Goal: Task Accomplishment & Management: Manage account settings

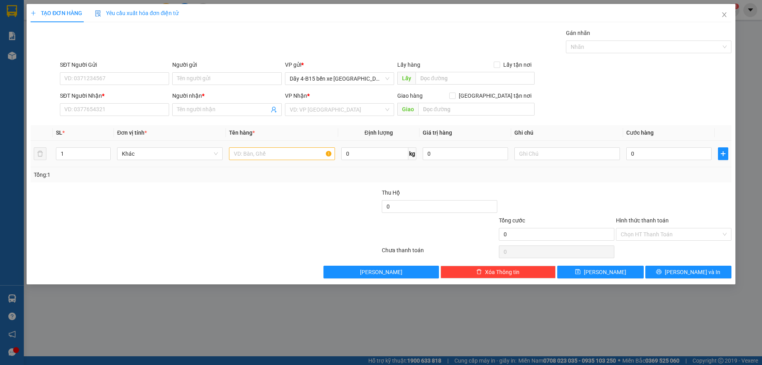
click at [238, 146] on div at bounding box center [282, 154] width 106 height 16
click at [264, 153] on input "text" at bounding box center [282, 153] width 106 height 13
type input "THUNG"
click at [134, 109] on input "SĐT Người Nhận *" at bounding box center [114, 109] width 109 height 13
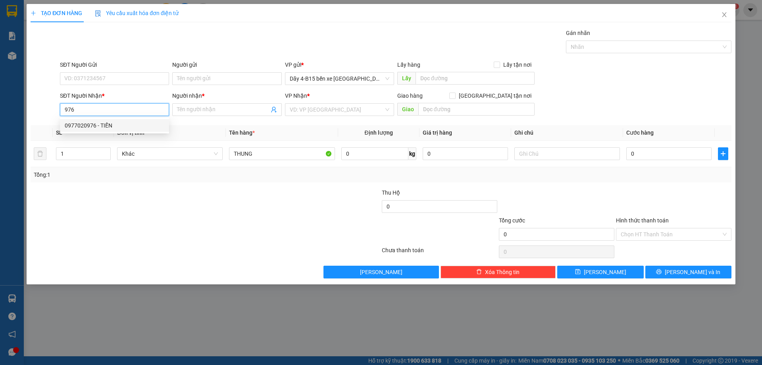
click at [88, 125] on div "0977020976 - TIẾN" at bounding box center [115, 125] width 100 height 9
type input "0977020976"
type input "TIẾN"
type input "0977020976"
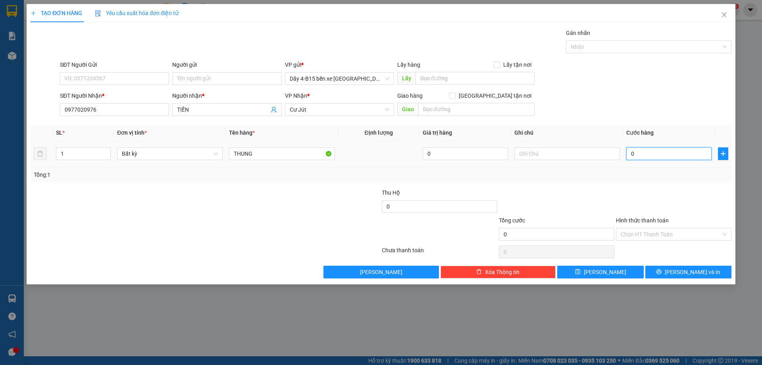
click at [669, 158] on input "0" at bounding box center [668, 153] width 85 height 13
type input "4"
type input "40"
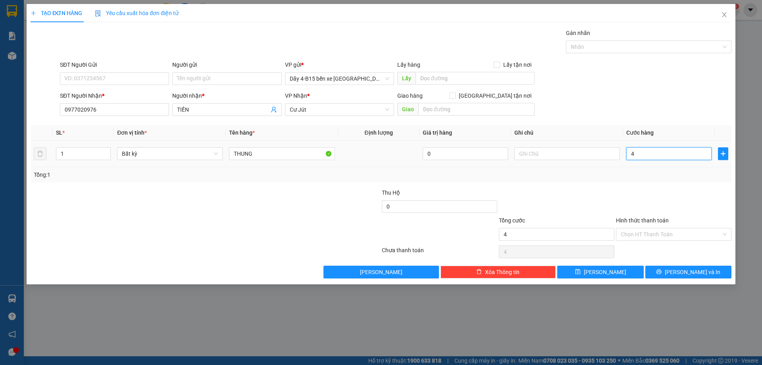
type input "40"
type input "400"
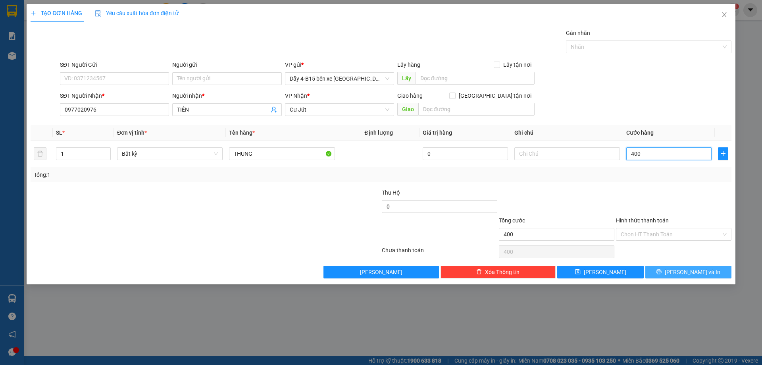
type input "4.000"
type input "40.000"
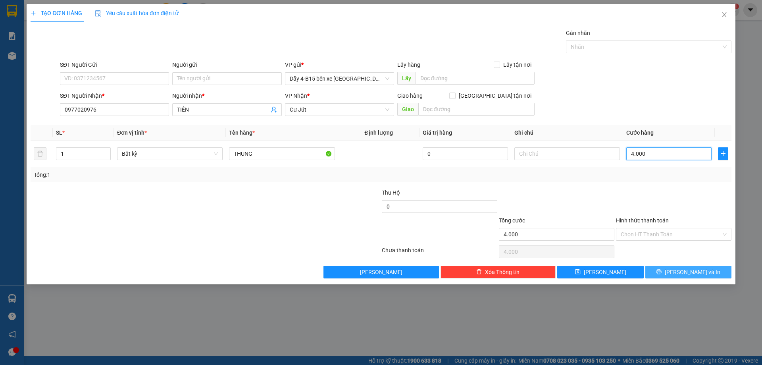
type input "40.000"
click at [696, 271] on span "[PERSON_NAME] và In" at bounding box center [693, 271] width 56 height 9
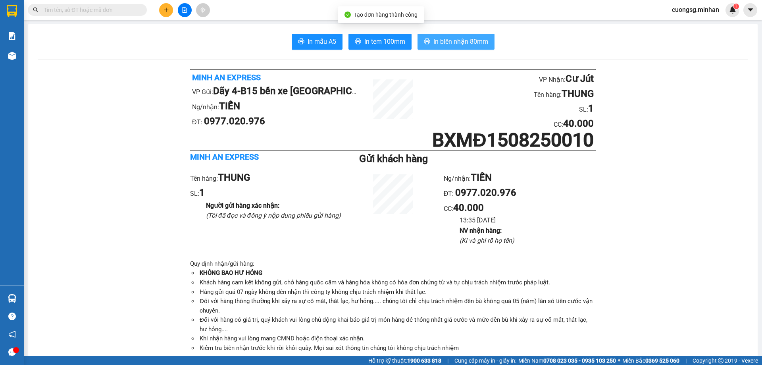
click at [446, 41] on span "In biên nhận 80mm" at bounding box center [460, 42] width 55 height 10
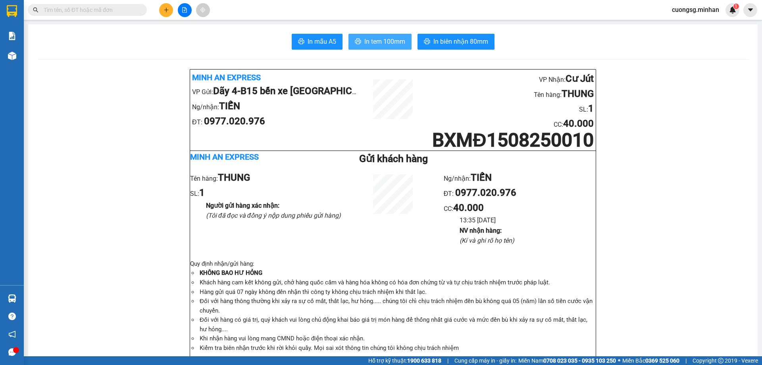
click at [387, 45] on span "In tem 100mm" at bounding box center [384, 42] width 41 height 10
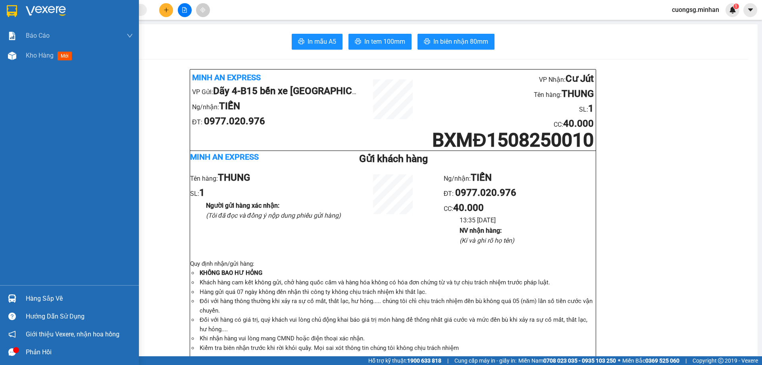
click at [9, 12] on img at bounding box center [12, 11] width 10 height 12
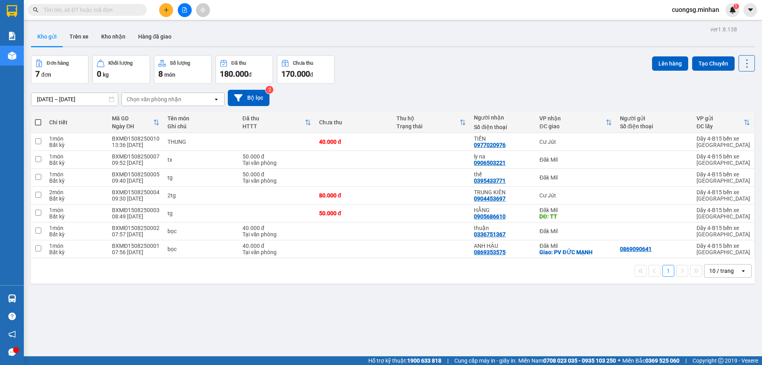
click at [68, 10] on input "text" at bounding box center [91, 10] width 94 height 9
click at [183, 15] on button at bounding box center [185, 10] width 14 height 14
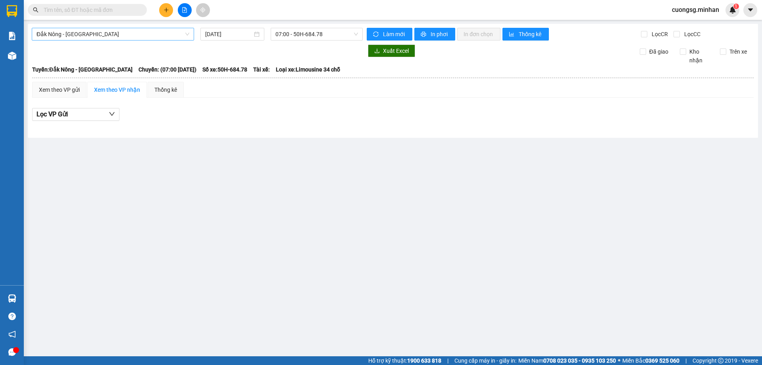
click at [67, 31] on span "Đắk Nông - [GEOGRAPHIC_DATA]" at bounding box center [113, 34] width 153 height 12
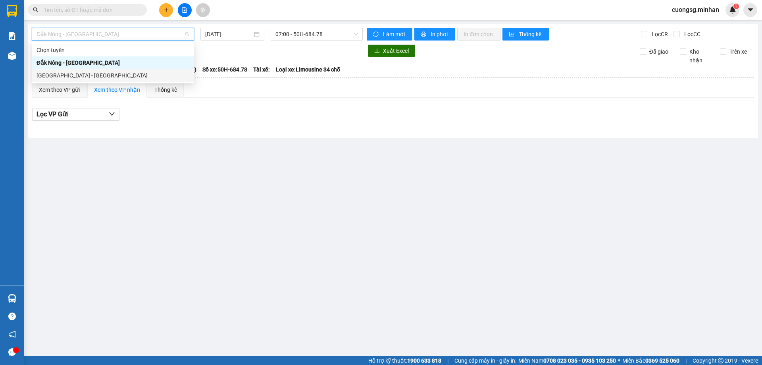
click at [55, 79] on div "[GEOGRAPHIC_DATA] - [GEOGRAPHIC_DATA]" at bounding box center [113, 75] width 153 height 9
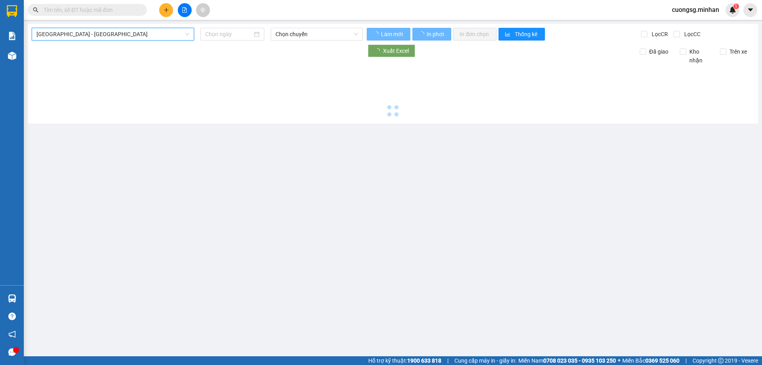
type input "[DATE]"
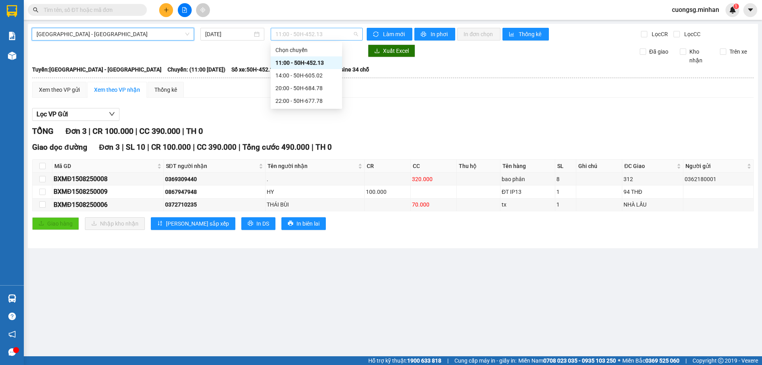
drag, startPoint x: 294, startPoint y: 35, endPoint x: 304, endPoint y: 62, distance: 28.6
click at [294, 35] on span "11:00 - 50H-452.13" at bounding box center [316, 34] width 83 height 12
click at [307, 88] on div "20:00 - 50H-684.78" at bounding box center [306, 88] width 62 height 9
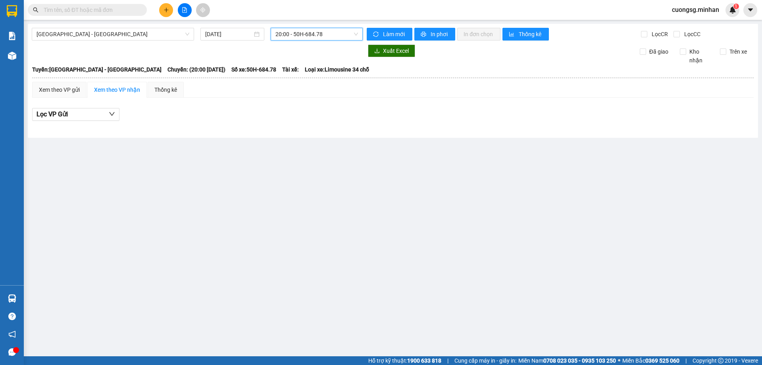
click at [171, 13] on button at bounding box center [166, 10] width 14 height 14
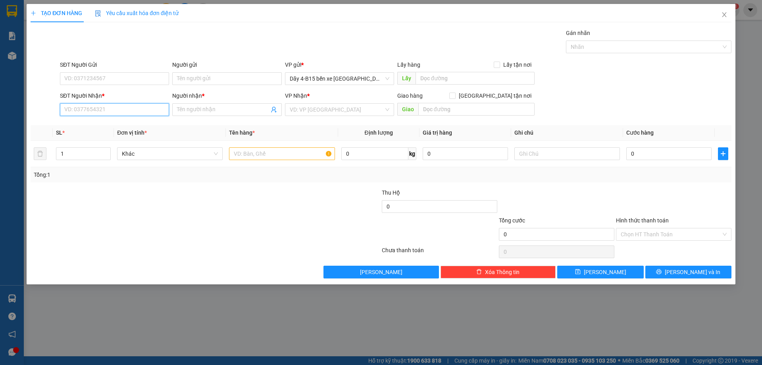
click at [125, 109] on input "SĐT Người Nhận *" at bounding box center [114, 109] width 109 height 13
click at [112, 127] on div "0362143143 - [PERSON_NAME]" at bounding box center [115, 125] width 100 height 9
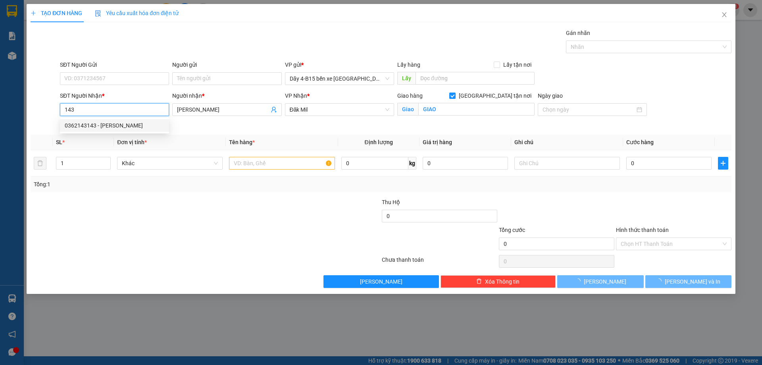
type input "0362143143"
type input "[PERSON_NAME]"
checkbox input "true"
type input "GIAO"
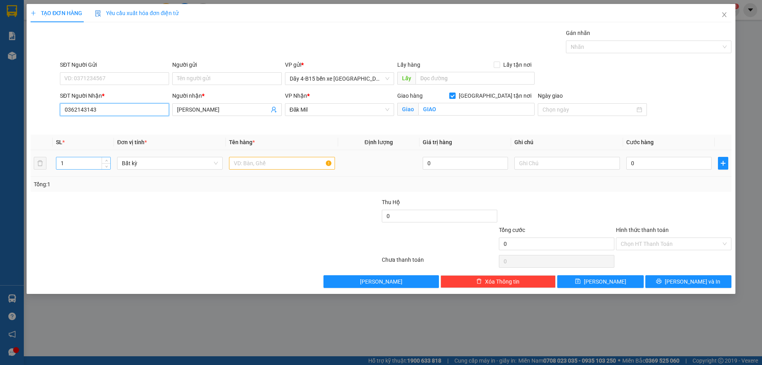
type input "0362143143"
click at [87, 161] on input "1" at bounding box center [83, 163] width 54 height 12
type input "2"
click at [265, 165] on input "text" at bounding box center [282, 163] width 106 height 13
type input "THUNG"
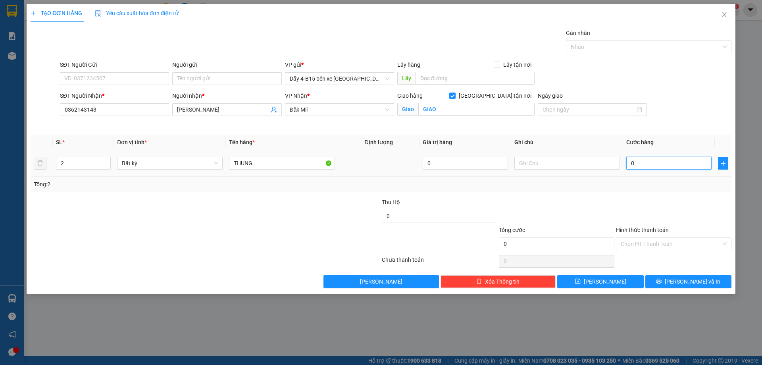
click at [662, 157] on input "0" at bounding box center [668, 163] width 85 height 13
type input "1"
type input "12"
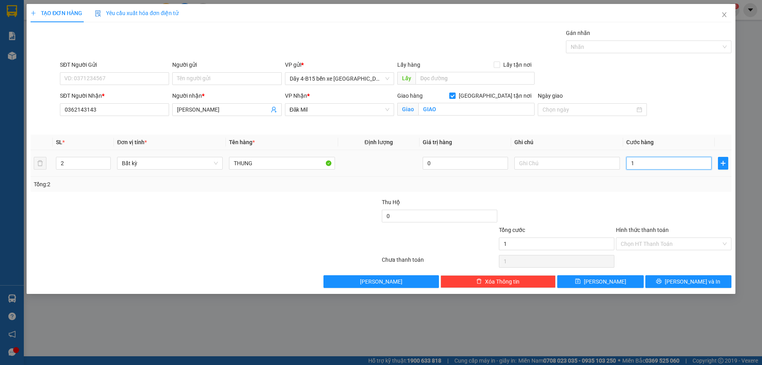
type input "12"
type input "120"
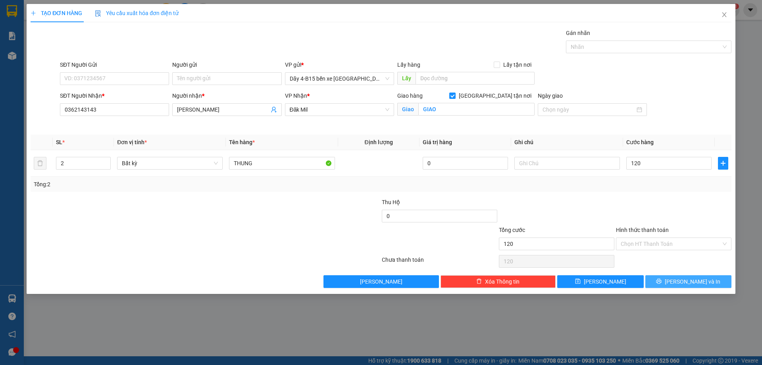
type input "120.000"
click at [683, 280] on span "[PERSON_NAME] và In" at bounding box center [693, 281] width 56 height 9
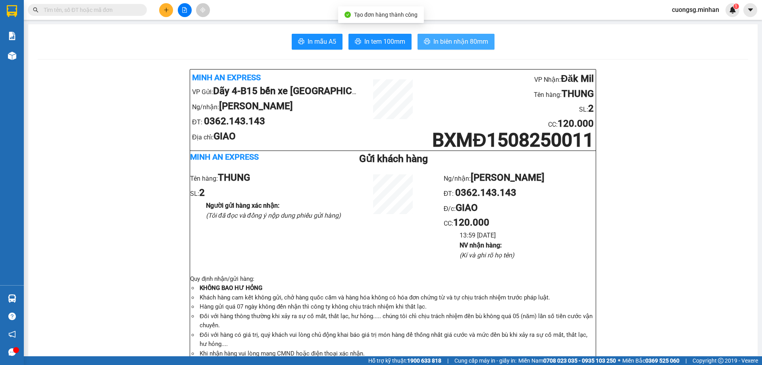
click at [438, 37] on span "In biên nhận 80mm" at bounding box center [460, 42] width 55 height 10
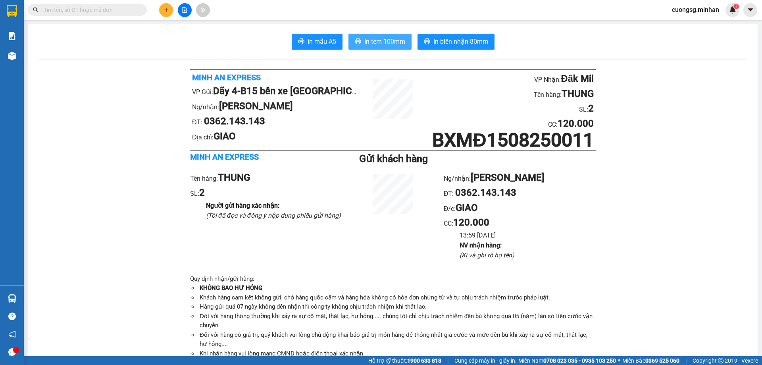
click at [397, 38] on span "In tem 100mm" at bounding box center [384, 42] width 41 height 10
click at [165, 11] on icon "plus" at bounding box center [166, 10] width 6 height 6
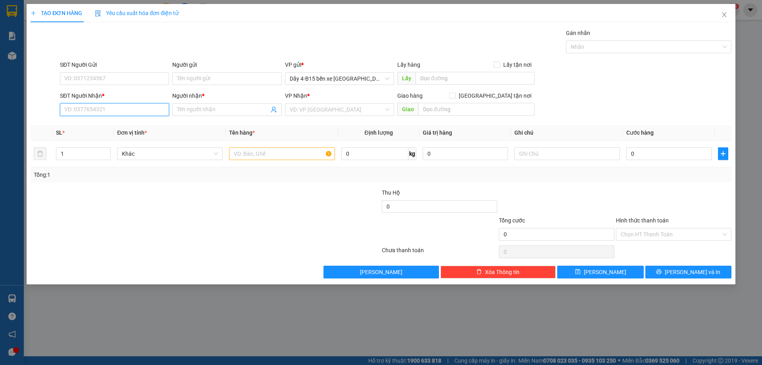
click at [99, 109] on input "SĐT Người Nhận *" at bounding box center [114, 109] width 109 height 13
click at [129, 125] on div "0326864241 - TRANG" at bounding box center [115, 125] width 100 height 9
type input "0326864241"
type input "TRANG"
type input "0326864241"
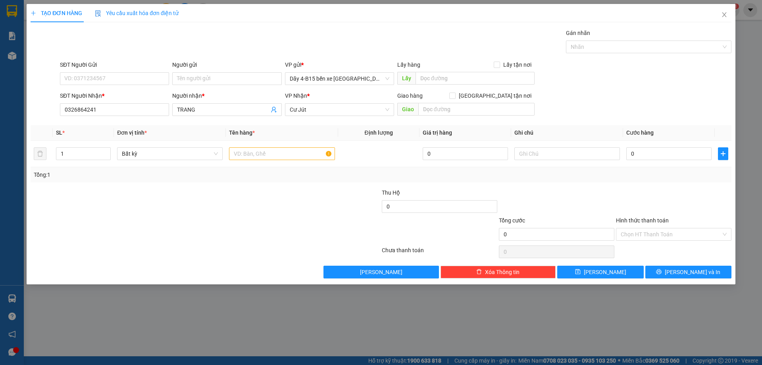
click at [276, 130] on th "Tên hàng *" at bounding box center [282, 132] width 112 height 15
click at [250, 155] on input "text" at bounding box center [282, 153] width 106 height 13
type input "BOC"
click at [663, 154] on input "0" at bounding box center [668, 153] width 85 height 13
type input "5"
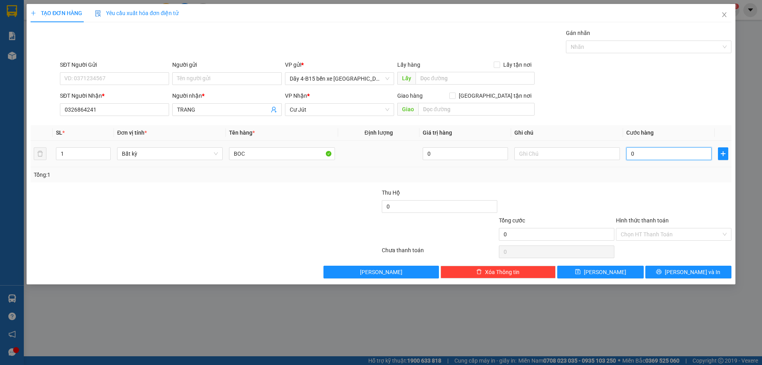
type input "5"
type input "50"
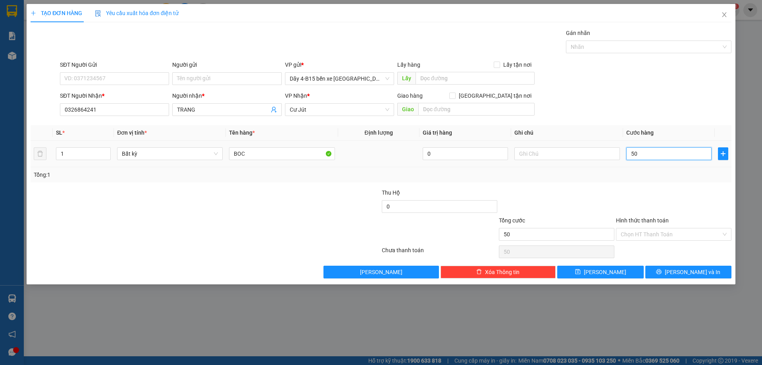
type input "500"
type input "50"
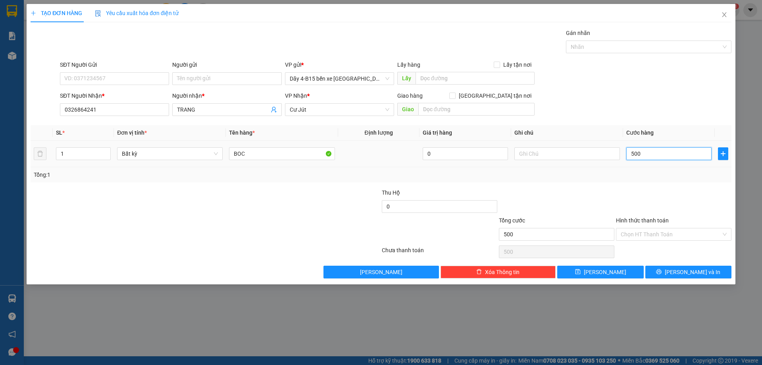
type input "50"
type input "50.000"
click at [661, 271] on icon "printer" at bounding box center [659, 272] width 6 height 6
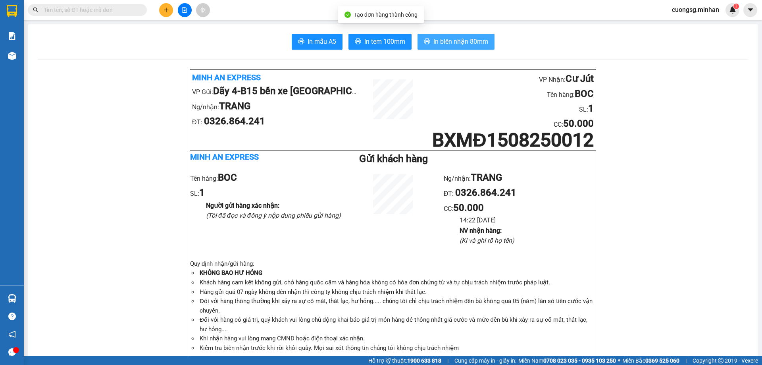
click at [465, 41] on span "In biên nhận 80mm" at bounding box center [460, 42] width 55 height 10
click at [457, 44] on span "In biên nhận 80mm" at bounding box center [460, 42] width 55 height 10
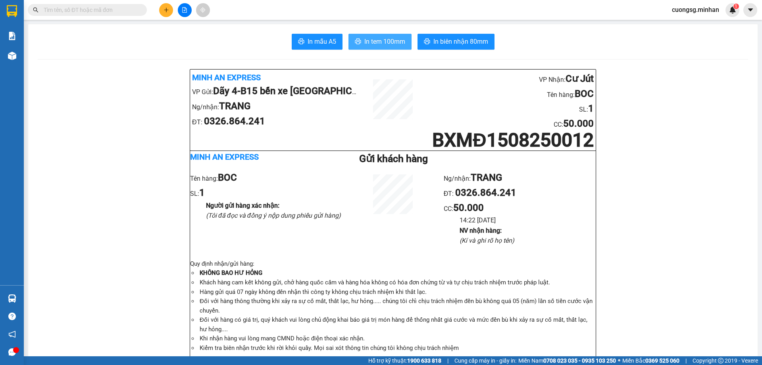
click at [385, 40] on span "In tem 100mm" at bounding box center [384, 42] width 41 height 10
click at [167, 10] on icon "plus" at bounding box center [166, 10] width 6 height 6
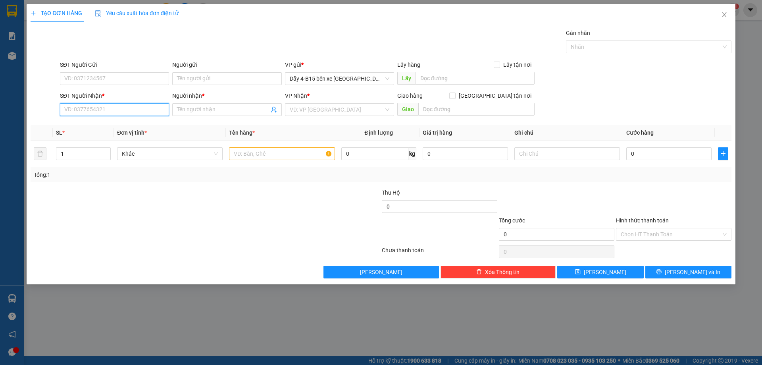
click at [126, 111] on input "SĐT Người Nhận *" at bounding box center [114, 109] width 109 height 13
click at [66, 154] on input "1" at bounding box center [83, 154] width 54 height 12
type input "10"
click at [131, 111] on input "SĐT Người Nhận *" at bounding box center [114, 109] width 109 height 13
click at [126, 123] on div "0975863060 - A THUẬT" at bounding box center [115, 125] width 100 height 9
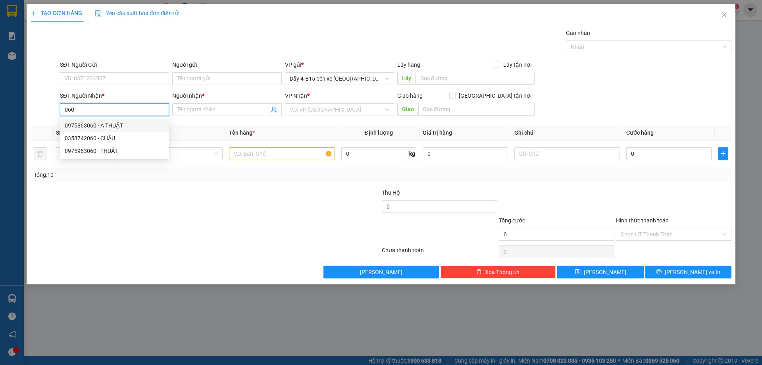
type input "0975863060"
type input "A THUẬT"
type input "0975863060"
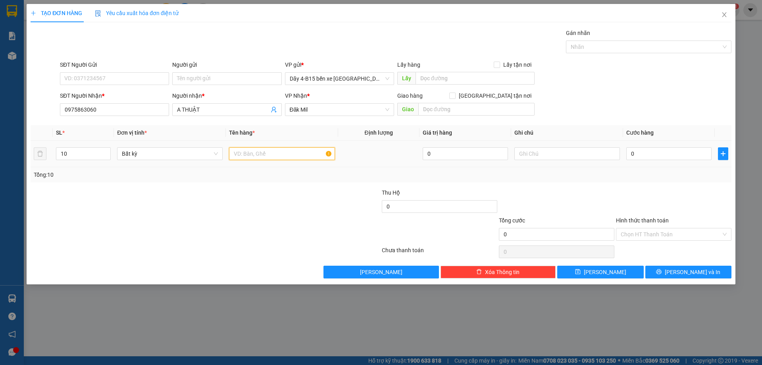
click at [265, 153] on input "text" at bounding box center [282, 153] width 106 height 13
type input "TH NHỎ"
click at [649, 155] on input "0" at bounding box center [668, 153] width 85 height 13
type input "3"
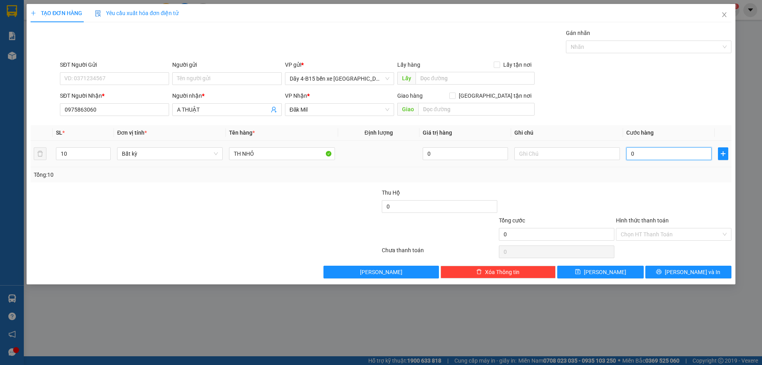
type input "3"
type input "30"
type input "300"
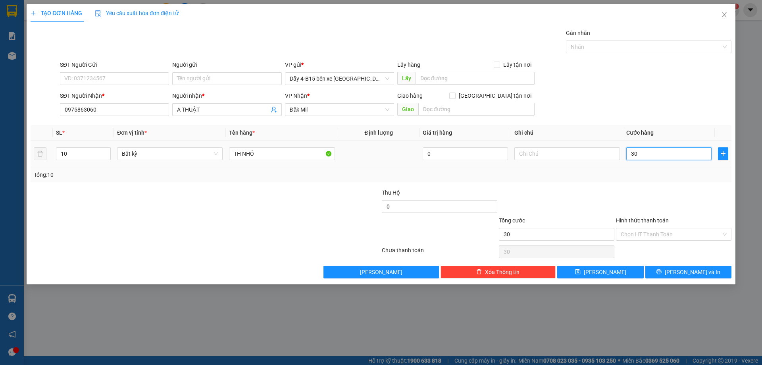
type input "300"
type input "300.000"
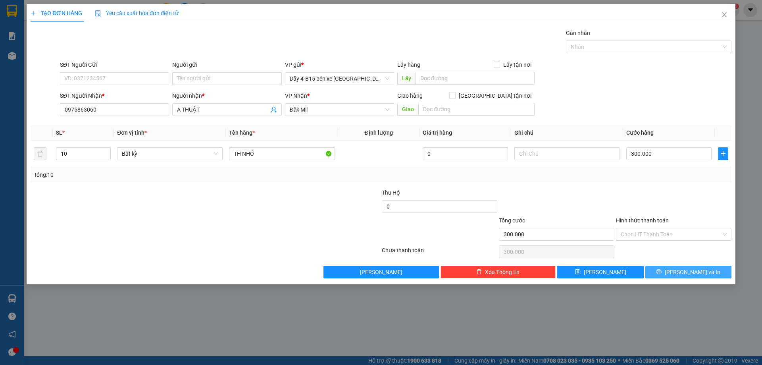
click at [678, 269] on button "[PERSON_NAME] và In" at bounding box center [688, 271] width 86 height 13
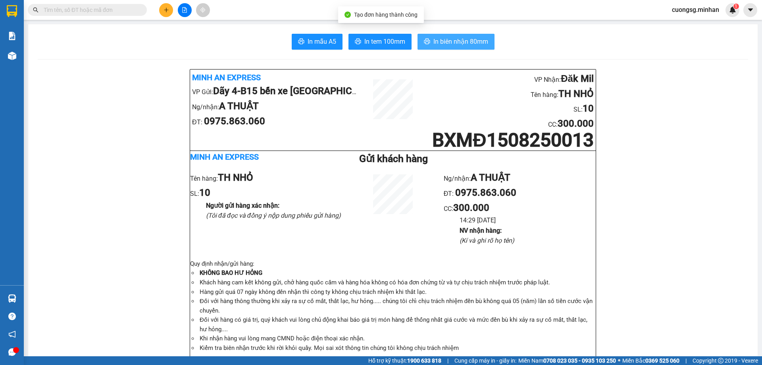
click at [436, 43] on span "In biên nhận 80mm" at bounding box center [460, 42] width 55 height 10
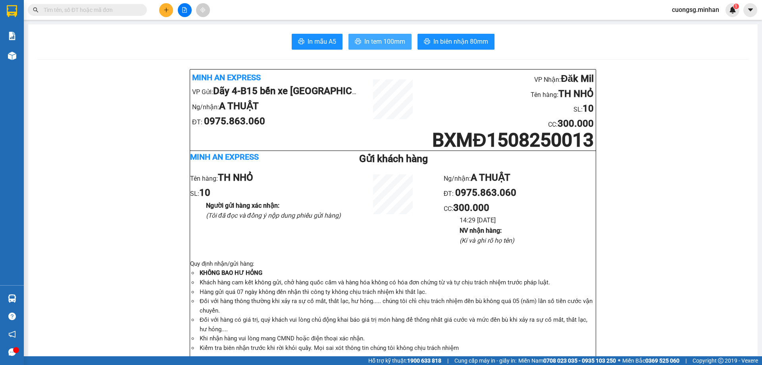
click at [382, 44] on span "In tem 100mm" at bounding box center [384, 42] width 41 height 10
click at [371, 39] on span "In tem 100mm" at bounding box center [384, 42] width 41 height 10
click at [165, 8] on icon "plus" at bounding box center [166, 10] width 6 height 6
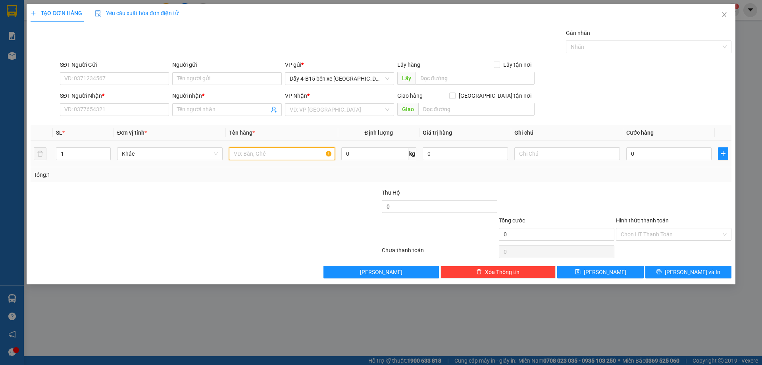
click at [255, 156] on input "text" at bounding box center [282, 153] width 106 height 13
type input "TH GIẤY"
click at [661, 154] on input "0" at bounding box center [668, 153] width 85 height 13
type input "5"
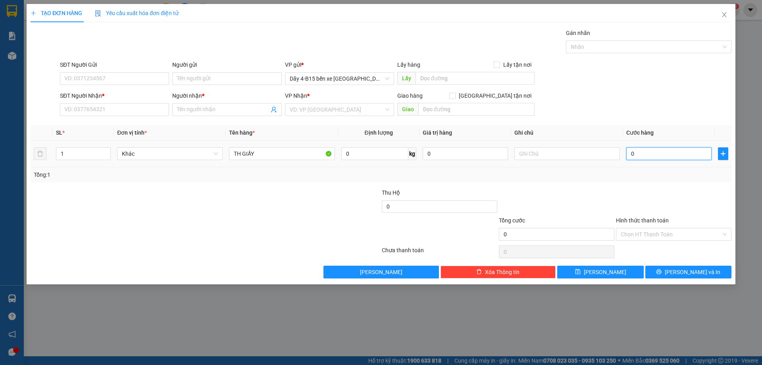
type input "5"
type input "50"
type input "50.000"
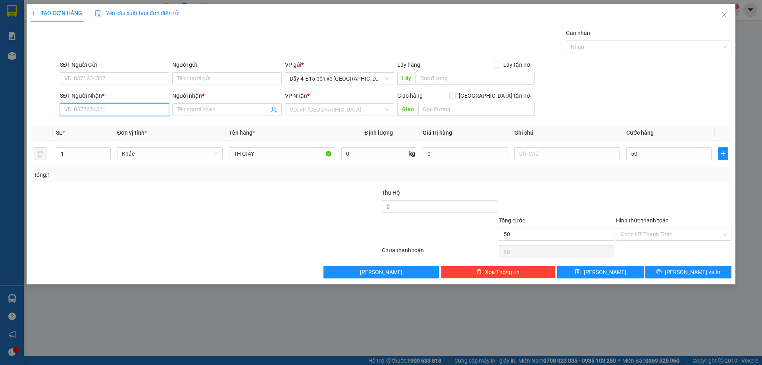
type input "50.000"
click at [122, 111] on input "SĐT Người Nhận *" at bounding box center [114, 109] width 109 height 13
click at [111, 129] on div "0362143143 - [PERSON_NAME]" at bounding box center [115, 125] width 100 height 9
type input "0362143143"
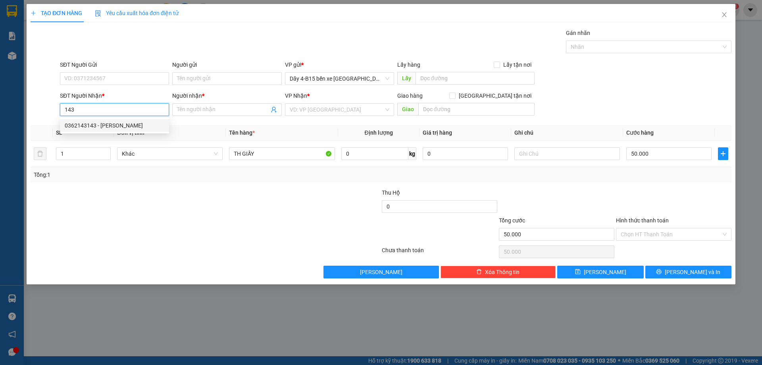
type input "[PERSON_NAME]"
checkbox input "true"
type input "GIAO"
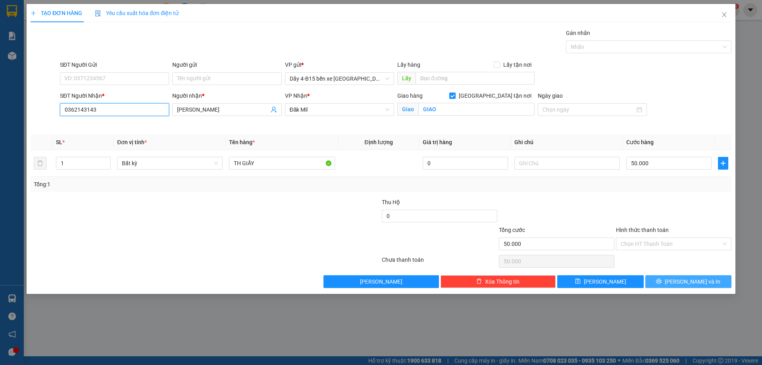
type input "0362143143"
click at [692, 282] on span "[PERSON_NAME] và In" at bounding box center [693, 281] width 56 height 9
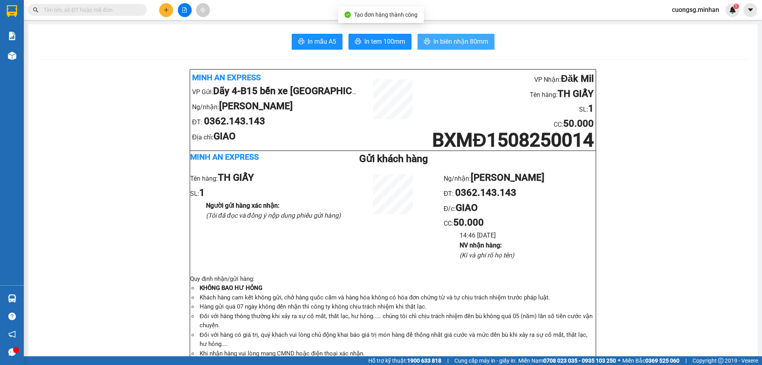
click at [472, 42] on span "In biên nhận 80mm" at bounding box center [460, 42] width 55 height 10
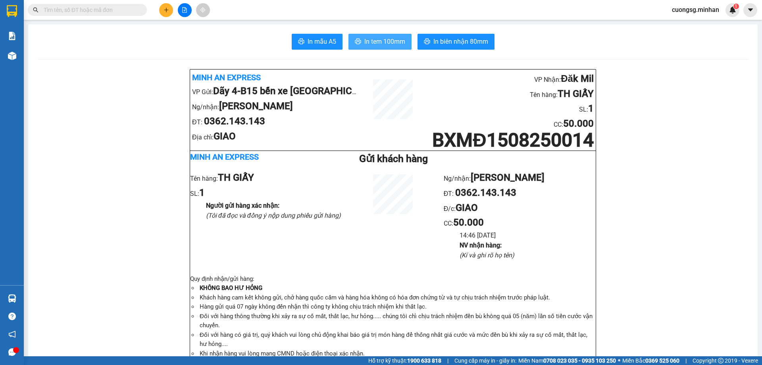
click at [389, 38] on span "In tem 100mm" at bounding box center [384, 42] width 41 height 10
click at [175, 11] on div at bounding box center [185, 10] width 60 height 14
click at [172, 10] on button at bounding box center [166, 10] width 14 height 14
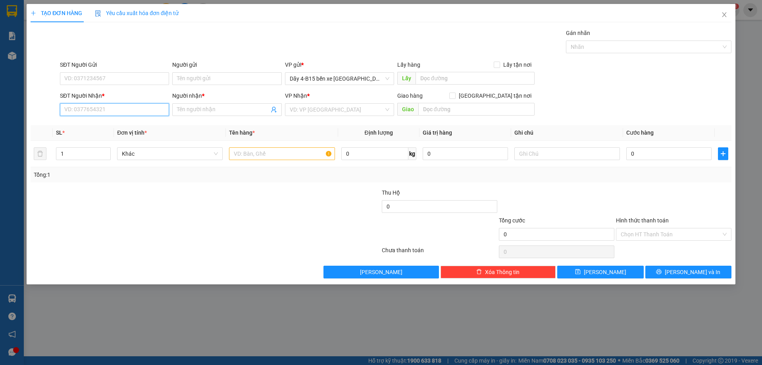
click at [78, 111] on input "SĐT Người Nhận *" at bounding box center [114, 109] width 109 height 13
click at [209, 110] on input "Người nhận *" at bounding box center [223, 109] width 92 height 9
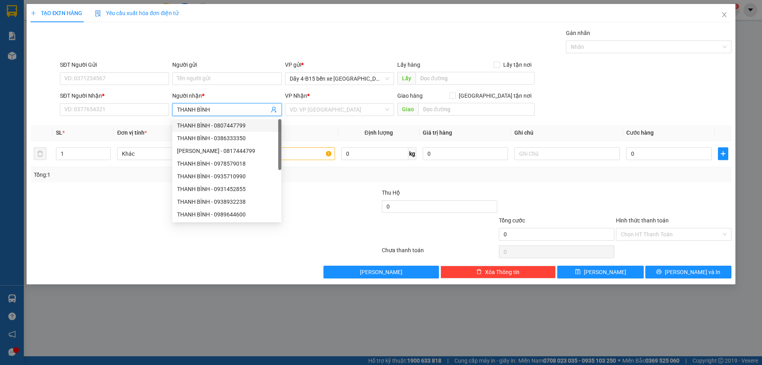
type input "THANH BÌNH"
click at [234, 103] on div "Người nhận *" at bounding box center [226, 97] width 109 height 12
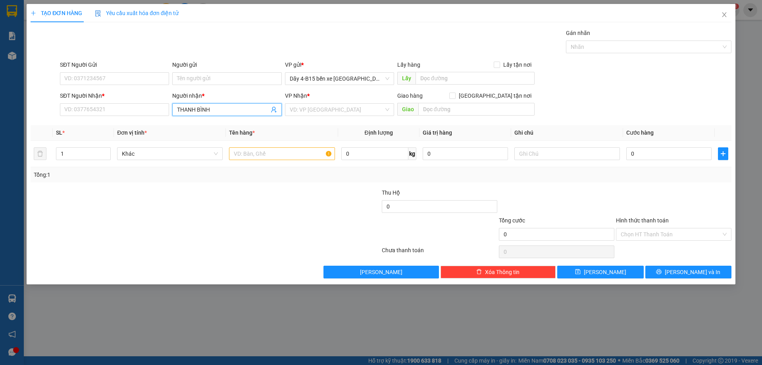
click at [235, 108] on input "THANH BÌNH" at bounding box center [223, 109] width 92 height 9
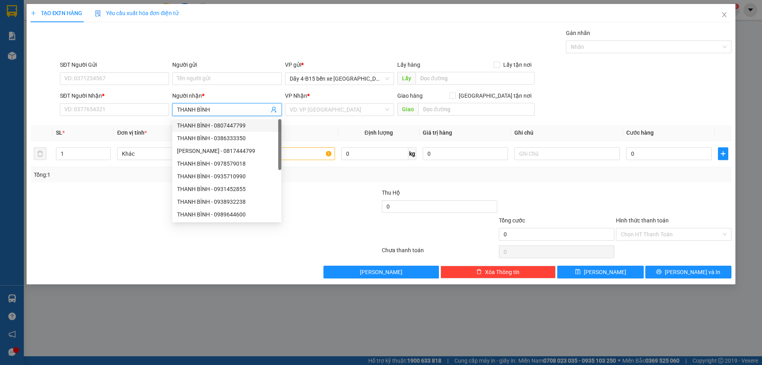
click at [232, 127] on div "THANH BÌNH - 0807447799" at bounding box center [227, 125] width 100 height 9
type input "0807447799"
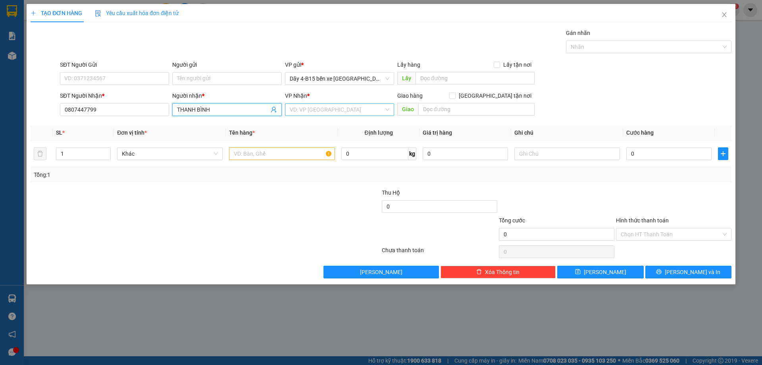
click at [312, 114] on input "search" at bounding box center [337, 110] width 94 height 12
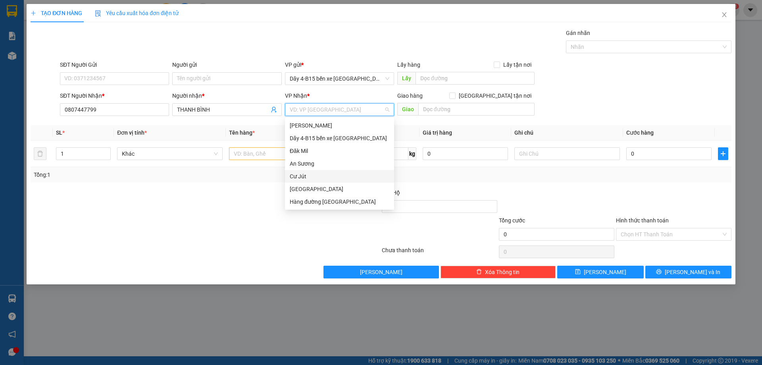
click at [301, 178] on div "Cư Jút" at bounding box center [340, 176] width 100 height 9
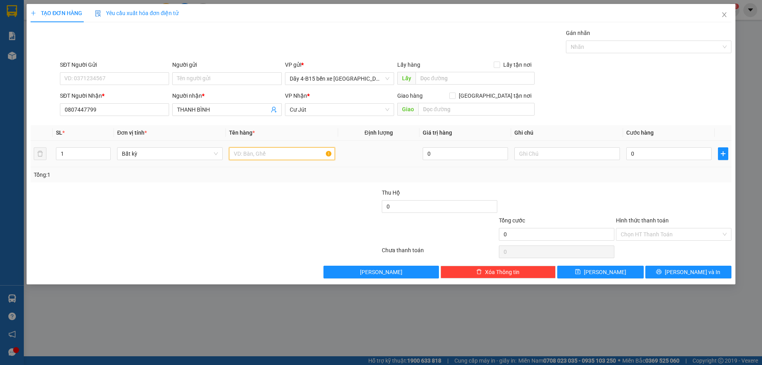
click at [298, 156] on input "text" at bounding box center [282, 153] width 106 height 13
type input "TH GIẤY"
click at [654, 154] on input "0" at bounding box center [668, 153] width 85 height 13
type input "5"
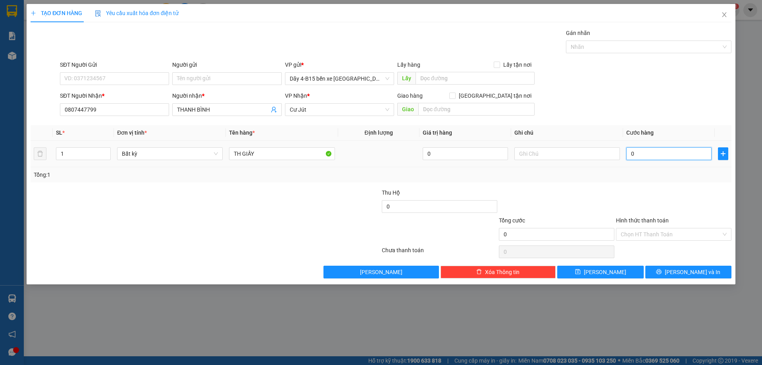
type input "5"
type input "50"
type input "50.000"
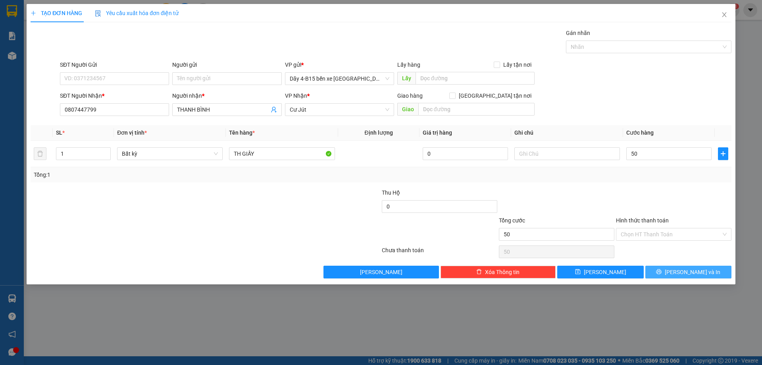
type input "50.000"
click at [701, 275] on span "[PERSON_NAME] và In" at bounding box center [693, 271] width 56 height 9
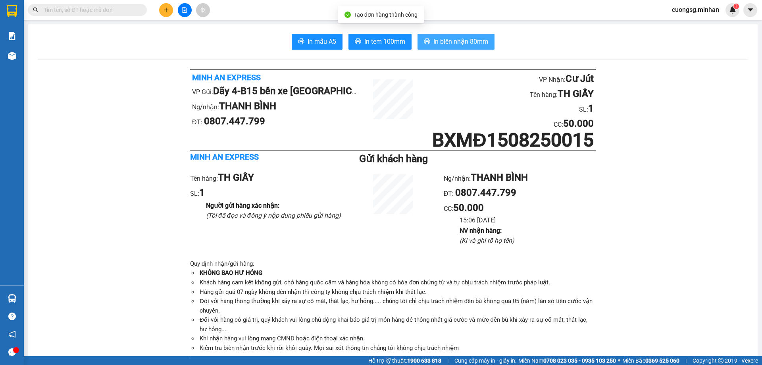
click at [467, 40] on span "In biên nhận 80mm" at bounding box center [460, 42] width 55 height 10
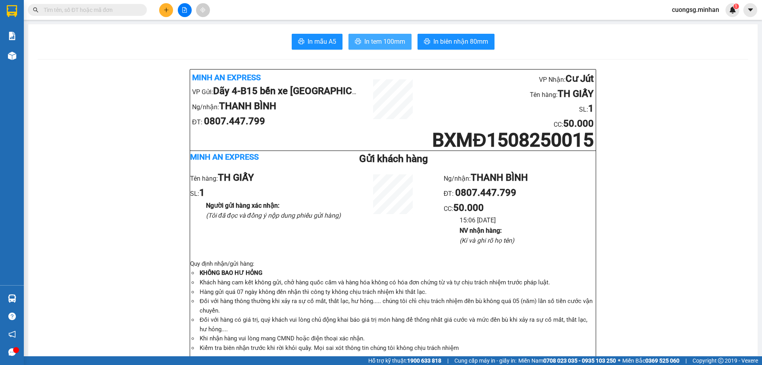
click at [375, 44] on span "In tem 100mm" at bounding box center [384, 42] width 41 height 10
click at [619, 364] on html "Kết quả tìm kiếm ( 0 ) Bộ lọc No Data cuongsg.minhan 1 Báo cáo Báo cáo dòng tiề…" at bounding box center [381, 182] width 762 height 365
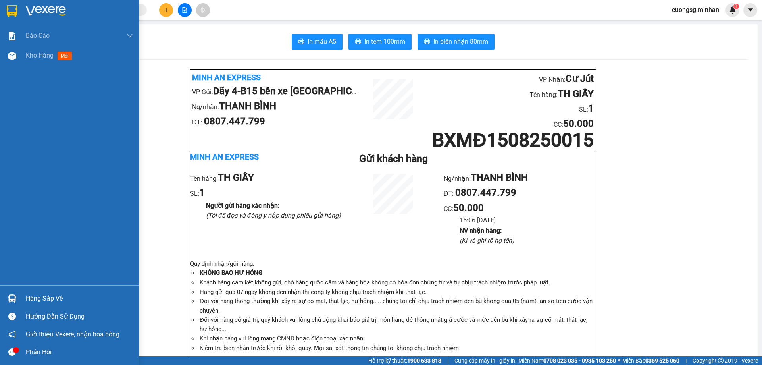
click at [10, 12] on img at bounding box center [12, 11] width 10 height 12
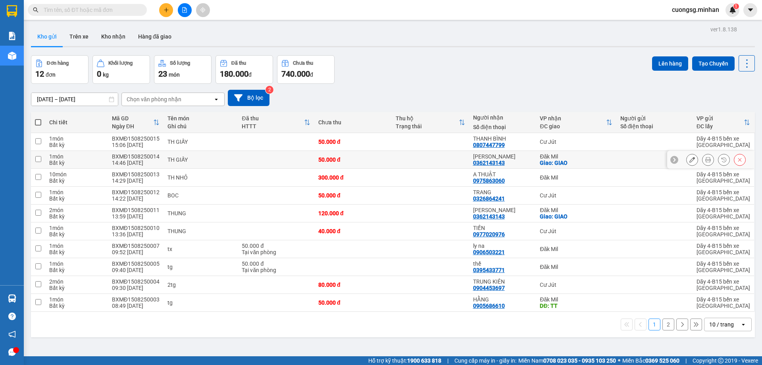
drag, startPoint x: 423, startPoint y: 151, endPoint x: 386, endPoint y: 128, distance: 43.1
click at [423, 151] on td at bounding box center [430, 160] width 77 height 18
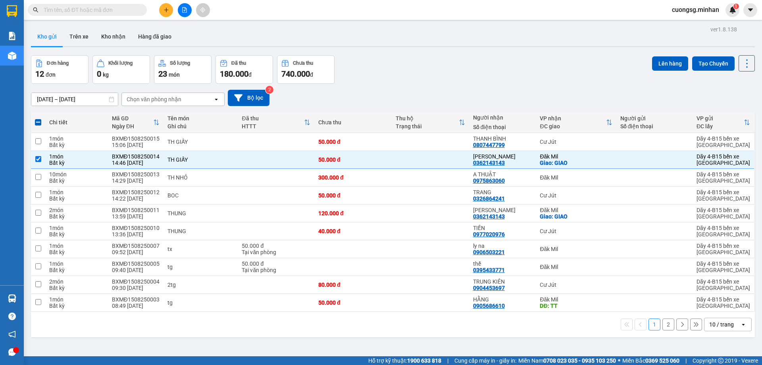
drag, startPoint x: 418, startPoint y: 66, endPoint x: 367, endPoint y: 56, distance: 51.9
click at [418, 66] on div "Đơn hàng 12 đơn Khối lượng 0 kg Số lượng 23 món Đã thu 180.000 đ Chưa thu 740.0…" at bounding box center [393, 69] width 724 height 29
click at [183, 4] on button at bounding box center [185, 10] width 14 height 14
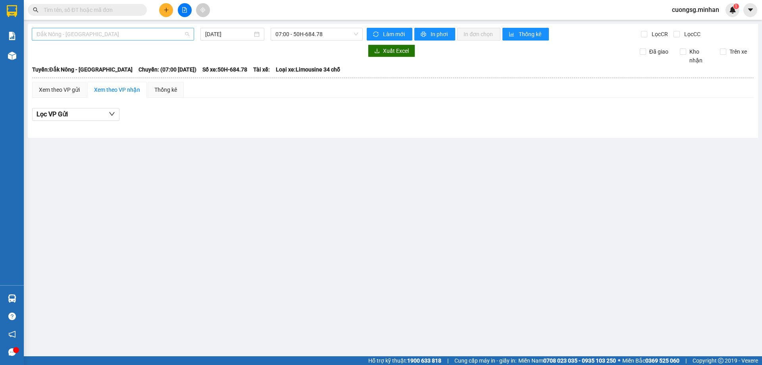
click at [131, 39] on span "Đắk Nông - [GEOGRAPHIC_DATA]" at bounding box center [113, 34] width 153 height 12
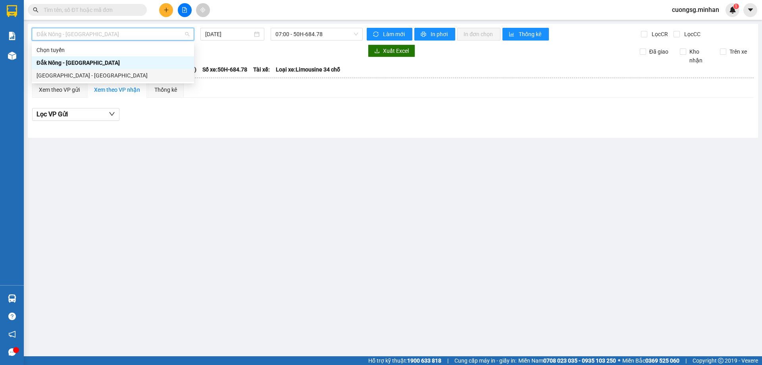
click at [100, 73] on div "[GEOGRAPHIC_DATA] - [GEOGRAPHIC_DATA]" at bounding box center [113, 75] width 153 height 9
type input "[DATE]"
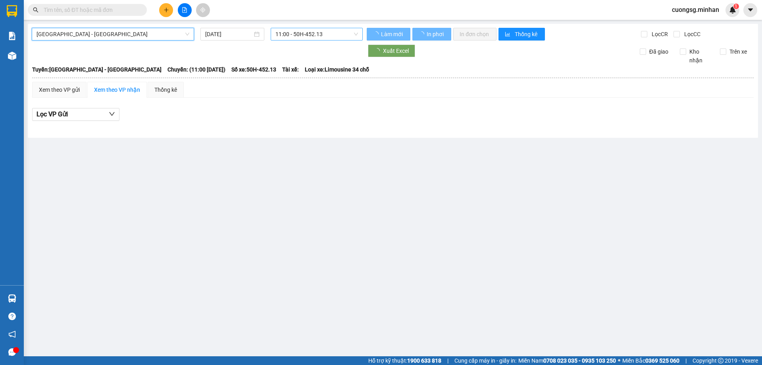
click at [310, 36] on span "11:00 - 50H-452.13" at bounding box center [316, 34] width 83 height 12
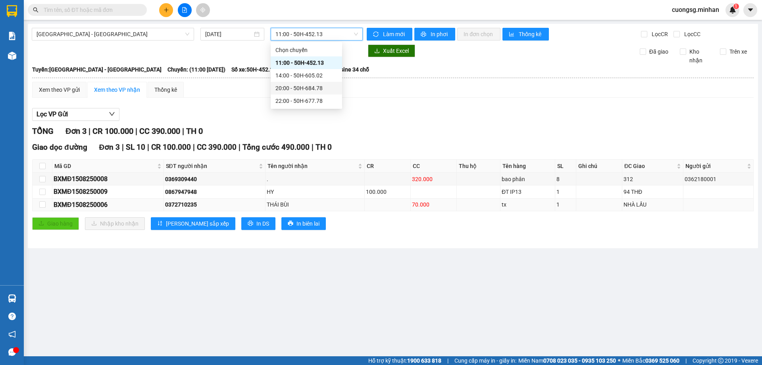
click at [192, 205] on div "0372710235" at bounding box center [214, 204] width 99 height 9
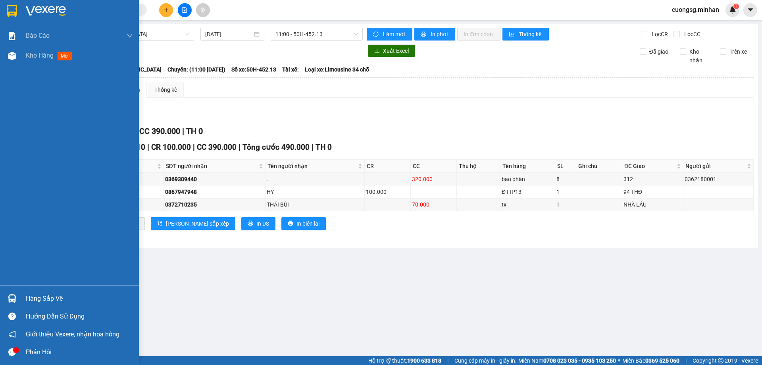
click at [12, 10] on img at bounding box center [12, 11] width 10 height 12
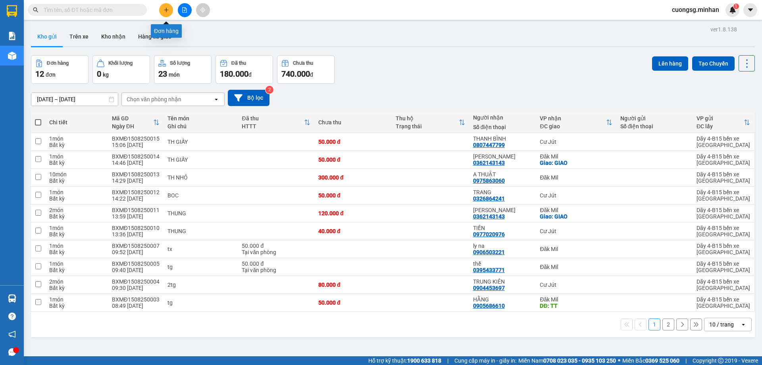
click at [168, 11] on icon "plus" at bounding box center [166, 10] width 6 height 6
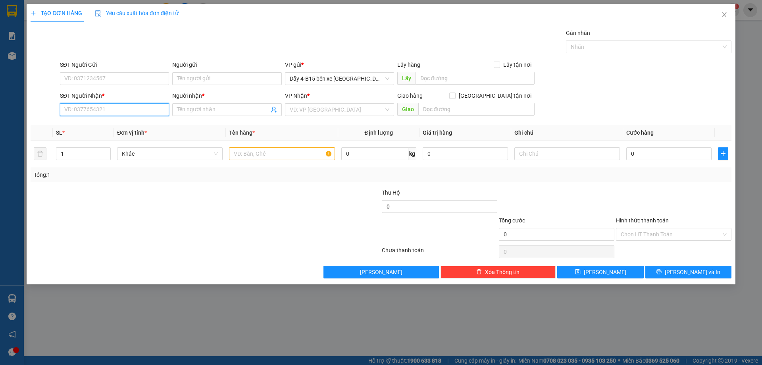
click at [97, 108] on input "SĐT Người Nhận *" at bounding box center [114, 109] width 109 height 13
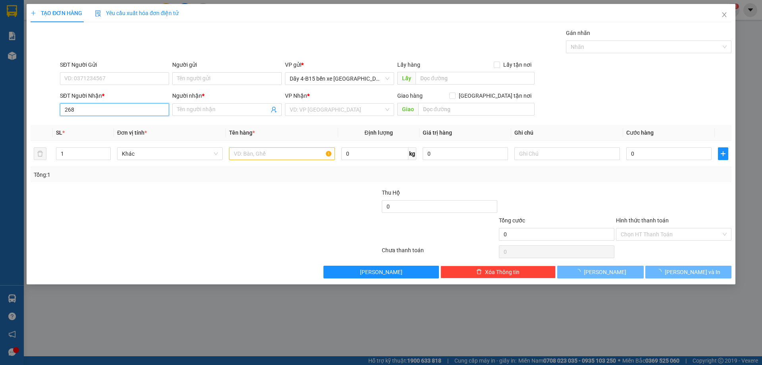
click at [96, 111] on input "268" at bounding box center [114, 109] width 109 height 13
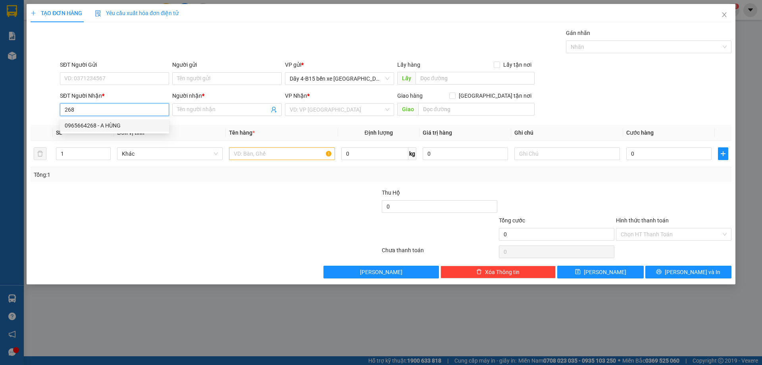
click at [104, 129] on div "0965664268 - A HÙNG" at bounding box center [115, 125] width 100 height 9
type input "0965664268"
type input "A HÙNG"
type input "0965664268"
click at [257, 144] on td at bounding box center [282, 153] width 112 height 27
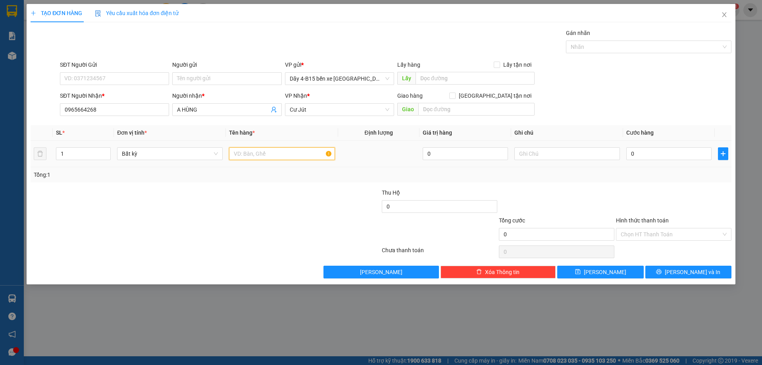
click at [261, 152] on input "text" at bounding box center [282, 153] width 106 height 13
type input "Y"
type input "TH"
click at [690, 152] on input "0" at bounding box center [668, 153] width 85 height 13
type input "1"
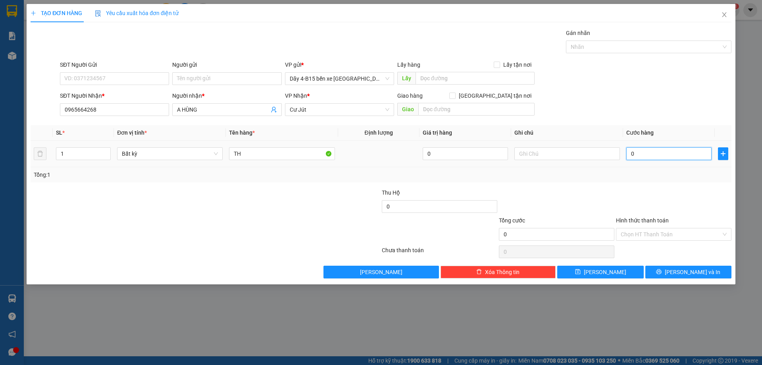
type input "1"
type input "10"
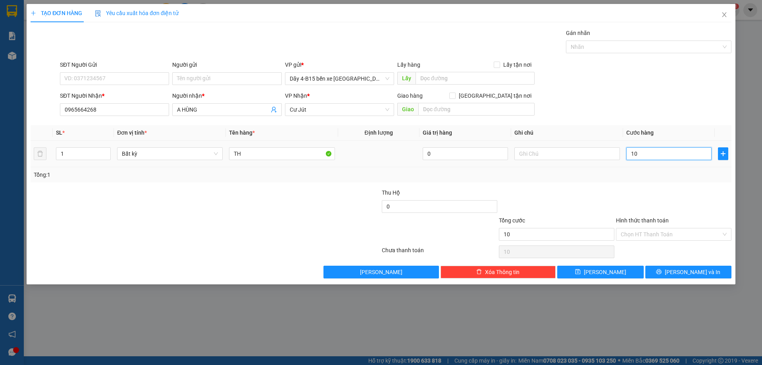
type input "100"
type input "100.000"
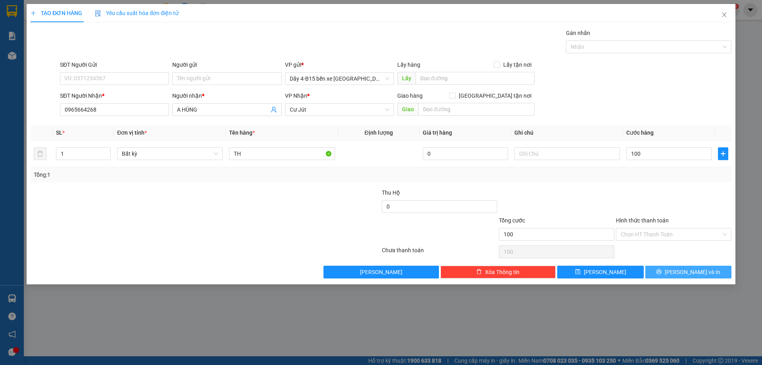
type input "100.000"
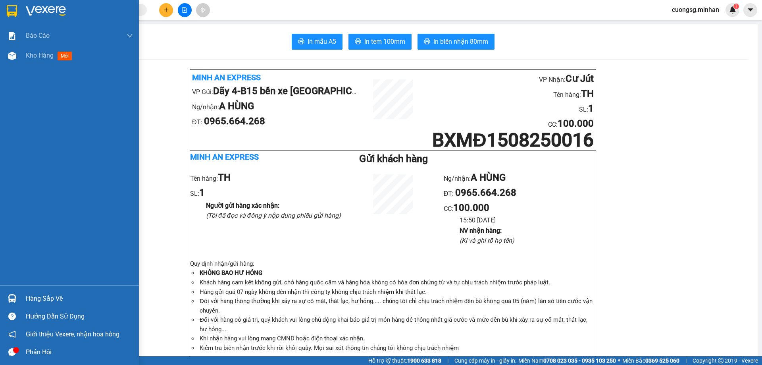
click at [2, 0] on div at bounding box center [69, 13] width 139 height 26
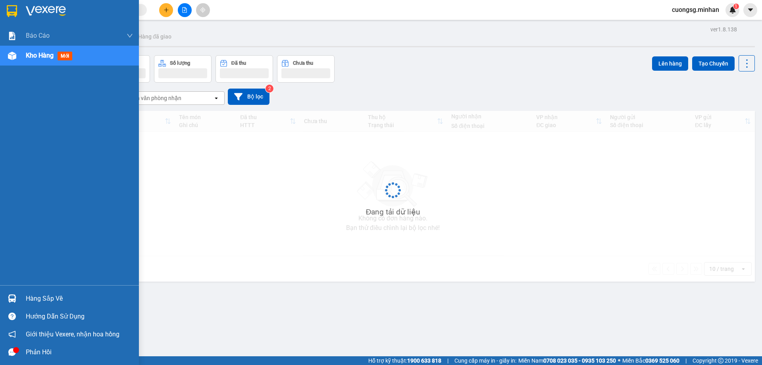
click at [4, 8] on div at bounding box center [69, 13] width 139 height 26
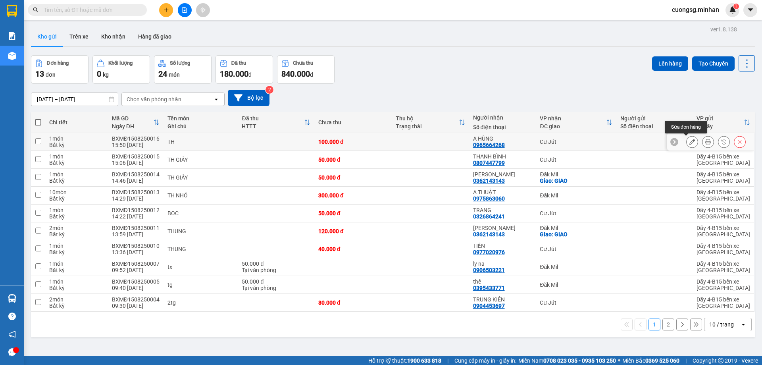
click at [689, 140] on icon at bounding box center [692, 142] width 6 height 6
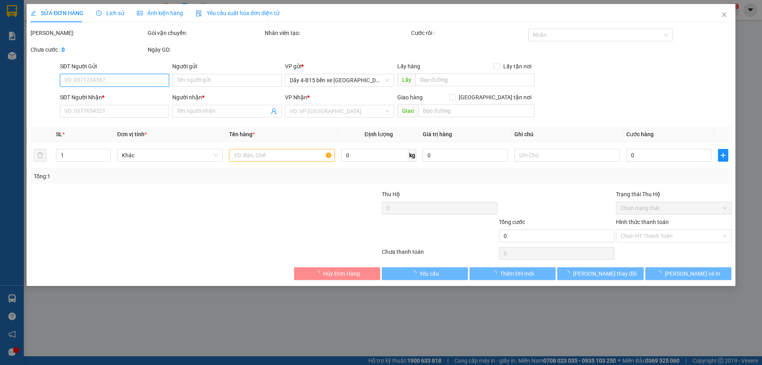
type input "0965664268"
type input "A HÙNG"
type input "100.000"
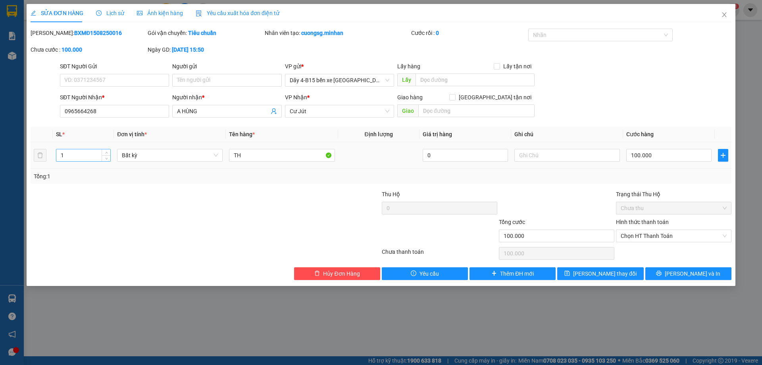
click at [98, 155] on input "1" at bounding box center [83, 155] width 54 height 12
type input "2"
click at [656, 147] on td "100.000" at bounding box center [669, 155] width 92 height 27
click at [652, 156] on input "100.000" at bounding box center [668, 155] width 85 height 13
type input "1"
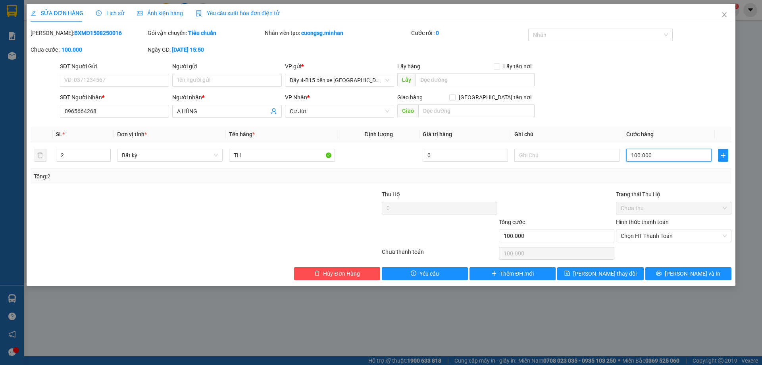
type input "1"
type input "12"
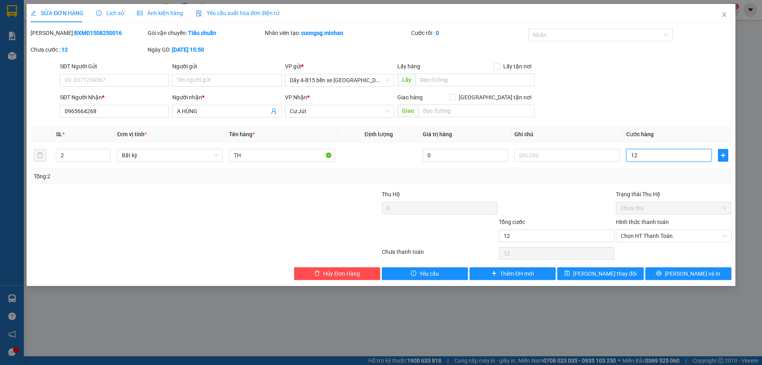
type input "120"
click at [686, 236] on span "Chọn HT Thanh Toán" at bounding box center [674, 236] width 106 height 12
type input "120"
type input "120.000"
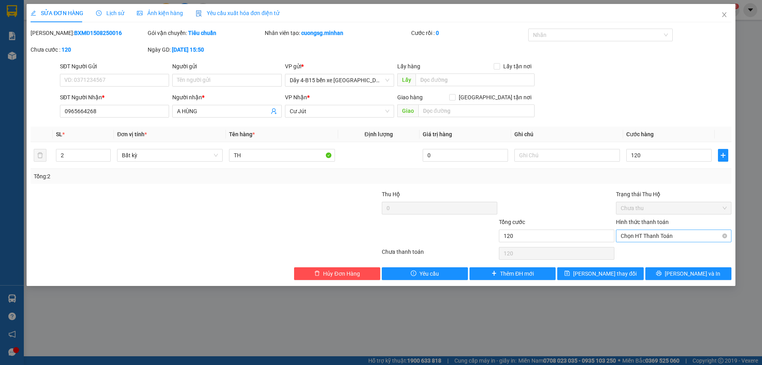
type input "120.000"
click at [684, 252] on div "Tại văn phòng" at bounding box center [674, 251] width 106 height 9
type input "0"
click at [692, 271] on span "[PERSON_NAME] và In" at bounding box center [693, 273] width 56 height 9
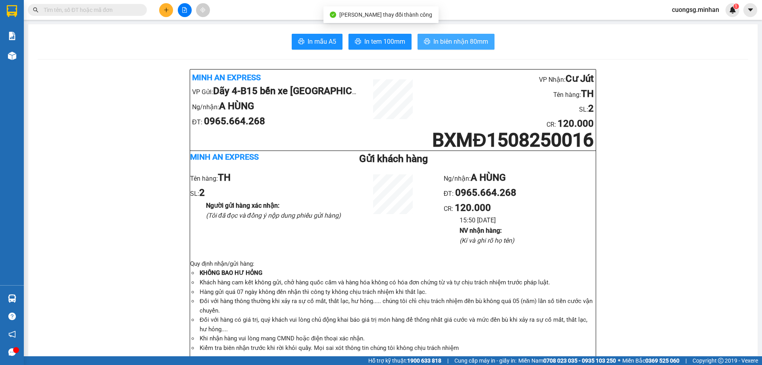
click at [484, 44] on span "In biên nhận 80mm" at bounding box center [460, 42] width 55 height 10
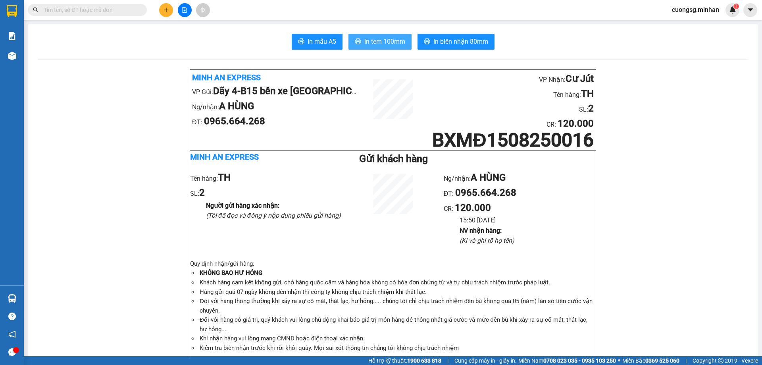
click at [397, 40] on span "In tem 100mm" at bounding box center [384, 42] width 41 height 10
click at [167, 9] on icon "plus" at bounding box center [166, 10] width 6 height 6
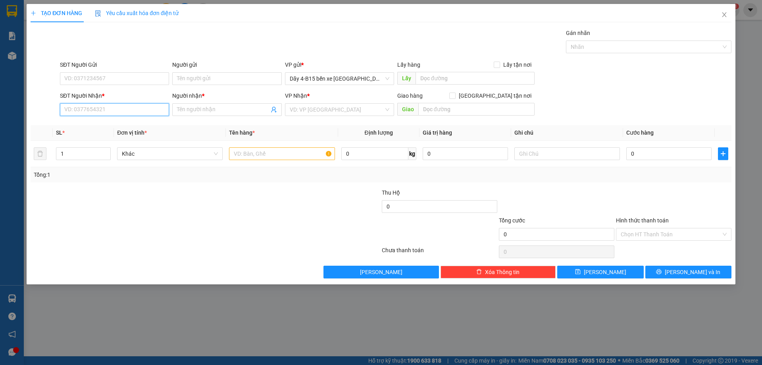
click at [94, 111] on input "SĐT Người Nhận *" at bounding box center [114, 109] width 109 height 13
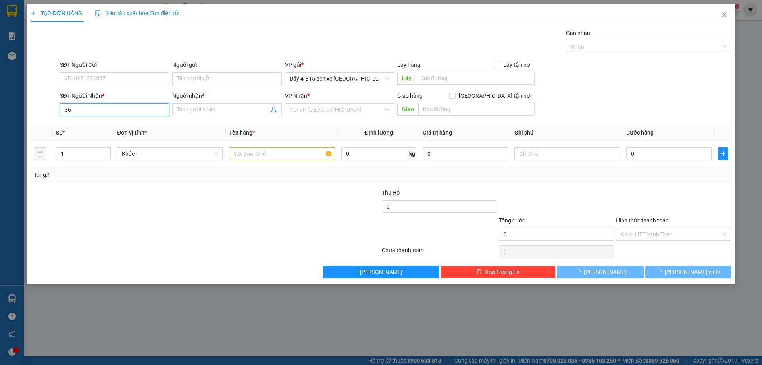
type input "3"
click at [94, 111] on input "683" at bounding box center [114, 109] width 109 height 13
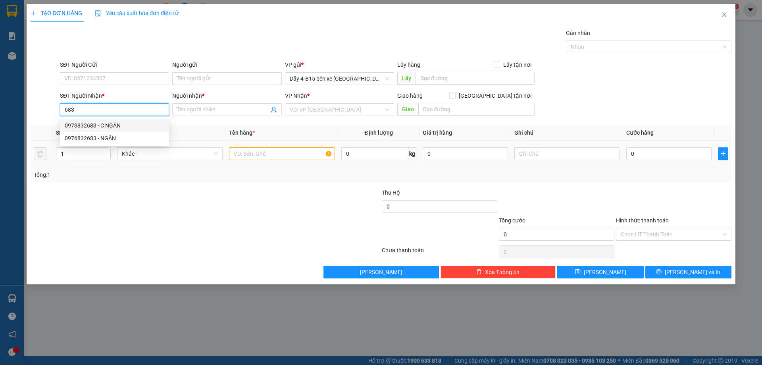
drag, startPoint x: 107, startPoint y: 125, endPoint x: 215, endPoint y: 156, distance: 112.0
click at [116, 131] on div "0973832683 - C NGÂN" at bounding box center [114, 125] width 109 height 13
type input "0973832683"
type input "C NGÂN"
checkbox input "true"
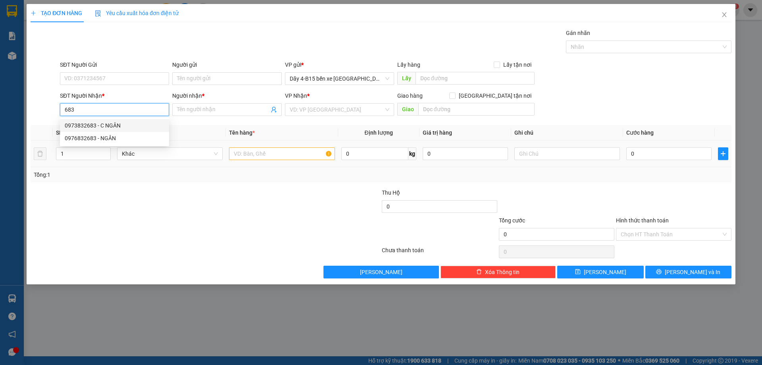
type input "TT"
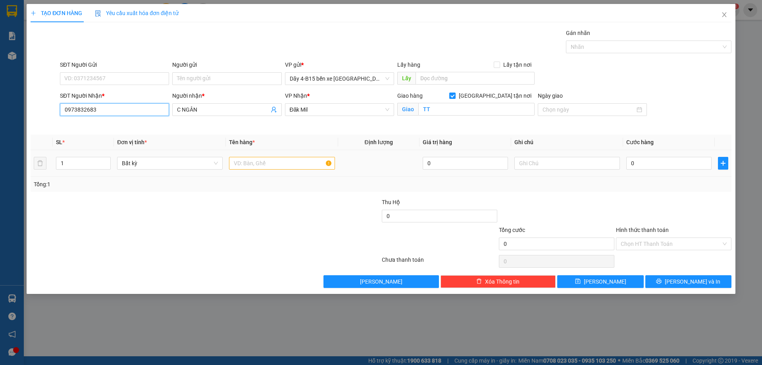
type input "0973832683"
click at [253, 165] on input "text" at bounding box center [282, 163] width 106 height 13
type input "BỌC"
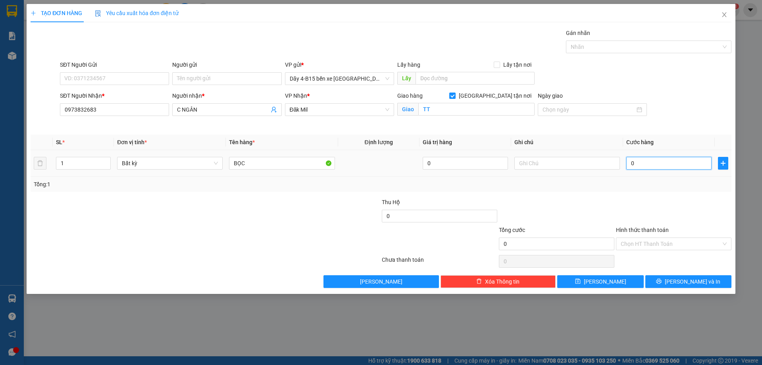
click at [684, 159] on input "0" at bounding box center [668, 163] width 85 height 13
type input "4"
type input "40"
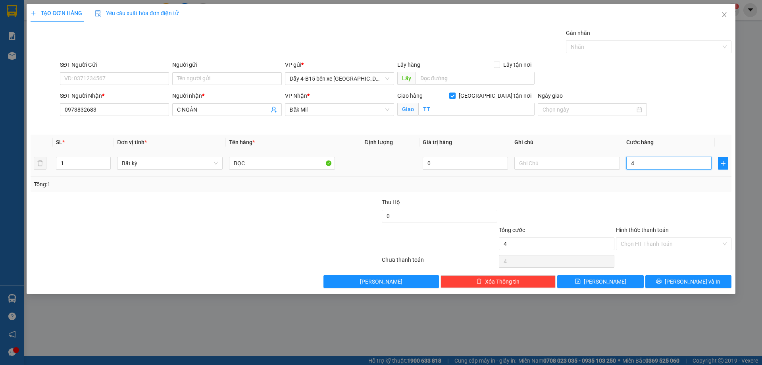
type input "40"
click at [671, 282] on button "[PERSON_NAME] và In" at bounding box center [688, 281] width 86 height 13
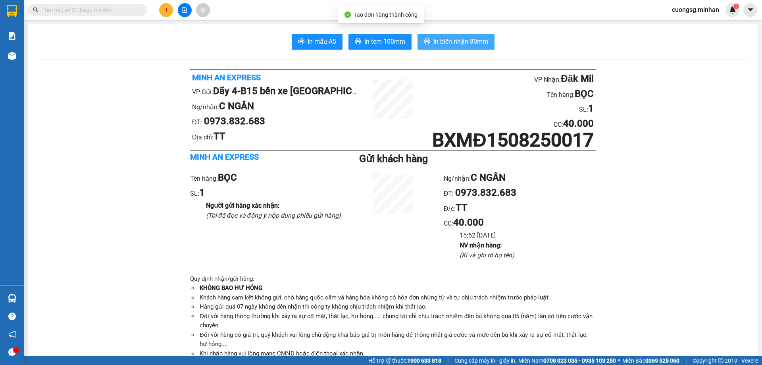
click at [438, 46] on span "In biên nhận 80mm" at bounding box center [460, 42] width 55 height 10
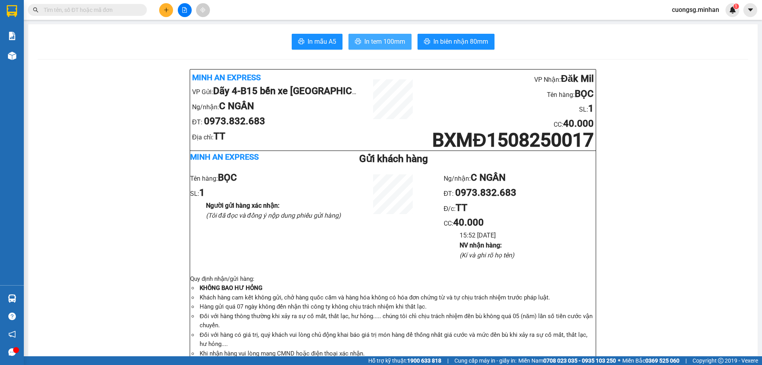
click at [380, 42] on span "In tem 100mm" at bounding box center [384, 42] width 41 height 10
drag, startPoint x: 315, startPoint y: 344, endPoint x: 157, endPoint y: 312, distance: 161.1
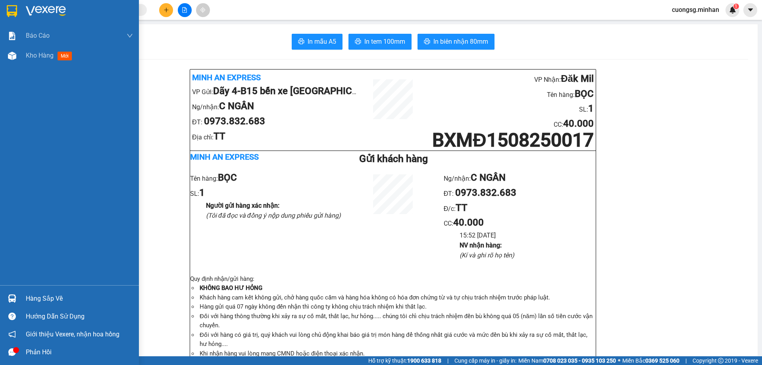
click at [40, 11] on img at bounding box center [46, 11] width 40 height 12
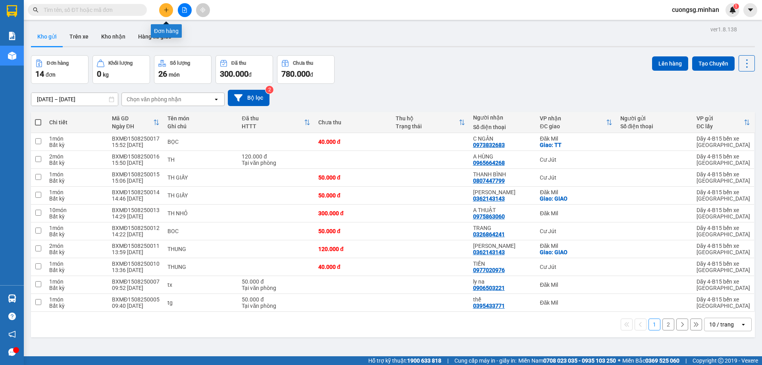
click at [164, 6] on button at bounding box center [166, 10] width 14 height 14
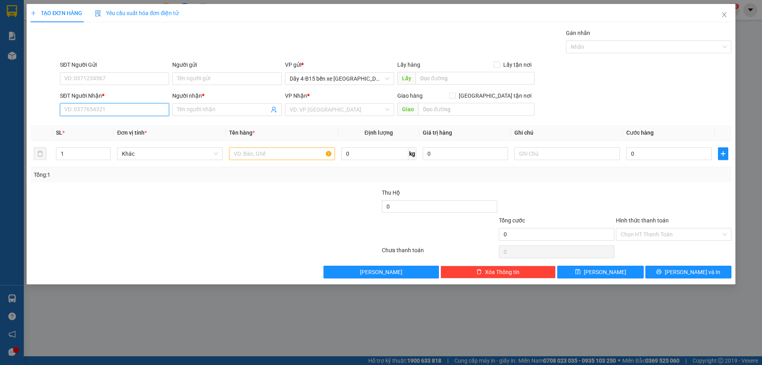
click at [101, 111] on input "SĐT Người Nhận *" at bounding box center [114, 109] width 109 height 13
type input "0948748848"
click at [129, 123] on div "0948748848 - [GEOGRAPHIC_DATA]" at bounding box center [115, 125] width 100 height 9
type input "vương quốc"
type input "0948748848"
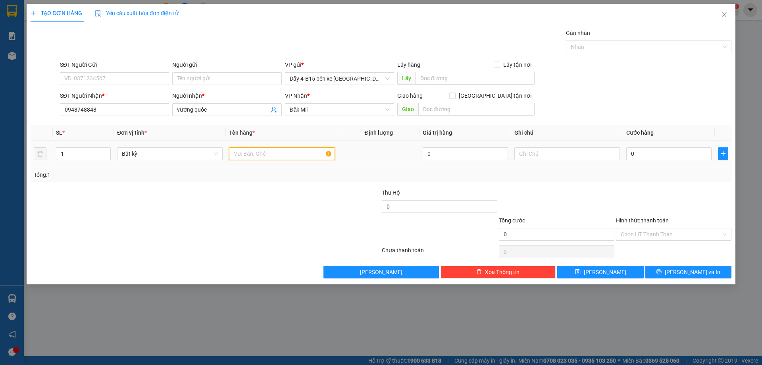
click at [279, 156] on input "text" at bounding box center [282, 153] width 106 height 13
type input "HOP"
click at [674, 154] on input "0" at bounding box center [668, 153] width 85 height 13
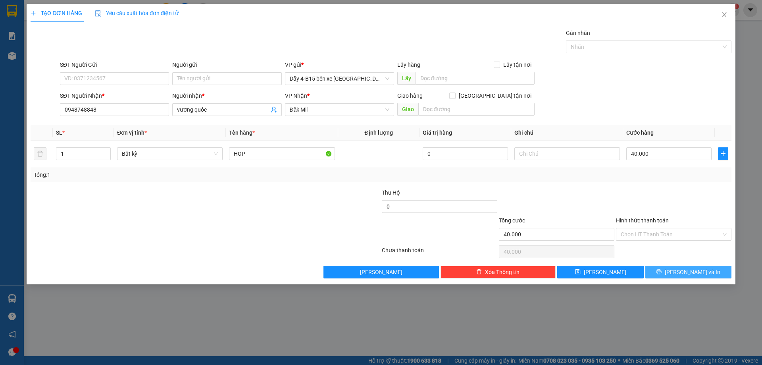
click at [697, 269] on span "[PERSON_NAME] và In" at bounding box center [693, 271] width 56 height 9
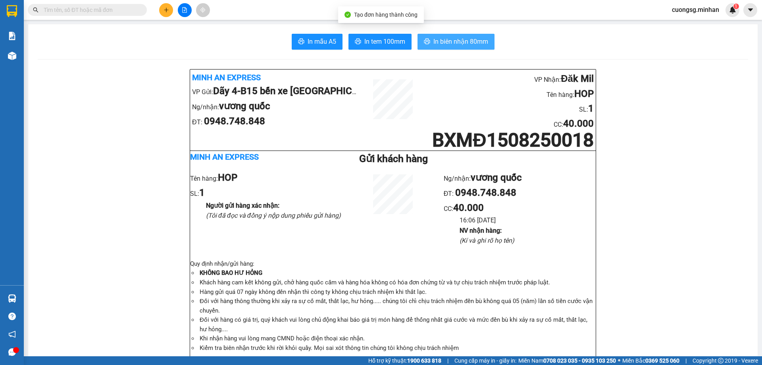
click at [446, 43] on span "In biên nhận 80mm" at bounding box center [460, 42] width 55 height 10
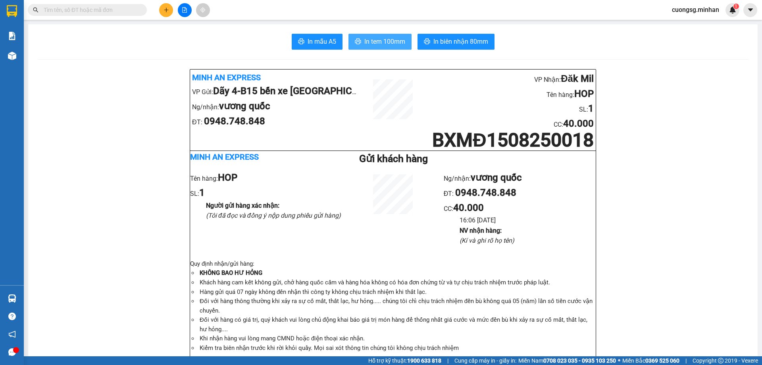
click at [396, 42] on span "In tem 100mm" at bounding box center [384, 42] width 41 height 10
click at [186, 13] on button at bounding box center [185, 10] width 14 height 14
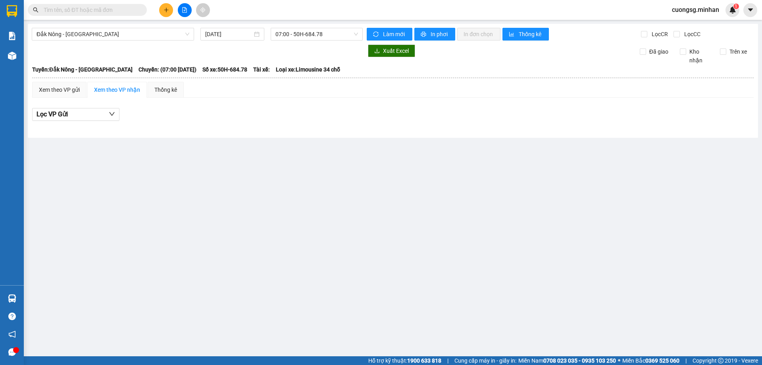
click at [147, 26] on div "Đắk Nông - [GEOGRAPHIC_DATA] [DATE] 07:00 - 50H-684.78 Làm mới In phơi In đơn c…" at bounding box center [393, 81] width 730 height 114
click at [139, 35] on span "Đắk Nông - [GEOGRAPHIC_DATA]" at bounding box center [113, 34] width 153 height 12
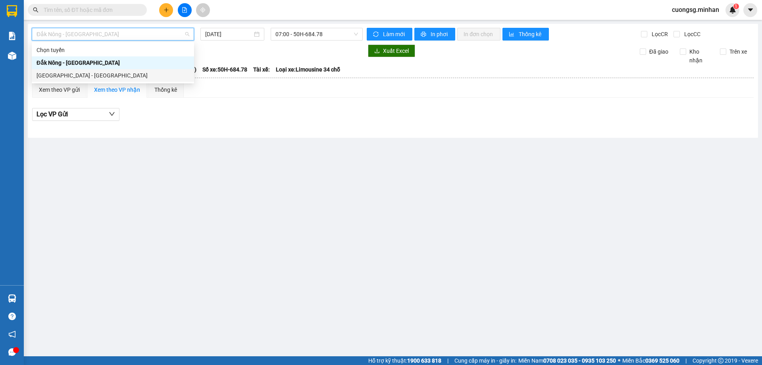
click at [92, 73] on div "[GEOGRAPHIC_DATA] - [GEOGRAPHIC_DATA]" at bounding box center [113, 75] width 153 height 9
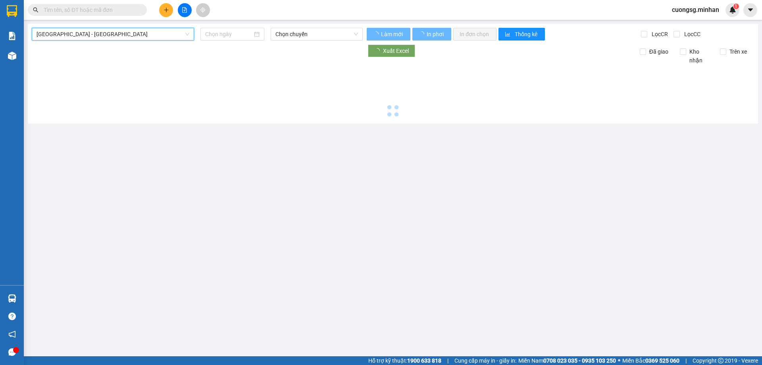
type input "[DATE]"
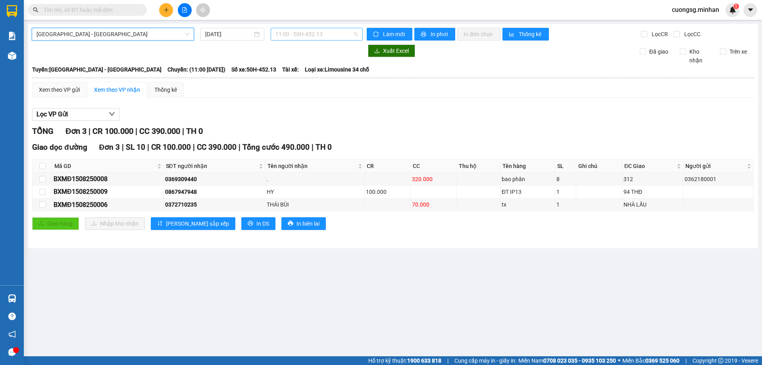
click at [301, 36] on span "11:00 - 50H-452.13" at bounding box center [316, 34] width 83 height 12
click at [194, 205] on div "0372710235" at bounding box center [214, 204] width 99 height 9
click at [73, 12] on input "text" at bounding box center [91, 10] width 94 height 9
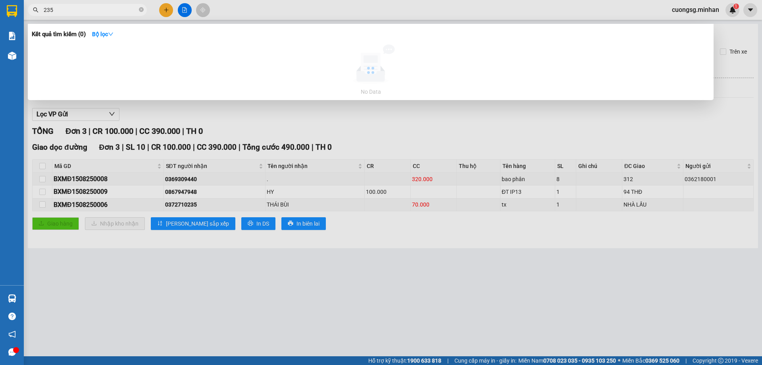
click at [73, 12] on input "235" at bounding box center [91, 10] width 94 height 9
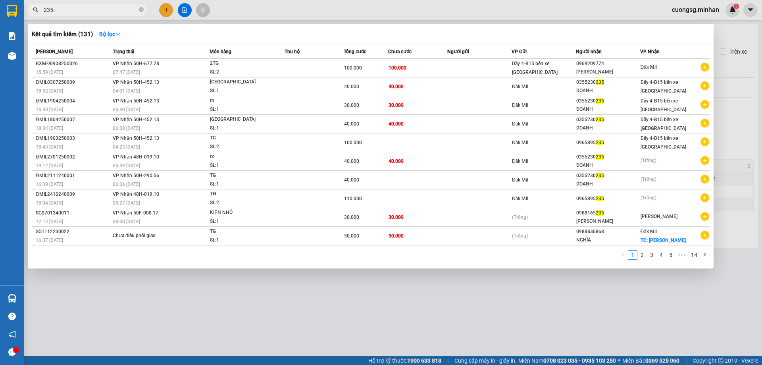
click at [80, 12] on input "235" at bounding box center [91, 10] width 94 height 9
click at [109, 9] on input "235" at bounding box center [91, 10] width 94 height 9
click at [145, 323] on div at bounding box center [381, 182] width 762 height 365
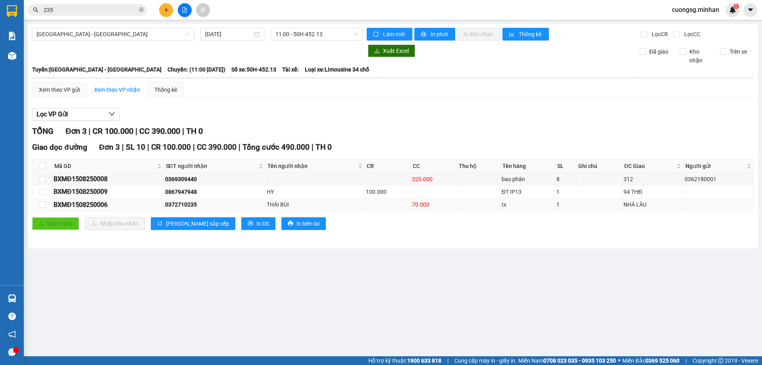
click at [189, 203] on div "0372710235" at bounding box center [214, 204] width 99 height 9
click at [83, 15] on span "235" at bounding box center [87, 10] width 119 height 12
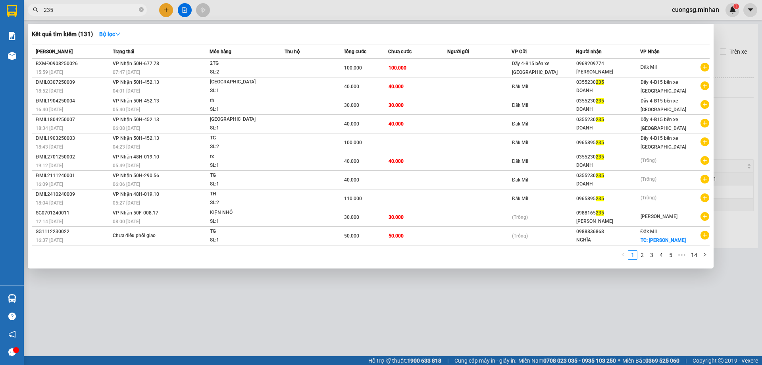
click at [84, 13] on input "235" at bounding box center [91, 10] width 94 height 9
click at [84, 12] on input "235" at bounding box center [91, 10] width 94 height 9
paste input "0372710"
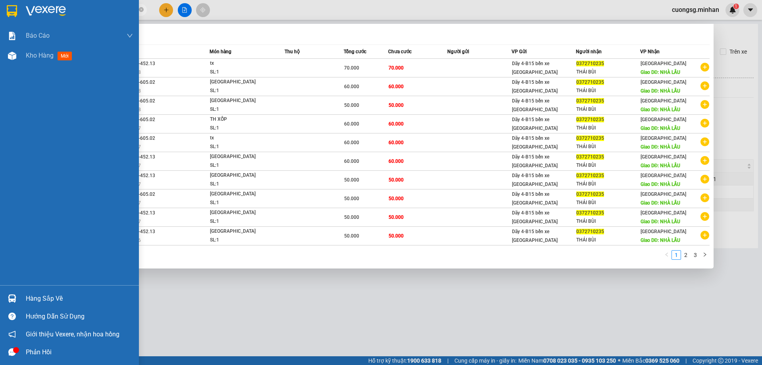
type input "0372710235"
click at [8, 9] on img at bounding box center [12, 11] width 10 height 12
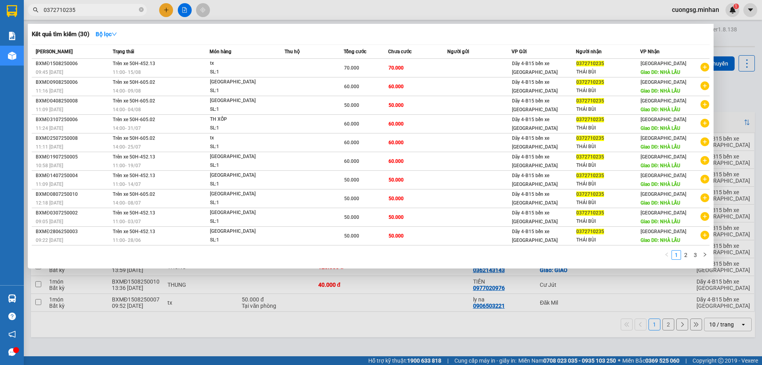
click at [348, 309] on div at bounding box center [381, 182] width 762 height 365
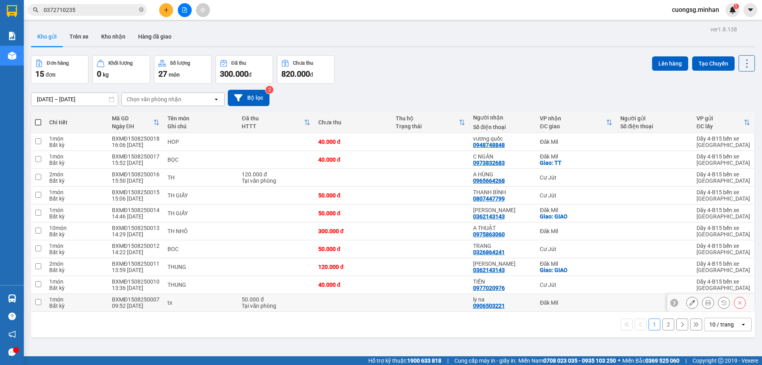
click at [350, 309] on td at bounding box center [352, 303] width 77 height 18
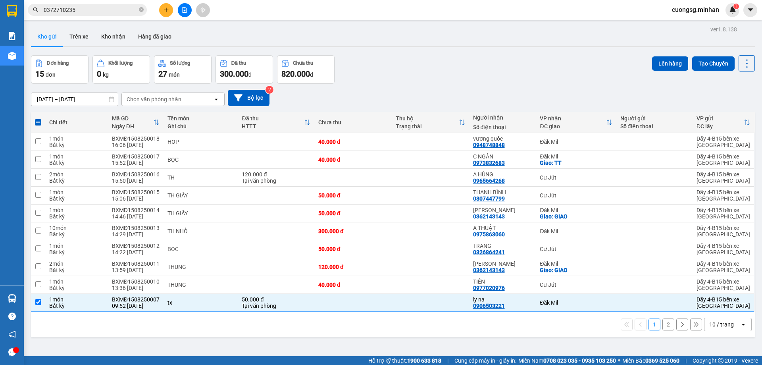
click at [184, 305] on div "tx" at bounding box center [200, 302] width 67 height 6
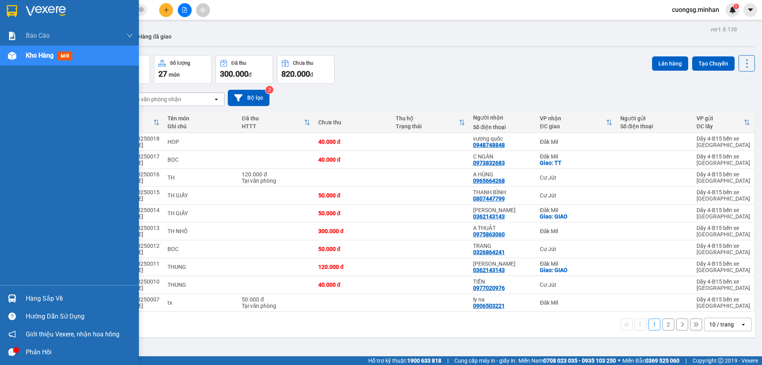
click at [13, 13] on img at bounding box center [12, 11] width 10 height 12
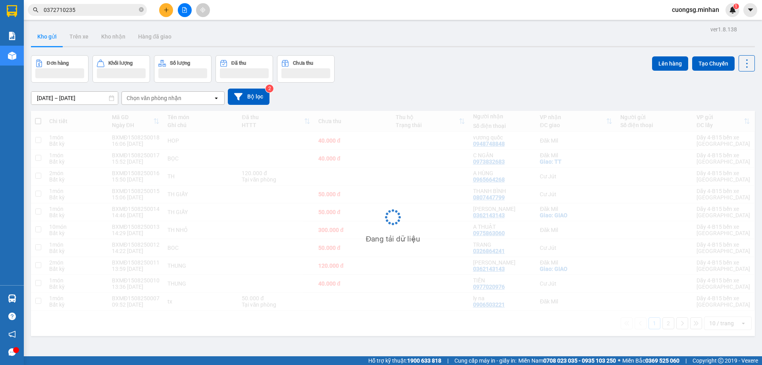
click at [409, 74] on div "Đơn hàng Khối lượng Số lượng Đã thu Chưa thu Lên hàng Tạo Chuyến" at bounding box center [393, 68] width 724 height 27
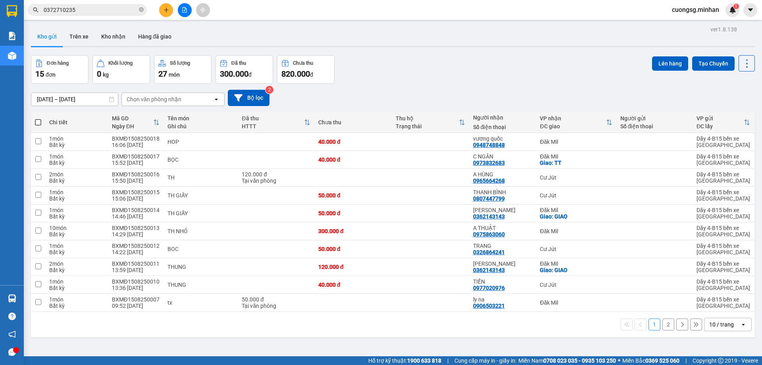
click at [164, 8] on icon "plus" at bounding box center [166, 10] width 6 height 6
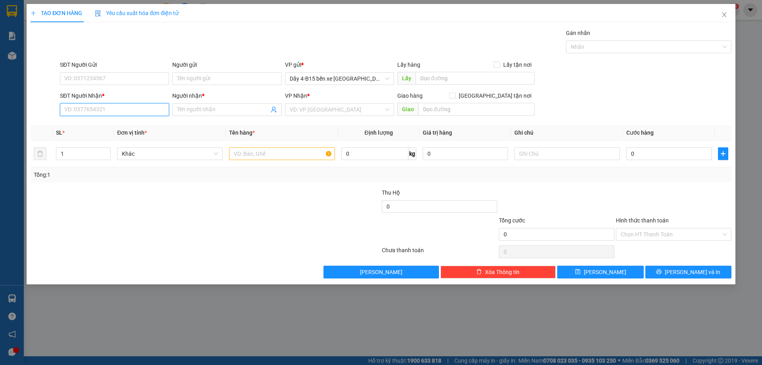
click at [91, 105] on input "SĐT Người Nhận *" at bounding box center [114, 109] width 109 height 13
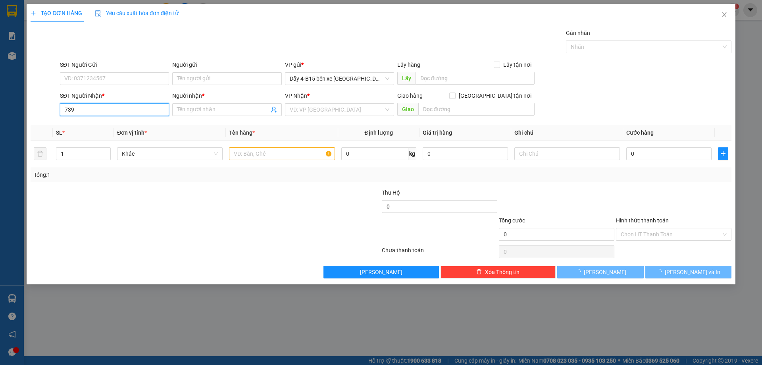
click at [88, 106] on input "739" at bounding box center [114, 109] width 109 height 13
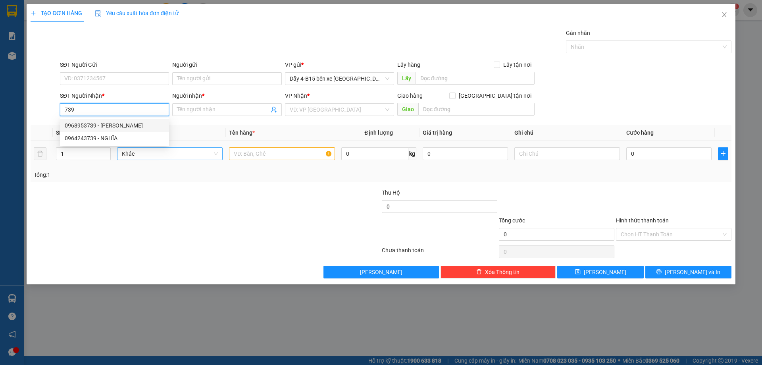
drag, startPoint x: 92, startPoint y: 122, endPoint x: 217, endPoint y: 159, distance: 130.3
click at [92, 123] on div "0968953739 - [PERSON_NAME]" at bounding box center [115, 125] width 100 height 9
type input "0968953739"
type input "HƯƠNG"
type input "0968953739"
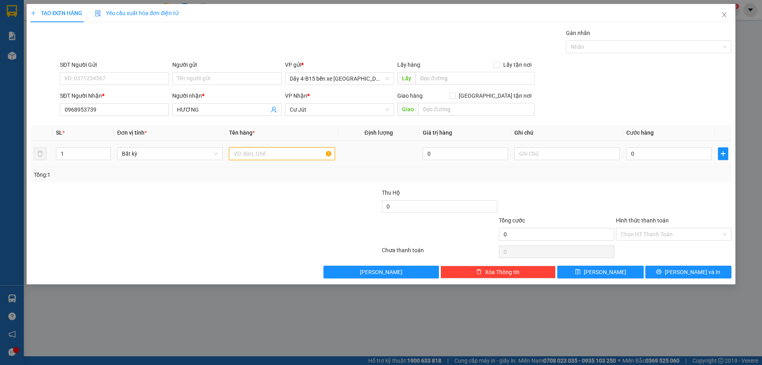
click at [239, 156] on input "text" at bounding box center [282, 153] width 106 height 13
type input "TH"
click at [721, 152] on icon "plus" at bounding box center [723, 153] width 6 height 6
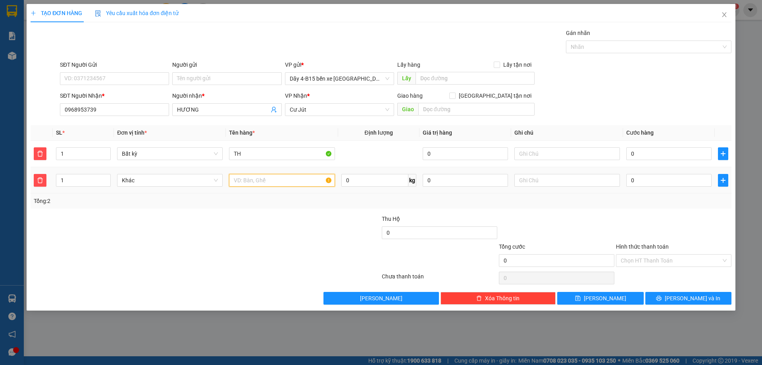
click at [271, 182] on input "text" at bounding box center [282, 180] width 106 height 13
type input "BỌC"
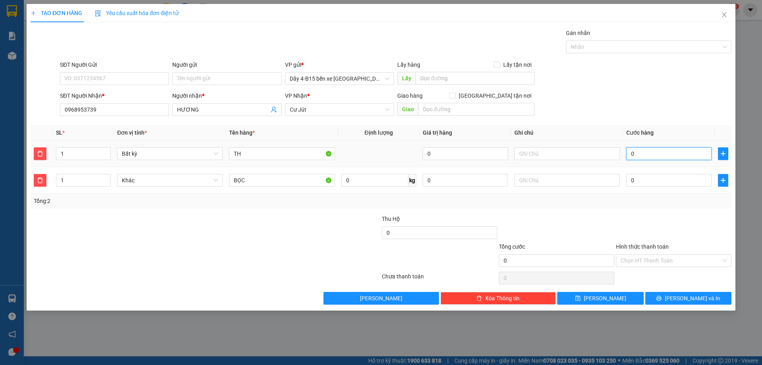
click at [651, 154] on input "0" at bounding box center [668, 153] width 85 height 13
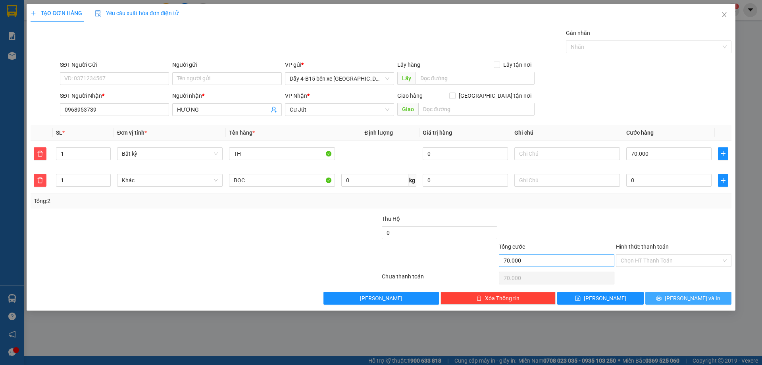
drag, startPoint x: 680, startPoint y: 296, endPoint x: 592, endPoint y: 258, distance: 95.1
click at [679, 296] on button "[PERSON_NAME] và In" at bounding box center [688, 298] width 86 height 13
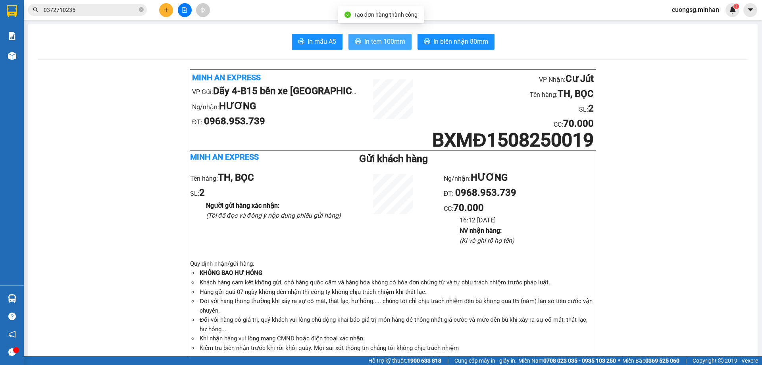
click at [366, 46] on span "In tem 100mm" at bounding box center [384, 42] width 41 height 10
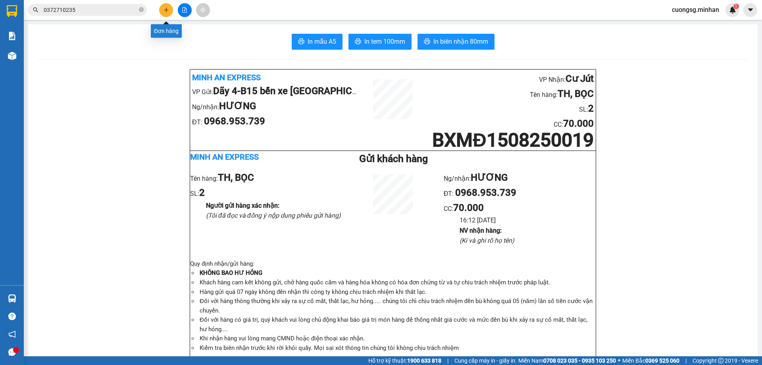
click at [168, 14] on button at bounding box center [166, 10] width 14 height 14
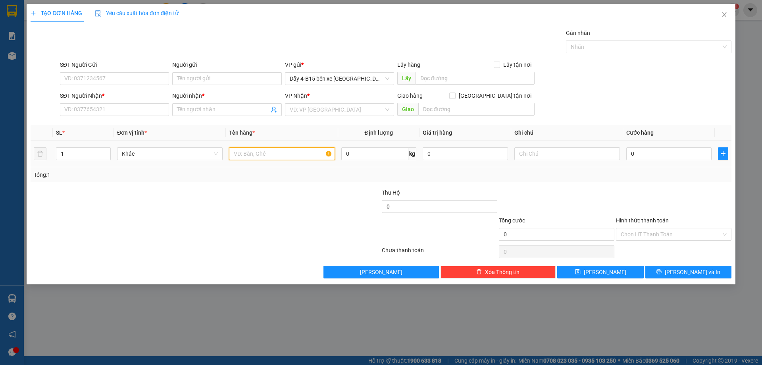
click at [256, 152] on input "text" at bounding box center [282, 153] width 106 height 13
type input "TH TRÁI CCÁY"
click at [131, 115] on input "SĐT Người Nhận *" at bounding box center [114, 109] width 109 height 13
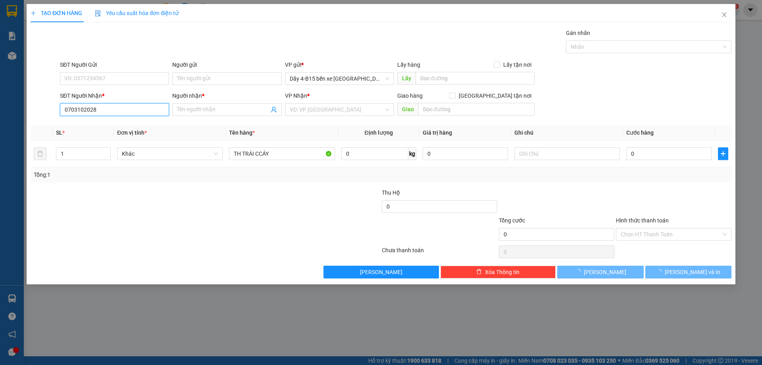
click at [131, 115] on input "0703102028" at bounding box center [114, 109] width 109 height 13
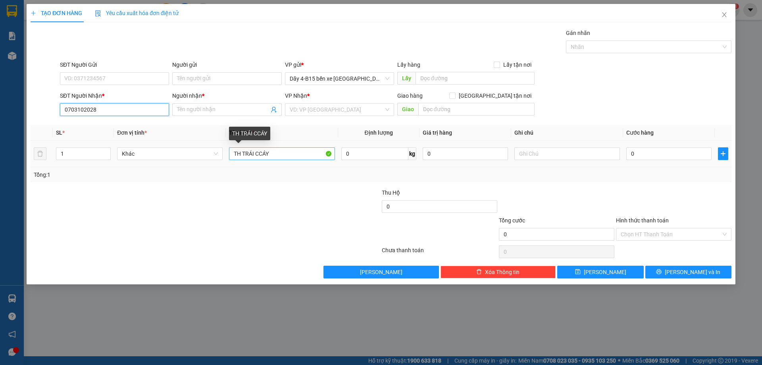
type input "0703102028"
drag, startPoint x: 268, startPoint y: 153, endPoint x: 258, endPoint y: 158, distance: 11.4
click at [258, 158] on input "TH TRÁI CCÁY" at bounding box center [282, 153] width 106 height 13
type input "TH TRÁI CÂY"
click at [78, 156] on input "1" at bounding box center [83, 154] width 54 height 12
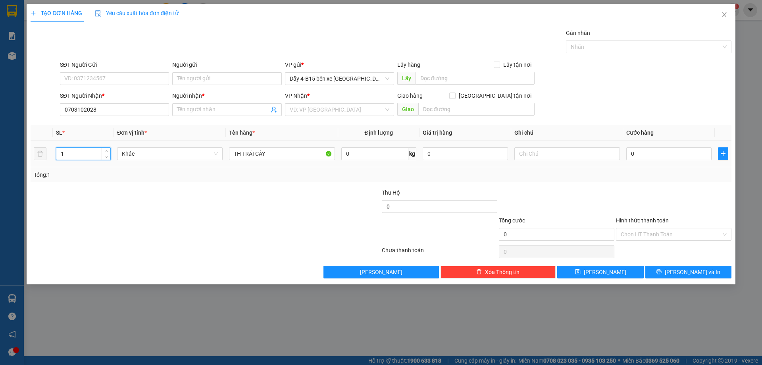
type input "2"
click at [197, 110] on input "Người nhận *" at bounding box center [223, 109] width 92 height 9
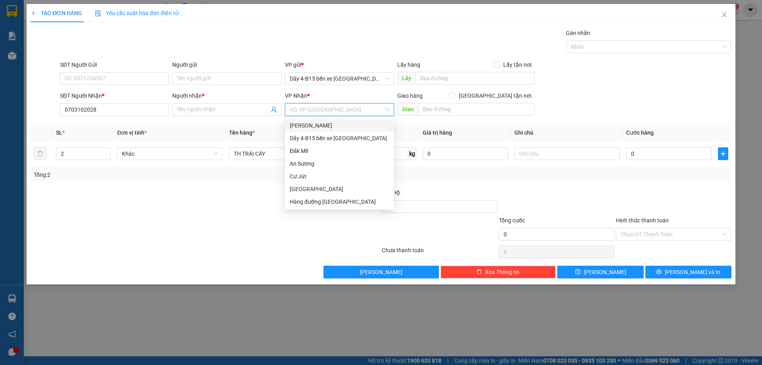
click at [367, 113] on input "search" at bounding box center [337, 110] width 94 height 12
click at [341, 152] on div "Đăk Mil" at bounding box center [340, 150] width 100 height 9
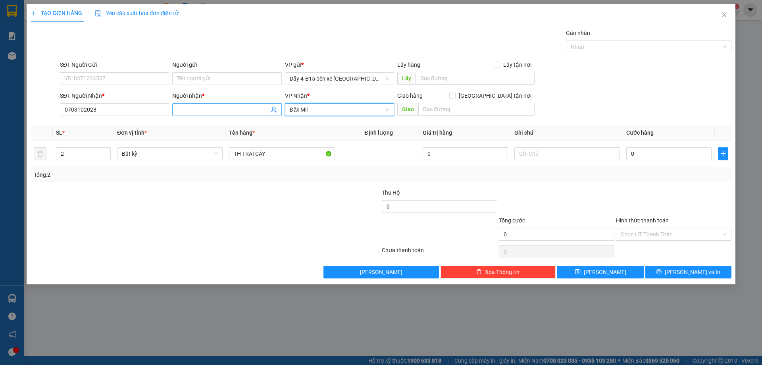
click at [192, 108] on input "Người nhận *" at bounding box center [223, 109] width 92 height 9
type input "HOA"
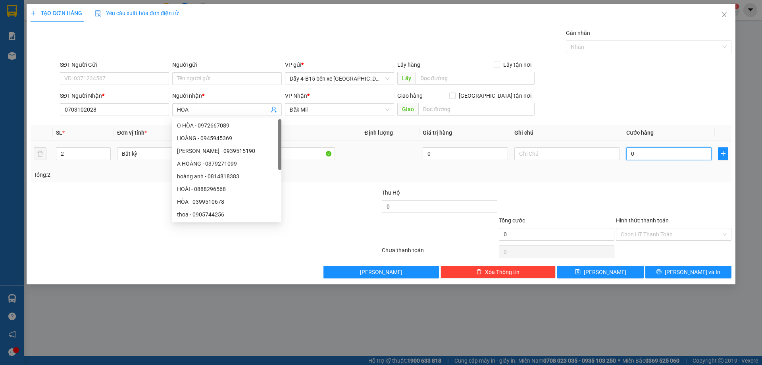
click at [657, 153] on input "0" at bounding box center [668, 153] width 85 height 13
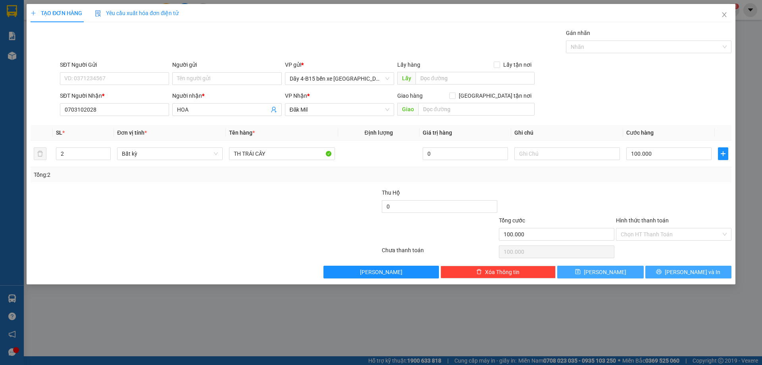
drag, startPoint x: 674, startPoint y: 272, endPoint x: 626, endPoint y: 266, distance: 48.4
click at [661, 271] on icon "printer" at bounding box center [659, 272] width 6 height 6
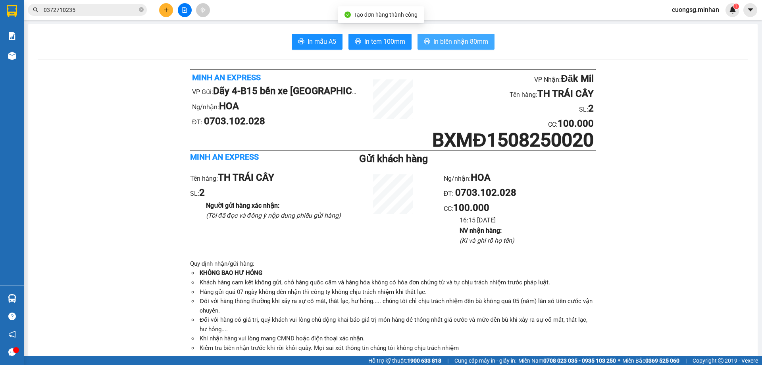
click at [471, 46] on span "In biên nhận 80mm" at bounding box center [460, 42] width 55 height 10
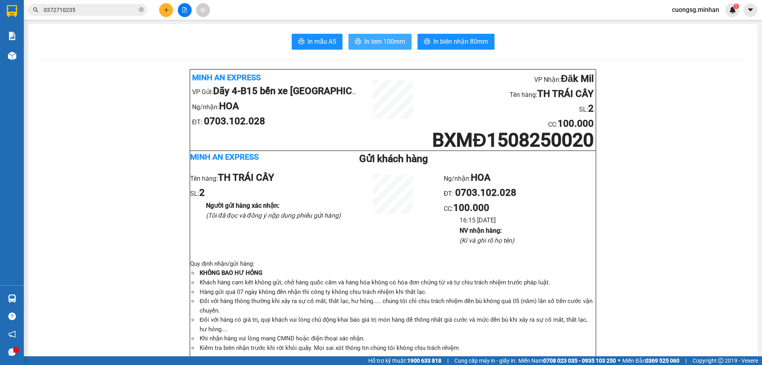
click at [393, 44] on span "In tem 100mm" at bounding box center [384, 42] width 41 height 10
drag, startPoint x: 526, startPoint y: 351, endPoint x: 463, endPoint y: 96, distance: 262.3
click at [167, 13] on button at bounding box center [166, 10] width 14 height 14
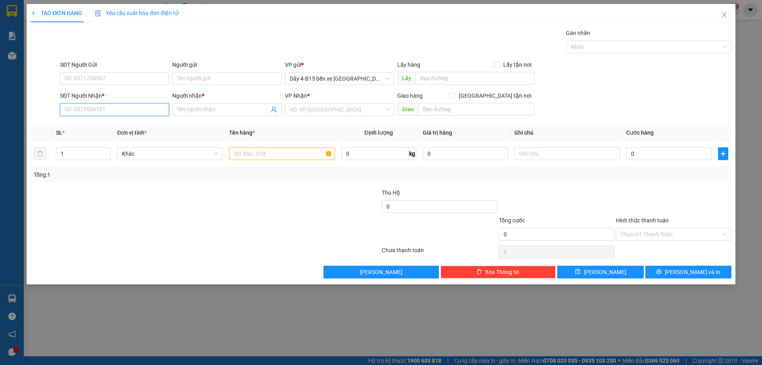
click at [116, 113] on input "SĐT Người Nhận *" at bounding box center [114, 109] width 109 height 13
click at [250, 157] on div at bounding box center [282, 154] width 106 height 16
click at [252, 150] on input "text" at bounding box center [282, 153] width 106 height 13
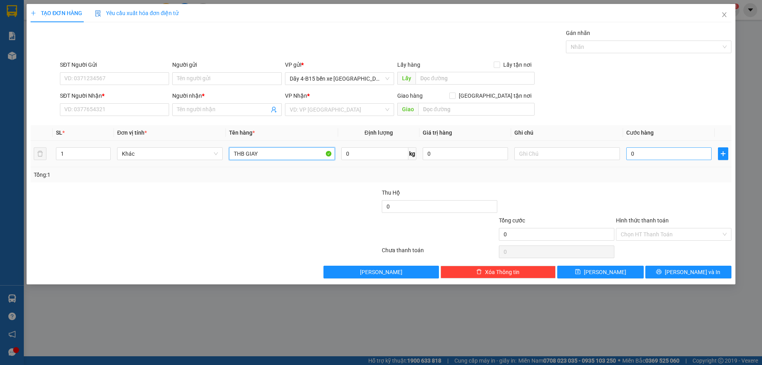
type input "THB GIAY"
click at [640, 157] on input "0" at bounding box center [668, 153] width 85 height 13
type input "5"
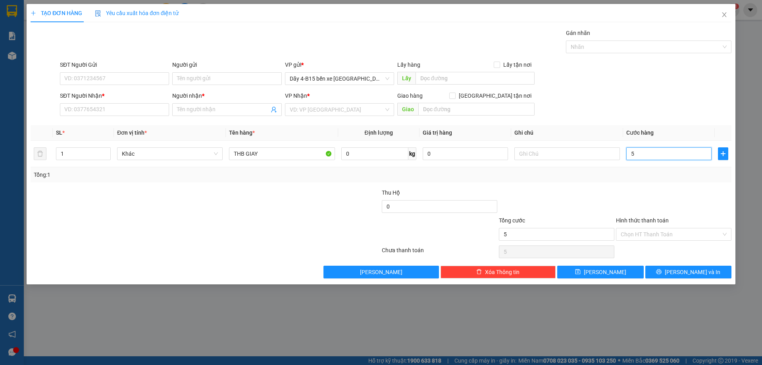
type input "50"
type input "50.000"
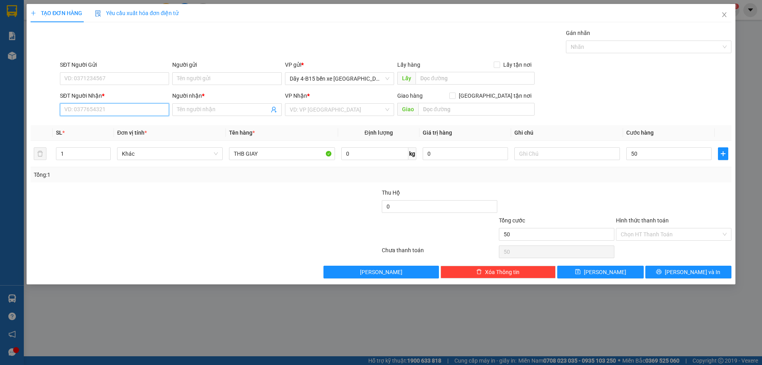
type input "50.000"
click at [116, 111] on input "SĐT Người Nhận *" at bounding box center [114, 109] width 109 height 13
type input "6"
type input "0973645627"
click at [233, 108] on input "Người nhận *" at bounding box center [223, 109] width 92 height 9
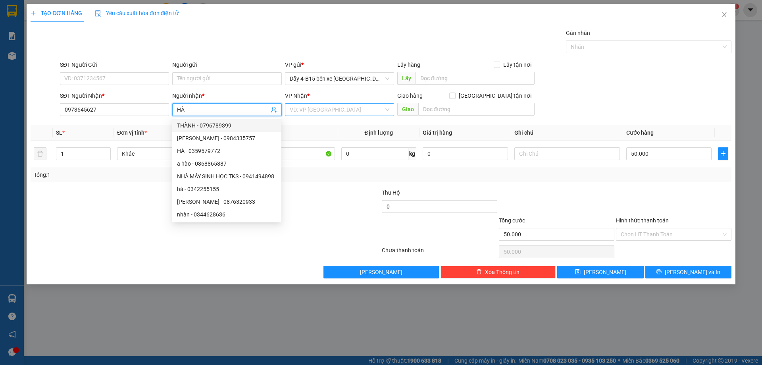
type input "HÀ"
click at [372, 111] on input "search" at bounding box center [337, 110] width 94 height 12
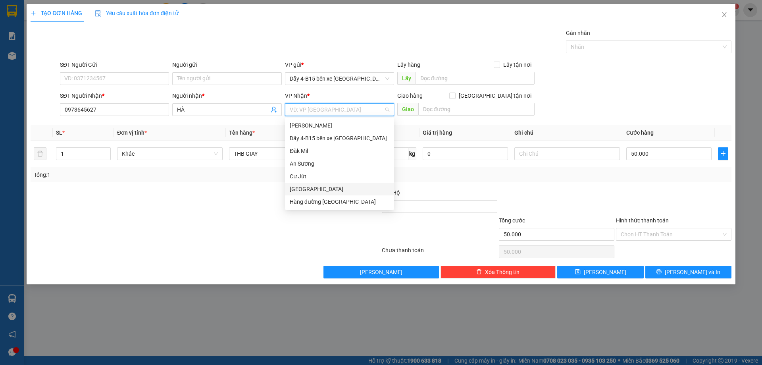
click at [316, 189] on div "[GEOGRAPHIC_DATA]" at bounding box center [340, 188] width 100 height 9
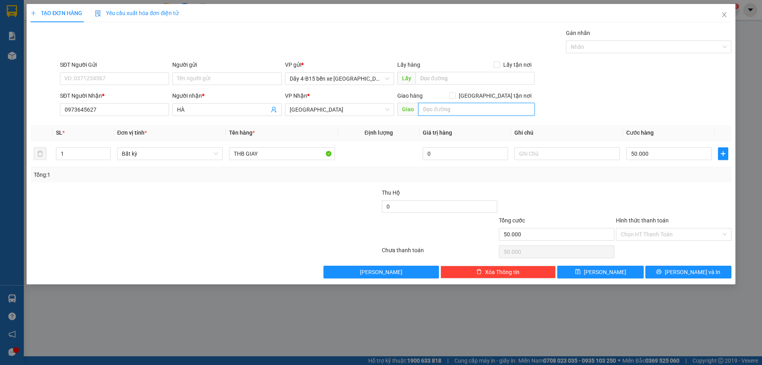
click at [429, 111] on input "text" at bounding box center [476, 109] width 116 height 13
type input "TRƯỜNG XCI"
click at [688, 268] on span "[PERSON_NAME] và In" at bounding box center [693, 271] width 56 height 9
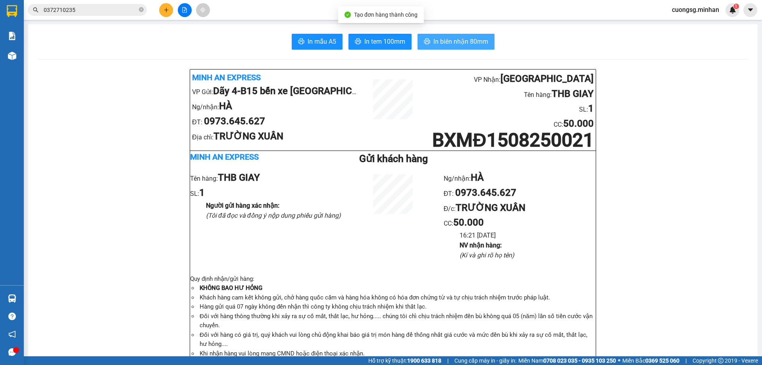
click at [426, 41] on icon "printer" at bounding box center [427, 41] width 6 height 6
click at [384, 40] on span "In tem 100mm" at bounding box center [384, 42] width 41 height 10
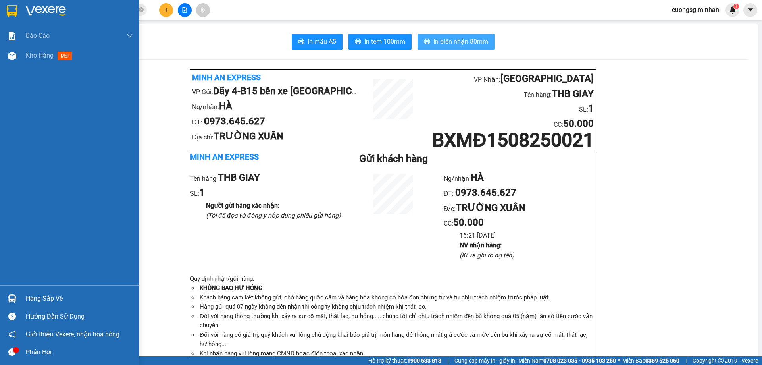
click at [10, 12] on img at bounding box center [12, 11] width 10 height 12
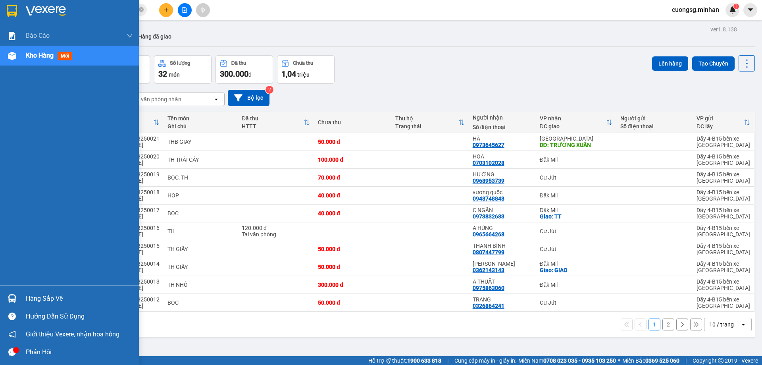
click at [12, 57] on img at bounding box center [12, 56] width 8 height 8
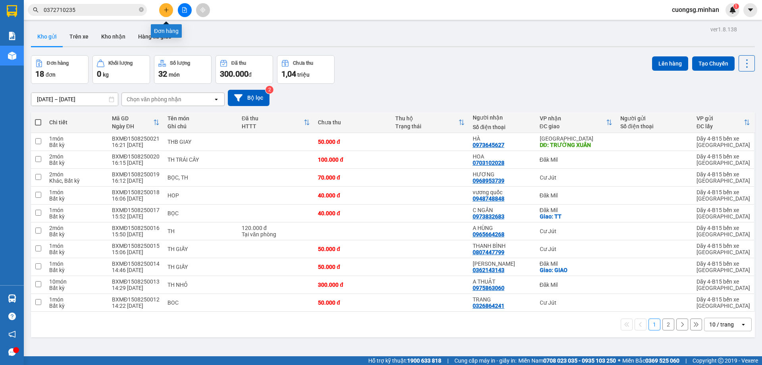
click at [165, 8] on icon "plus" at bounding box center [166, 10] width 6 height 6
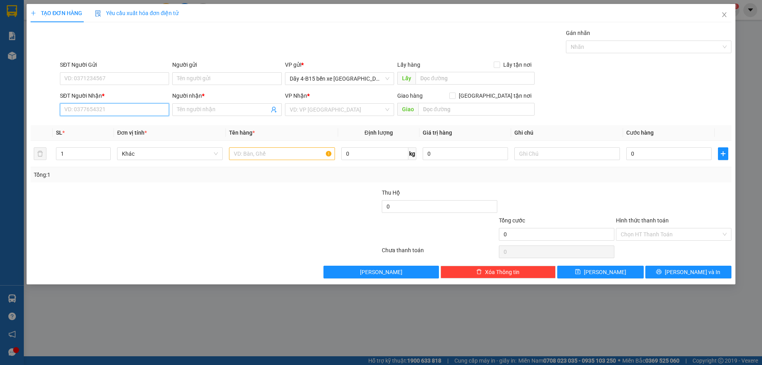
click at [71, 108] on input "SĐT Người Nhận *" at bounding box center [114, 109] width 109 height 13
type input "0352439317"
click at [217, 106] on input "Người nhận *" at bounding box center [223, 109] width 92 height 9
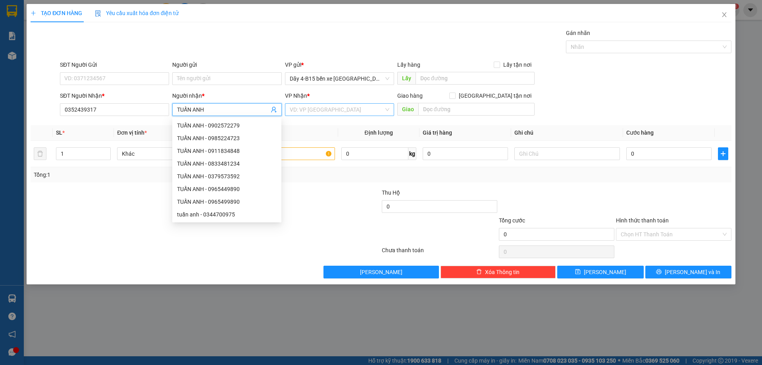
type input "TUẤN ANH"
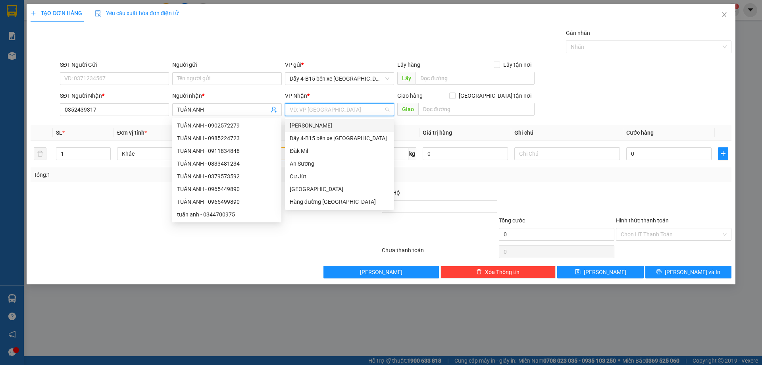
click at [325, 110] on input "search" at bounding box center [337, 110] width 94 height 12
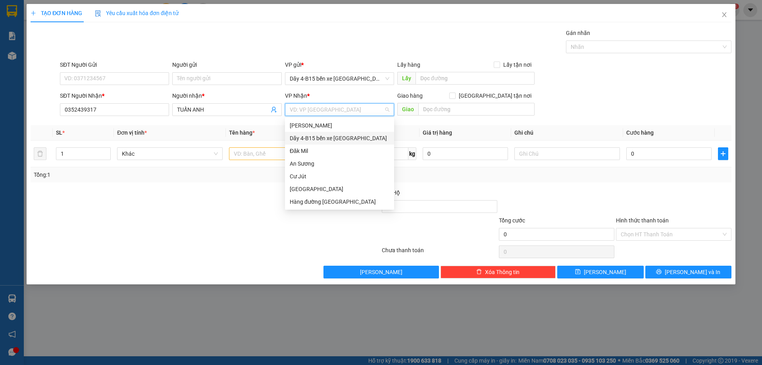
click at [312, 144] on div "Dãy 4-B15 bến xe [GEOGRAPHIC_DATA]" at bounding box center [339, 138] width 109 height 13
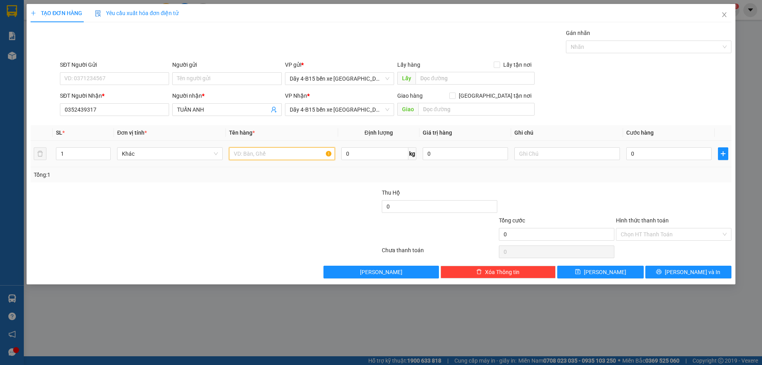
click at [256, 150] on input "text" at bounding box center [282, 153] width 106 height 13
type input "TG"
click at [652, 155] on input "0" at bounding box center [668, 153] width 85 height 13
type input "6"
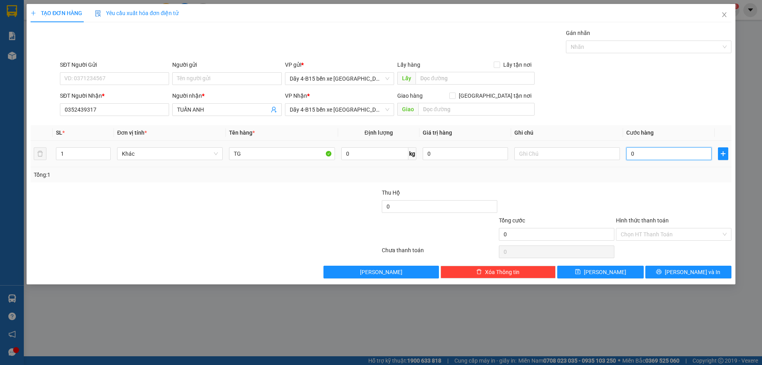
type input "6"
type input "60"
click at [681, 276] on button "[PERSON_NAME] và In" at bounding box center [688, 271] width 86 height 13
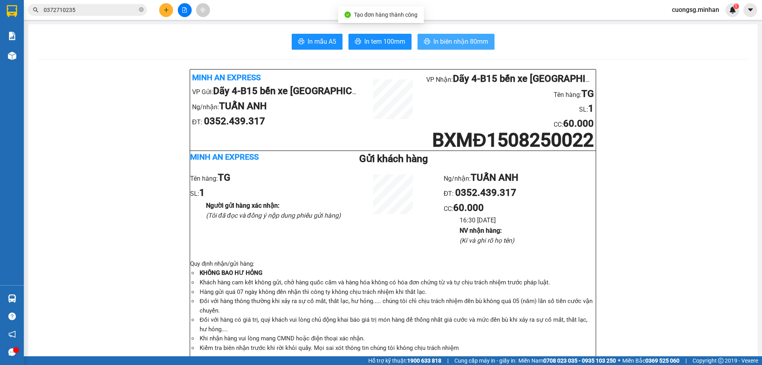
click at [458, 44] on span "In biên nhận 80mm" at bounding box center [460, 42] width 55 height 10
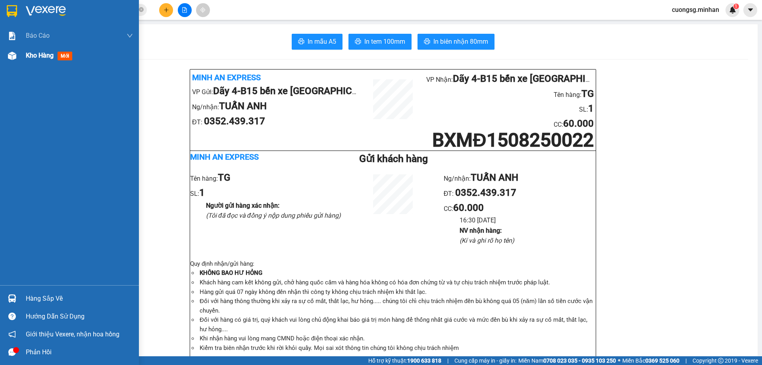
click at [13, 54] on img at bounding box center [12, 56] width 8 height 8
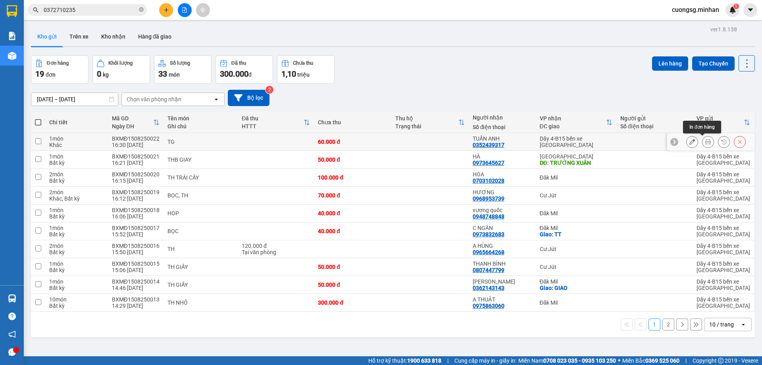
click at [705, 143] on icon at bounding box center [708, 142] width 6 height 6
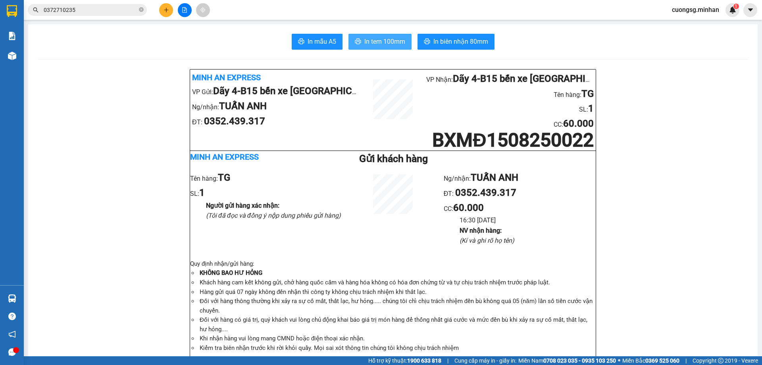
click at [370, 42] on span "In tem 100mm" at bounding box center [384, 42] width 41 height 10
click at [169, 14] on button at bounding box center [166, 10] width 14 height 14
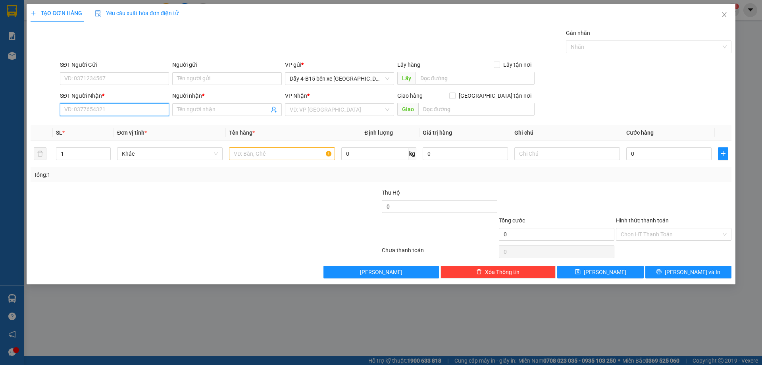
click at [116, 109] on input "SĐT Người Nhận *" at bounding box center [114, 109] width 109 height 13
click at [107, 124] on div "0973832683 - C NGÂN" at bounding box center [115, 125] width 100 height 9
type input "0973832683"
type input "C NGÂN"
checkbox input "true"
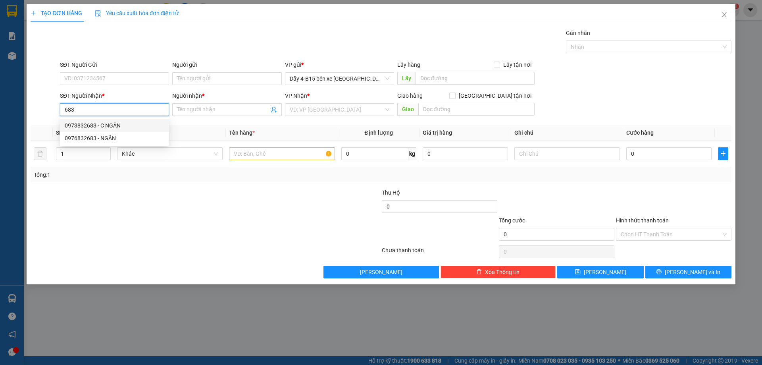
type input "TT"
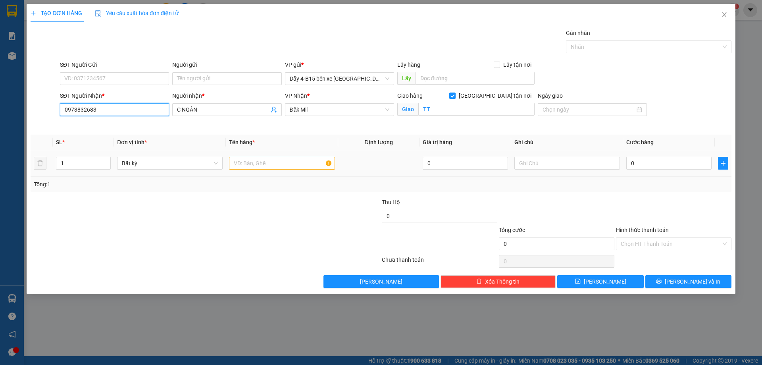
type input "0973832683"
click at [243, 160] on input "text" at bounding box center [282, 163] width 106 height 13
type input "BỌC"
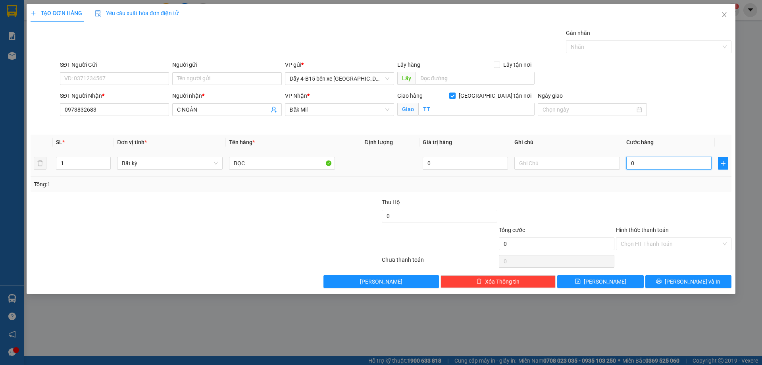
drag, startPoint x: 647, startPoint y: 167, endPoint x: 644, endPoint y: 163, distance: 4.5
click at [647, 167] on input "0" at bounding box center [668, 163] width 85 height 13
type input "4"
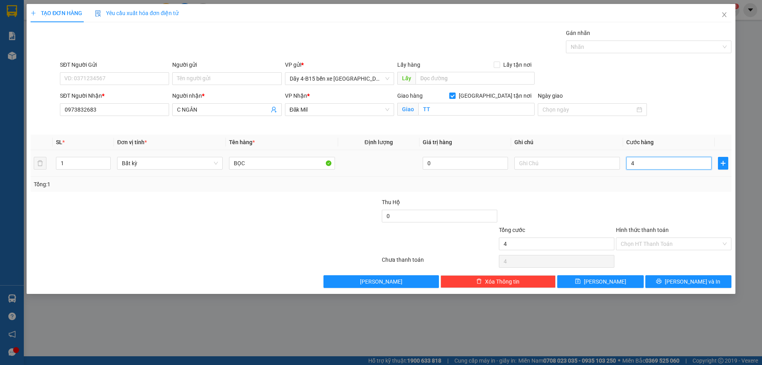
type input "40"
drag, startPoint x: 667, startPoint y: 279, endPoint x: 663, endPoint y: 261, distance: 18.5
click at [667, 277] on button "[PERSON_NAME] và In" at bounding box center [688, 281] width 86 height 13
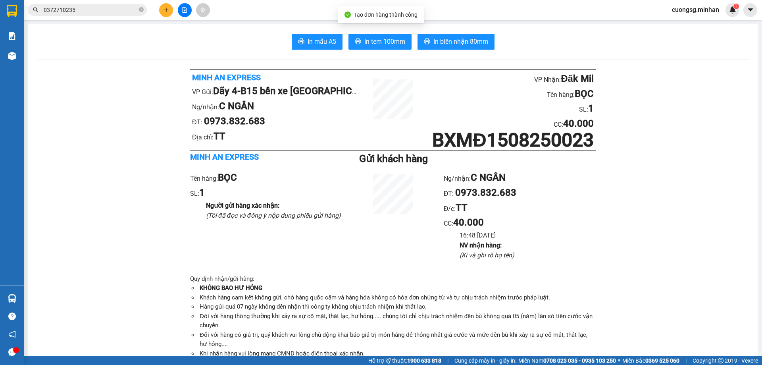
click at [444, 42] on span "In biên nhận 80mm" at bounding box center [460, 42] width 55 height 10
click at [386, 45] on span "In tem 100mm" at bounding box center [384, 42] width 41 height 10
click at [169, 9] on icon "plus" at bounding box center [166, 10] width 6 height 6
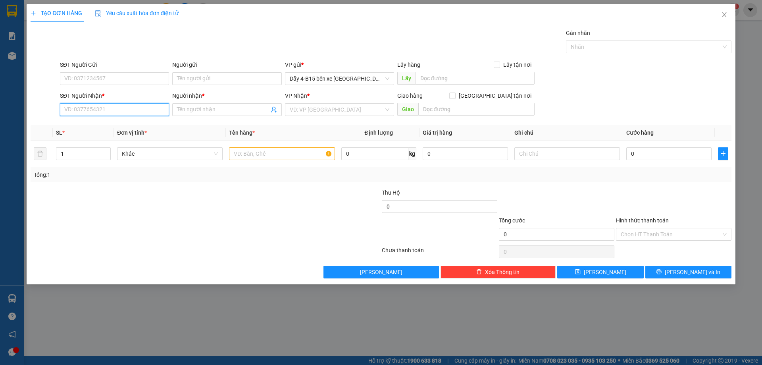
click at [105, 110] on input "SĐT Người Nhận *" at bounding box center [114, 109] width 109 height 13
click at [116, 122] on div "0362143143 - [PERSON_NAME]" at bounding box center [115, 125] width 100 height 9
type input "0362143143"
type input "[PERSON_NAME]"
checkbox input "true"
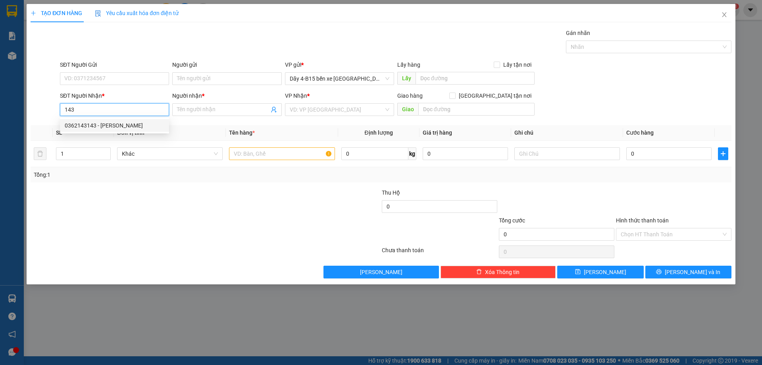
type input "GIAO"
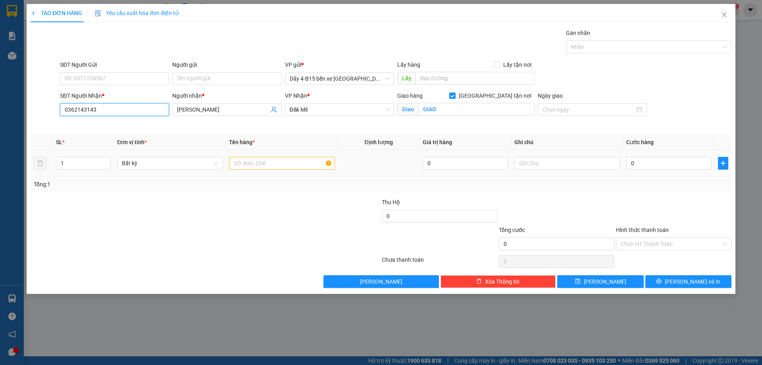
type input "0362143143"
click at [253, 163] on input "text" at bounding box center [282, 163] width 106 height 13
type input "TG"
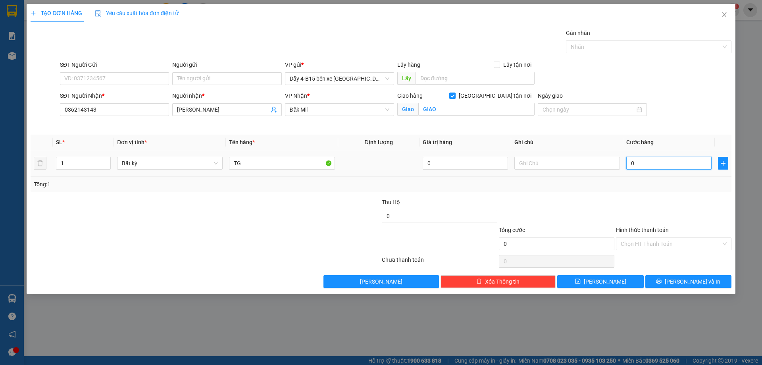
click at [638, 162] on input "0" at bounding box center [668, 163] width 85 height 13
click at [664, 282] on button "[PERSON_NAME] và In" at bounding box center [688, 281] width 86 height 13
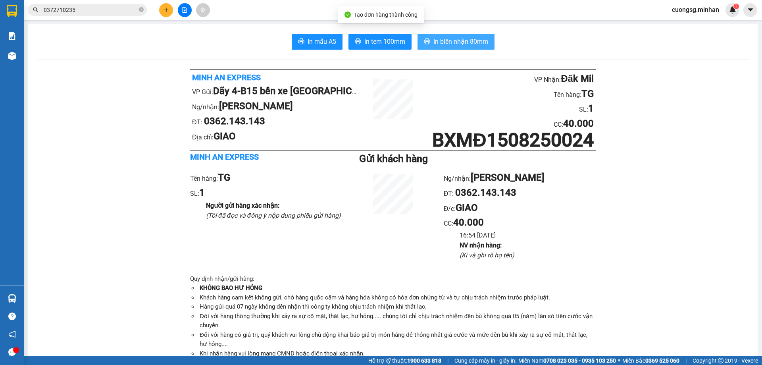
click at [448, 35] on button "In biên nhận 80mm" at bounding box center [455, 42] width 77 height 16
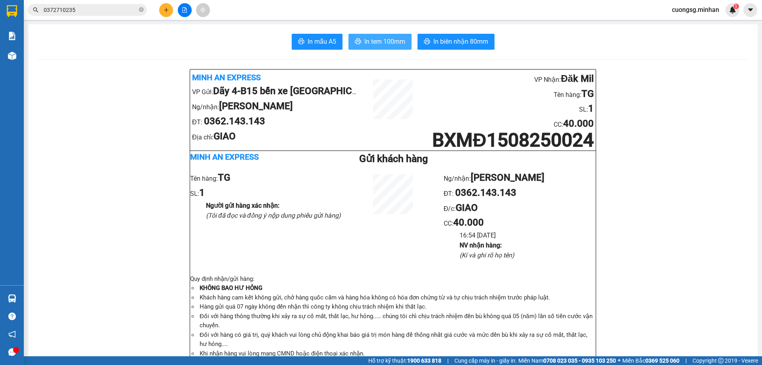
click at [371, 43] on span "In tem 100mm" at bounding box center [384, 42] width 41 height 10
click at [165, 10] on icon "plus" at bounding box center [166, 10] width 6 height 6
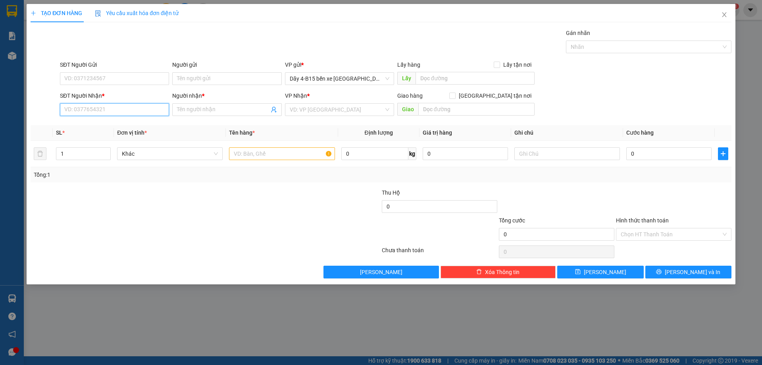
click at [91, 108] on input "SĐT Người Nhận *" at bounding box center [114, 109] width 109 height 13
click at [110, 125] on div "0362143143 - [PERSON_NAME]" at bounding box center [115, 125] width 100 height 9
type input "0362143143"
type input "[PERSON_NAME]"
checkbox input "true"
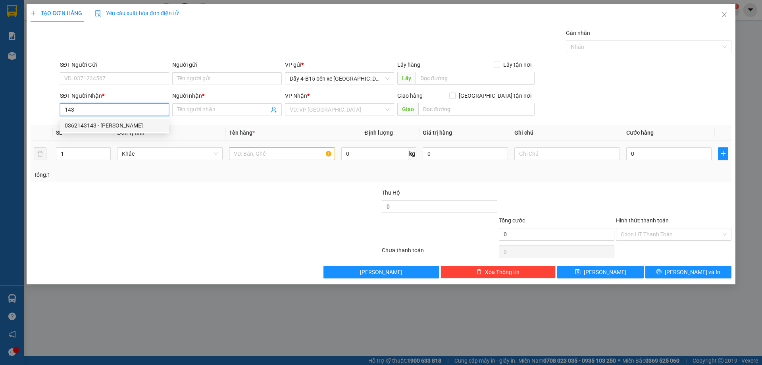
type input "GIAO"
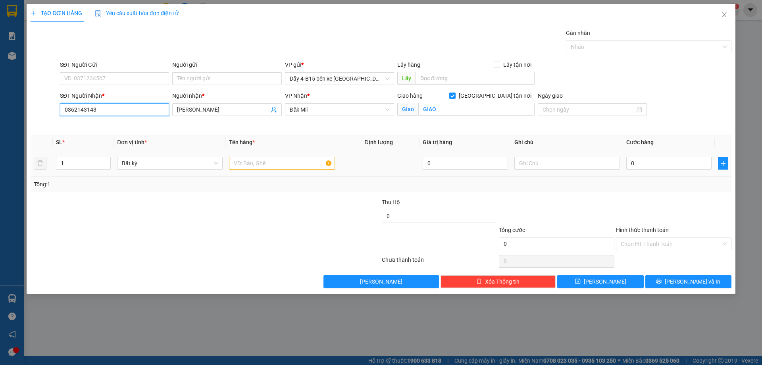
type input "0362143143"
click at [246, 163] on input "text" at bounding box center [282, 163] width 106 height 13
type input "KIỆN"
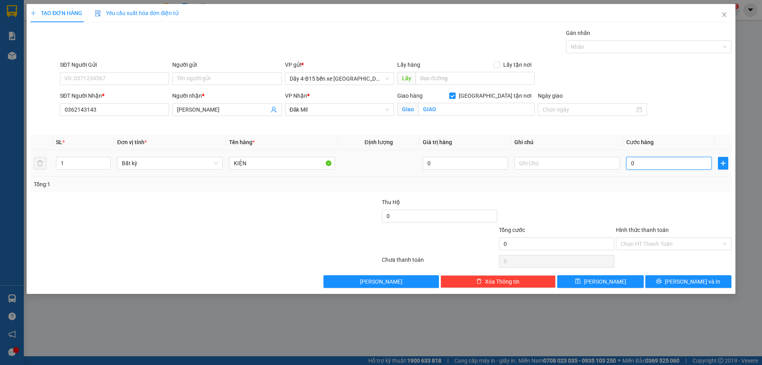
click at [659, 162] on input "0" at bounding box center [668, 163] width 85 height 13
type input "5"
type input "50"
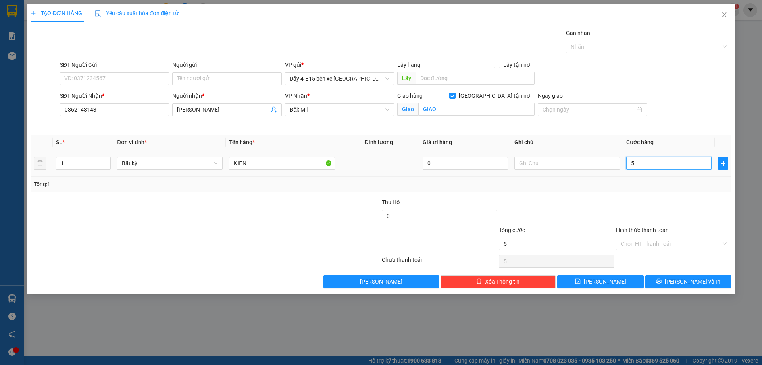
type input "50"
click at [674, 278] on button "[PERSON_NAME] và In" at bounding box center [688, 281] width 86 height 13
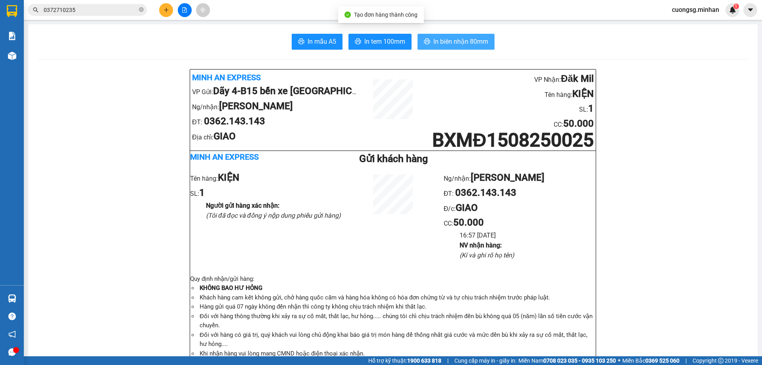
click at [447, 34] on button "In biên nhận 80mm" at bounding box center [455, 42] width 77 height 16
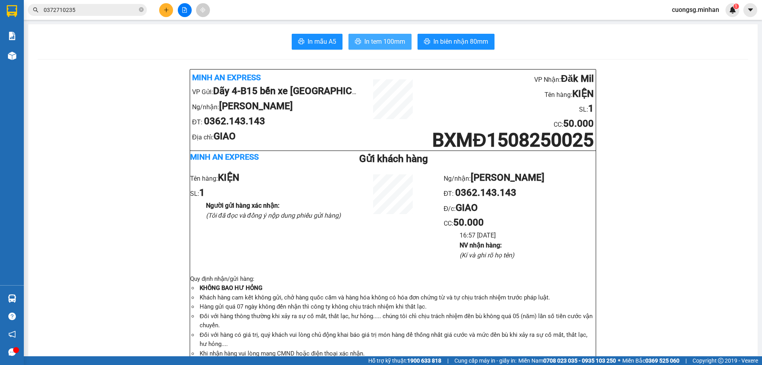
click at [374, 42] on span "In tem 100mm" at bounding box center [384, 42] width 41 height 10
click at [162, 10] on button at bounding box center [166, 10] width 14 height 14
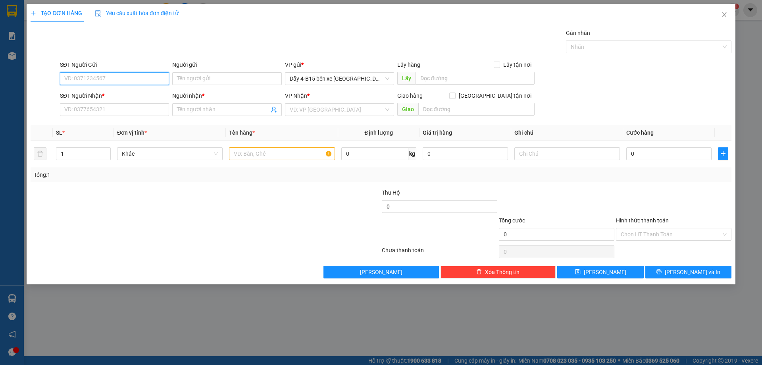
click at [82, 79] on input "SĐT Người Gửi" at bounding box center [114, 78] width 109 height 13
click at [95, 78] on input "0984606317" at bounding box center [114, 78] width 109 height 13
click at [93, 109] on input "SĐT Người Nhận *" at bounding box center [114, 109] width 109 height 13
click at [114, 78] on input "0984606317" at bounding box center [114, 78] width 109 height 13
type input "0"
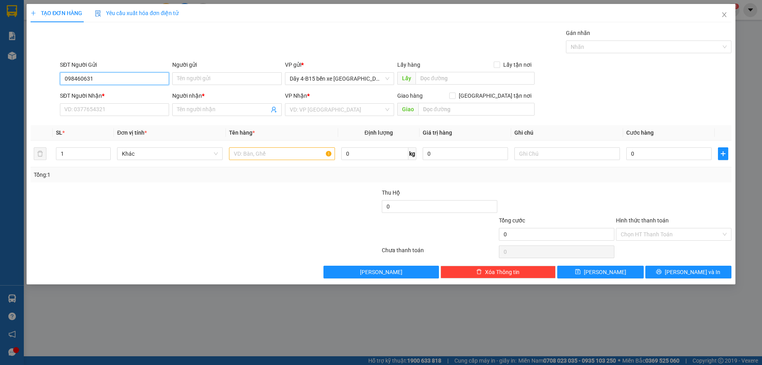
type input "0984606317"
click at [102, 112] on input "SĐT Người Nhận *" at bounding box center [114, 109] width 109 height 13
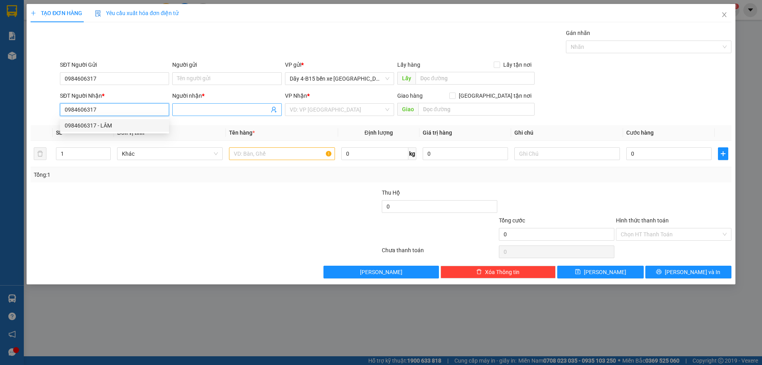
type input "0984606317"
click at [200, 112] on input "Người nhận *" at bounding box center [223, 109] width 92 height 9
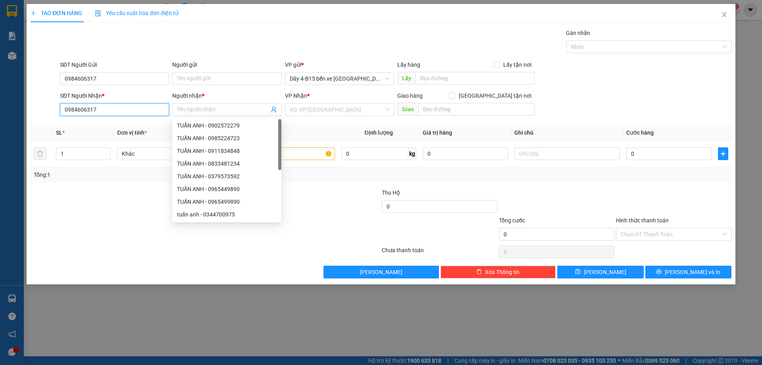
click at [116, 112] on input "0984606317" at bounding box center [114, 109] width 109 height 13
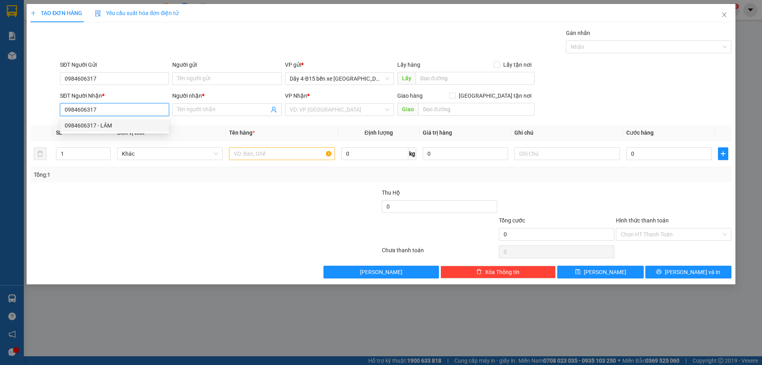
click at [106, 124] on div "0984606317 - LÂM" at bounding box center [115, 125] width 100 height 9
type input "LÂM"
click at [260, 155] on input "text" at bounding box center [282, 153] width 106 height 13
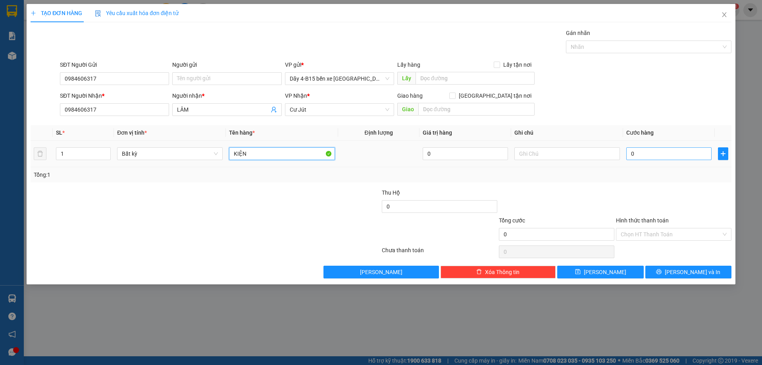
type input "KIỆN"
click at [638, 152] on input "0" at bounding box center [668, 153] width 85 height 13
type input "4"
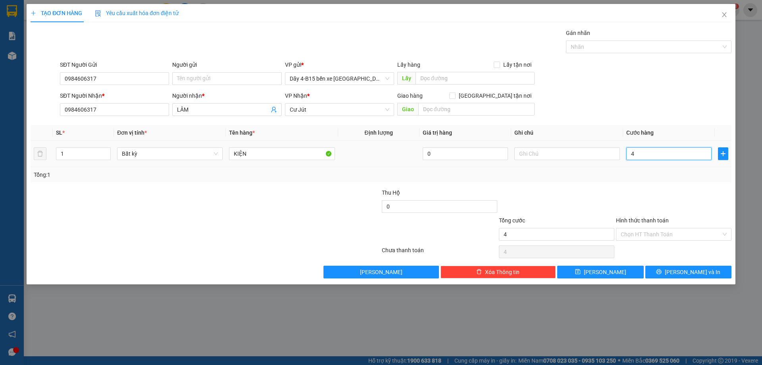
type input "40"
type input "40.000"
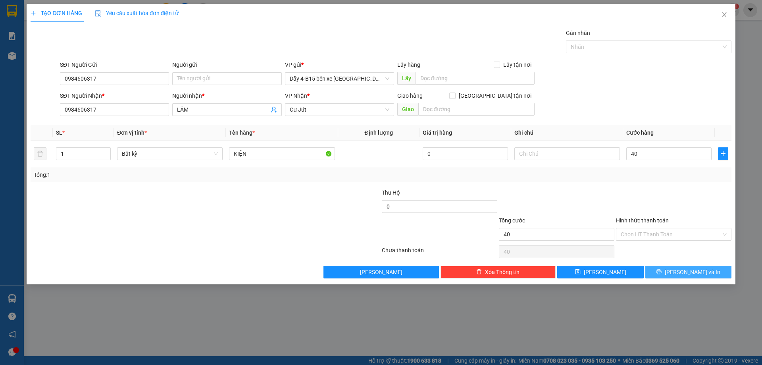
type input "40.000"
click at [661, 271] on icon "printer" at bounding box center [659, 272] width 6 height 6
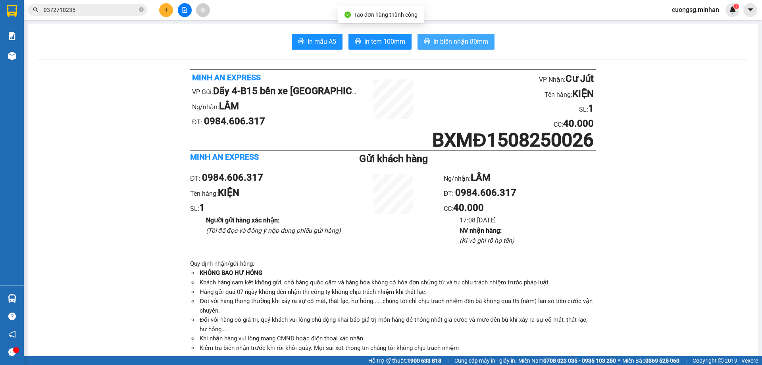
click at [433, 40] on span "In biên nhận 80mm" at bounding box center [460, 42] width 55 height 10
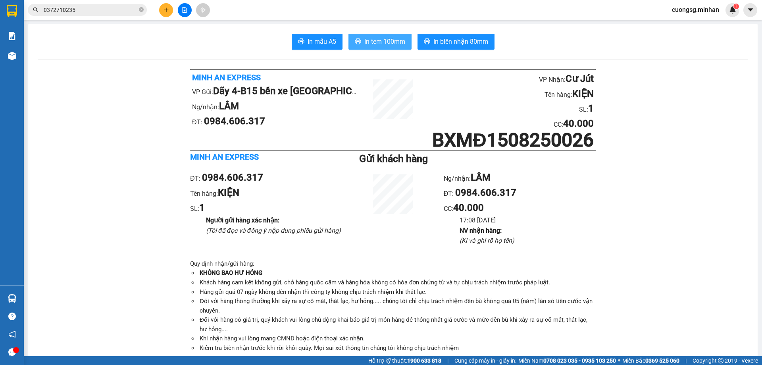
click at [394, 39] on span "In tem 100mm" at bounding box center [384, 42] width 41 height 10
click at [166, 6] on button at bounding box center [166, 10] width 14 height 14
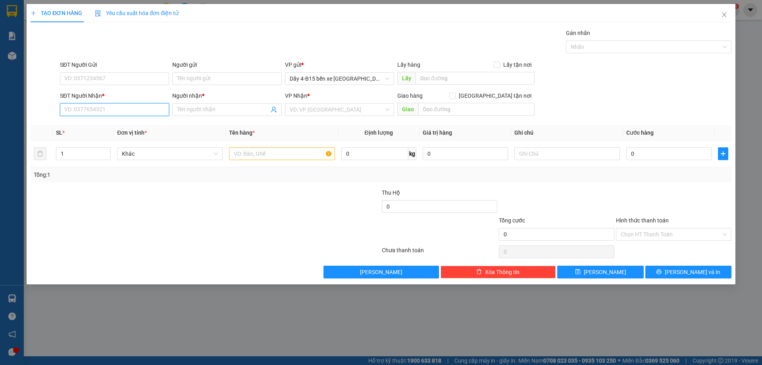
click at [89, 109] on input "SĐT Người Nhận *" at bounding box center [114, 109] width 109 height 13
type input "0333593048"
drag, startPoint x: 203, startPoint y: 108, endPoint x: 195, endPoint y: 108, distance: 7.9
click at [204, 109] on input "Người nhận *" at bounding box center [223, 109] width 92 height 9
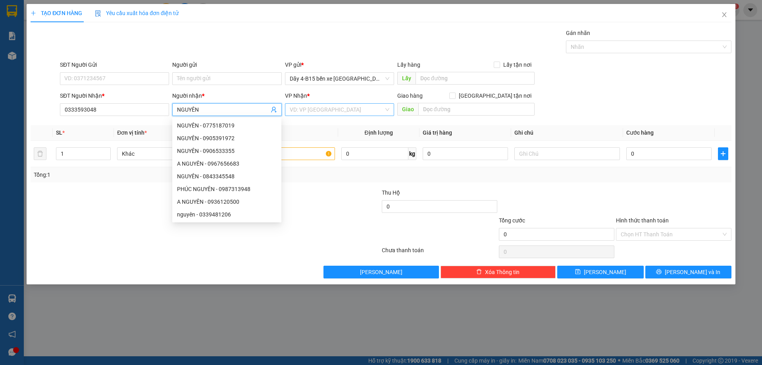
type input "NGUYÊN"
click at [326, 111] on input "search" at bounding box center [337, 110] width 94 height 12
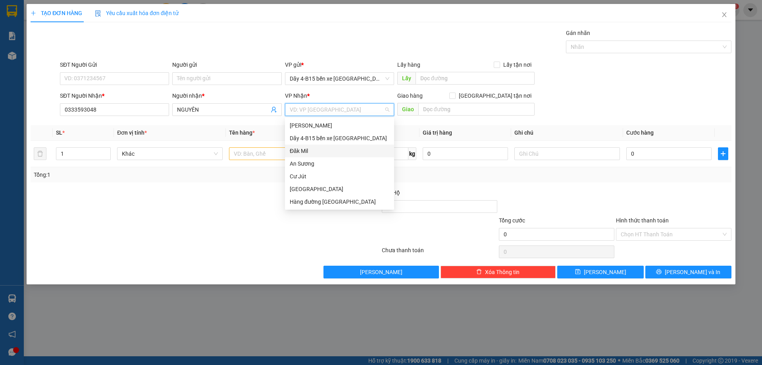
click at [309, 144] on div "Dãy 4-B15 bến xe [GEOGRAPHIC_DATA]" at bounding box center [339, 138] width 109 height 13
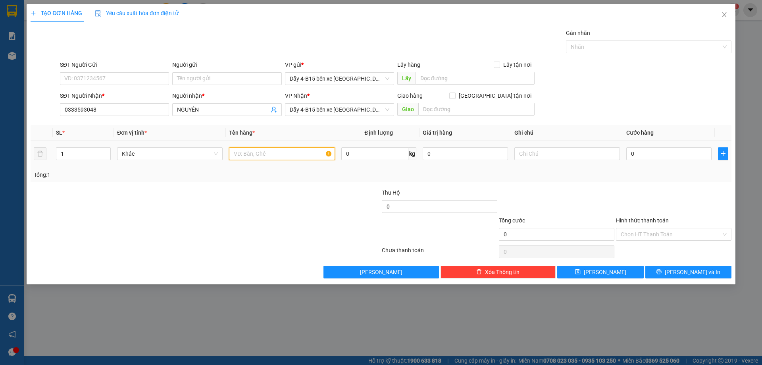
click at [245, 154] on input "text" at bounding box center [282, 153] width 106 height 13
type input "HỘP"
click at [655, 153] on input "0" at bounding box center [668, 153] width 85 height 13
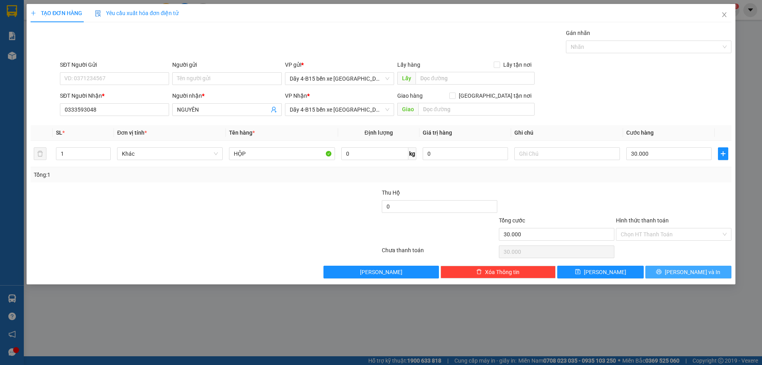
click at [659, 267] on button "[PERSON_NAME] và In" at bounding box center [688, 271] width 86 height 13
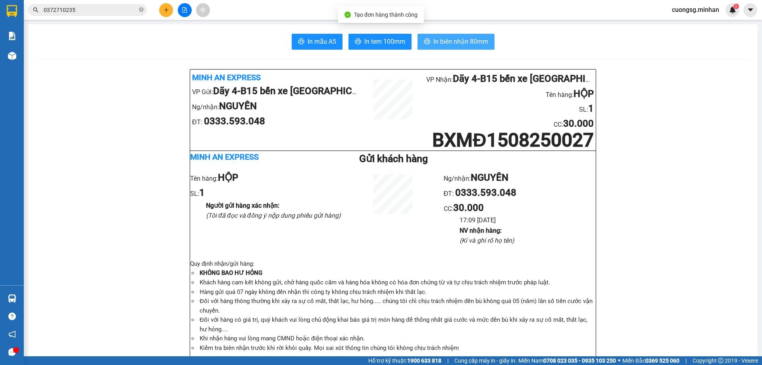
click at [448, 36] on button "In biên nhận 80mm" at bounding box center [455, 42] width 77 height 16
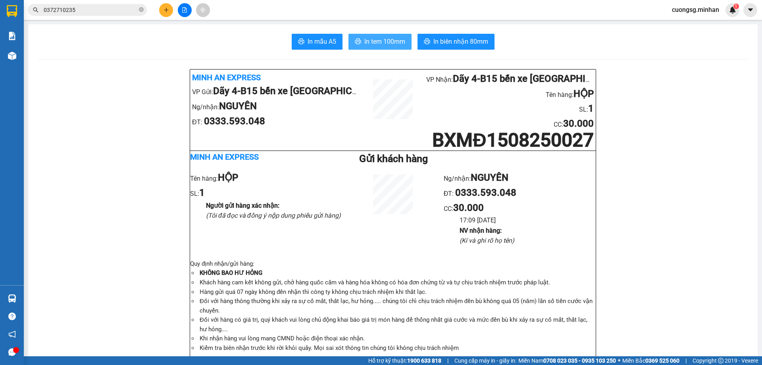
click at [380, 42] on span "In tem 100mm" at bounding box center [384, 42] width 41 height 10
click at [169, 7] on button at bounding box center [166, 10] width 14 height 14
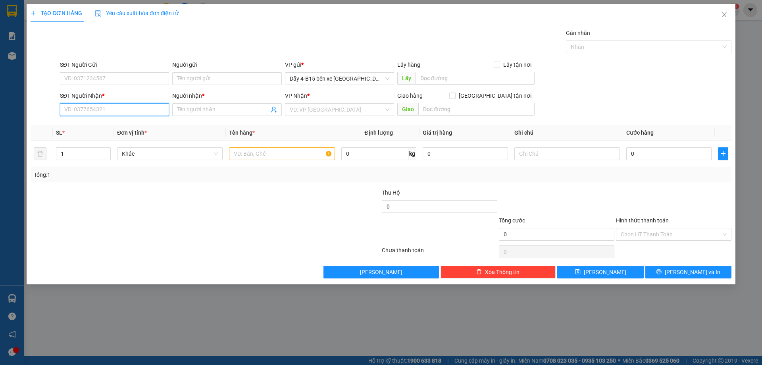
click at [79, 109] on input "SĐT Người Nhận *" at bounding box center [114, 109] width 109 height 13
drag, startPoint x: 121, startPoint y: 127, endPoint x: 245, endPoint y: 188, distance: 138.2
click at [121, 126] on div "0984117719 - VINH" at bounding box center [115, 125] width 100 height 9
type input "0984117719"
type input "VINH"
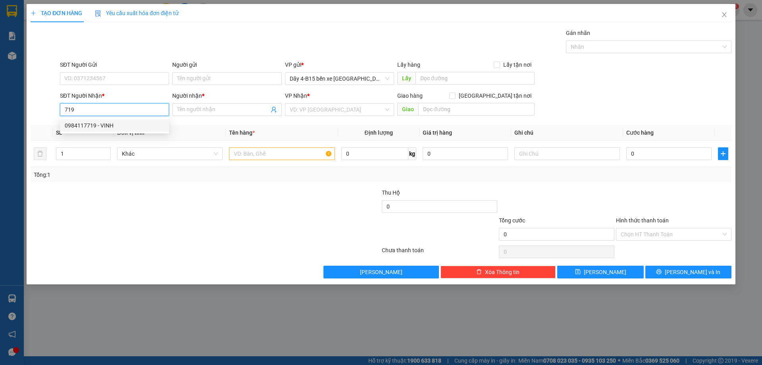
type input "ĐẮK WIL"
type input "0984117719"
click at [264, 154] on input "text" at bounding box center [282, 153] width 106 height 13
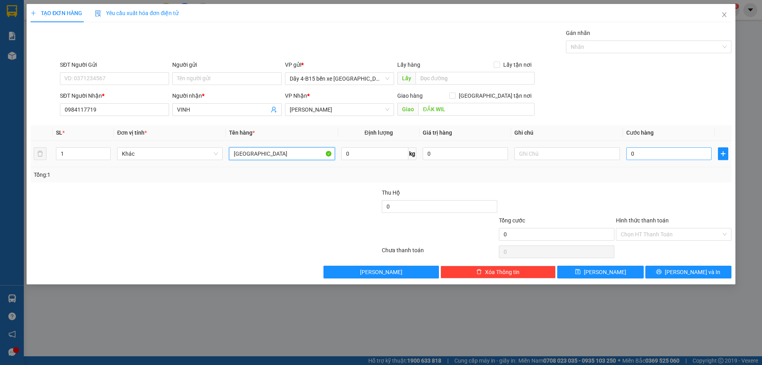
type input "[GEOGRAPHIC_DATA]"
click at [657, 149] on input "0" at bounding box center [668, 153] width 85 height 13
click at [638, 220] on label "Hình thức thanh toán" at bounding box center [642, 220] width 53 height 6
click at [638, 228] on input "Hình thức thanh toán" at bounding box center [671, 234] width 100 height 12
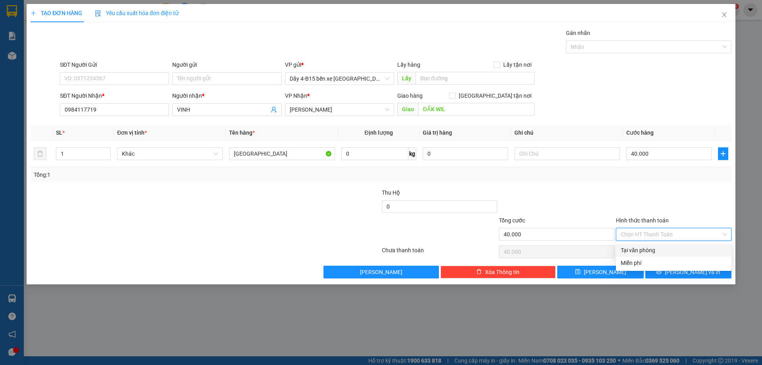
click at [653, 251] on div "Tại văn phòng" at bounding box center [674, 250] width 106 height 9
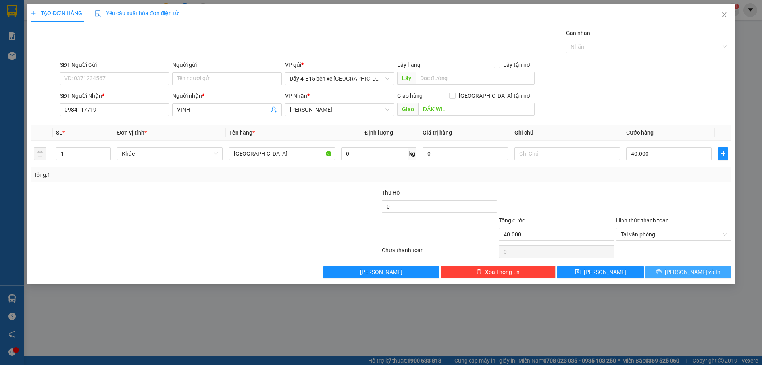
click at [665, 268] on button "[PERSON_NAME] và In" at bounding box center [688, 271] width 86 height 13
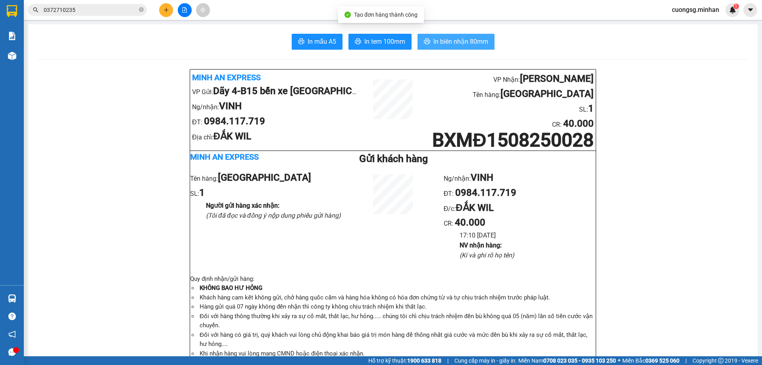
click at [436, 37] on span "In biên nhận 80mm" at bounding box center [460, 42] width 55 height 10
click at [375, 40] on span "In tem 100mm" at bounding box center [384, 42] width 41 height 10
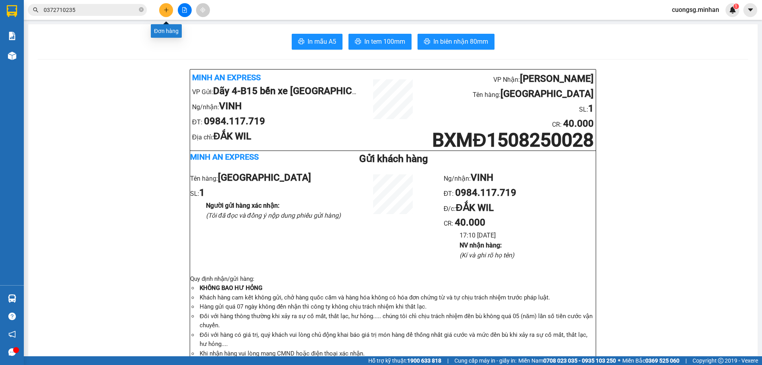
click at [168, 9] on icon "plus" at bounding box center [166, 10] width 6 height 6
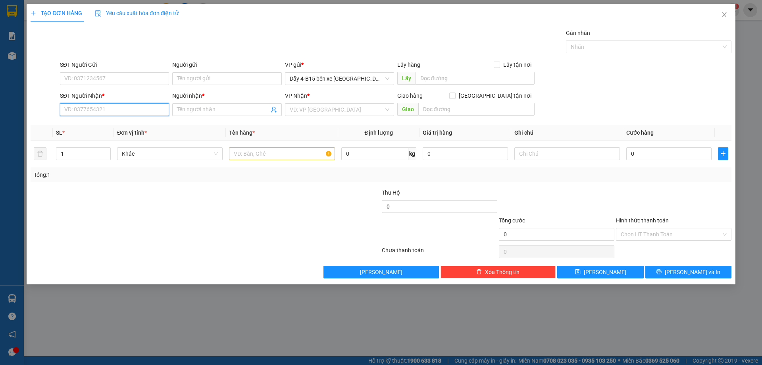
click at [83, 111] on input "SĐT Người Nhận *" at bounding box center [114, 109] width 109 height 13
click at [106, 126] on div "0399316734 - EAPO" at bounding box center [115, 125] width 100 height 9
type input "0399316734"
type input "EAPO"
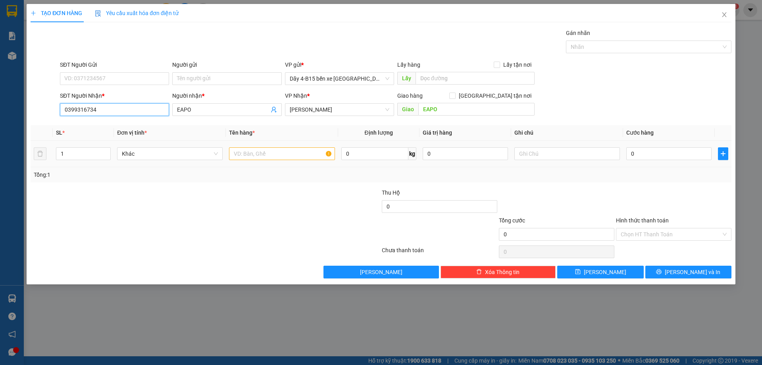
type input "0399316734"
click at [244, 157] on input "text" at bounding box center [282, 153] width 106 height 13
type input "[GEOGRAPHIC_DATA]"
click at [644, 154] on input "0" at bounding box center [668, 153] width 85 height 13
type input "4"
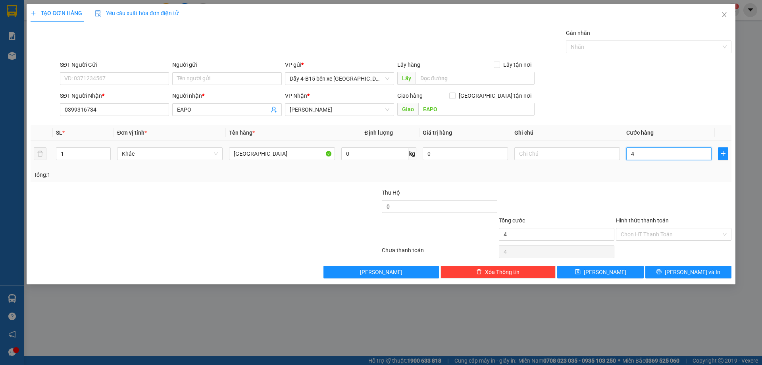
type input "4"
type input "40"
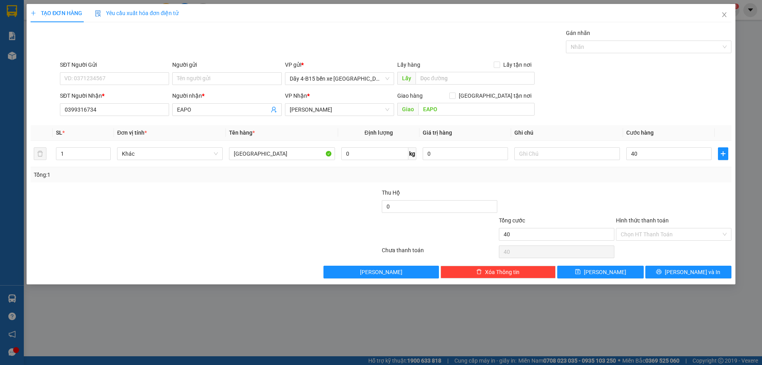
type input "40.000"
click at [632, 220] on label "Hình thức thanh toán" at bounding box center [642, 220] width 53 height 6
click at [632, 228] on input "Hình thức thanh toán" at bounding box center [671, 234] width 100 height 12
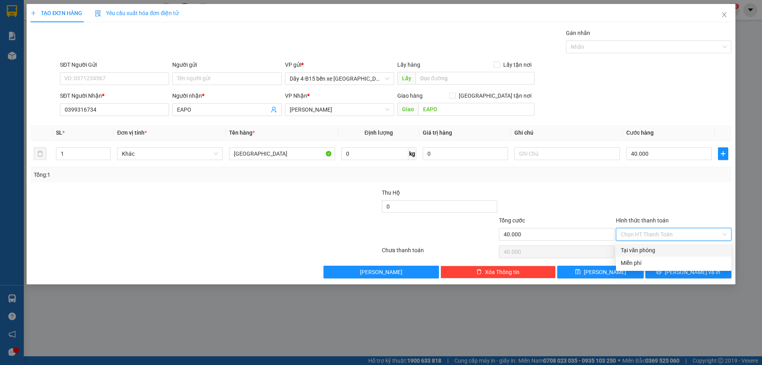
click at [649, 252] on div "Tại văn phòng" at bounding box center [674, 250] width 106 height 9
type input "0"
click at [669, 273] on button "[PERSON_NAME] và In" at bounding box center [688, 271] width 86 height 13
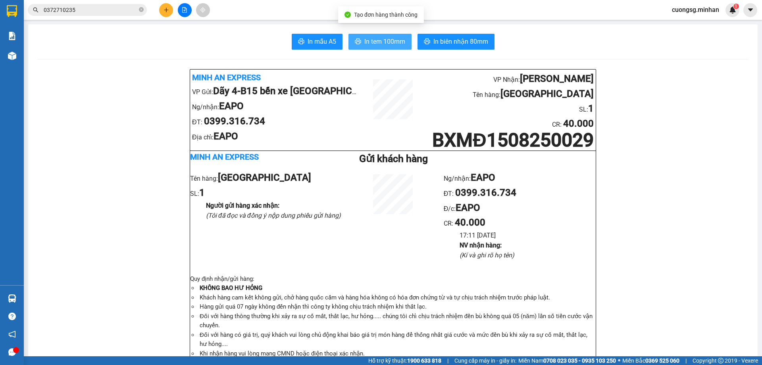
click at [364, 38] on span "In tem 100mm" at bounding box center [384, 42] width 41 height 10
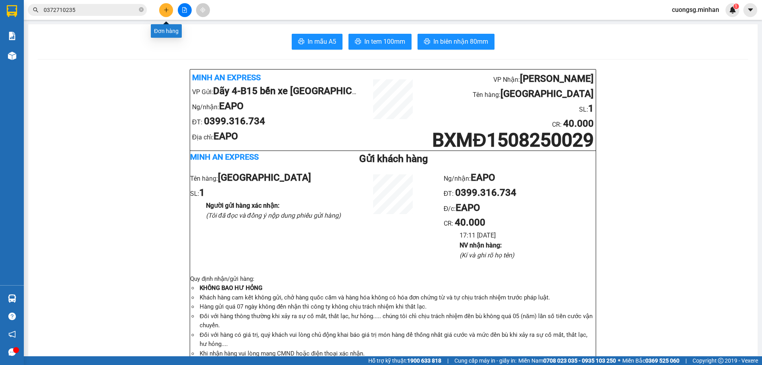
click at [167, 10] on icon "plus" at bounding box center [166, 10] width 4 height 0
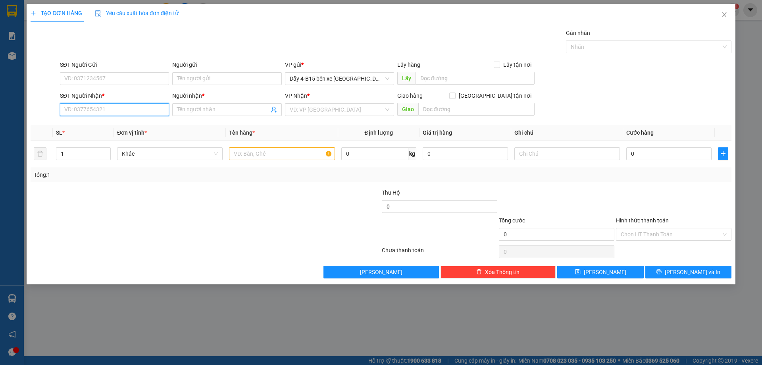
click at [93, 109] on input "SĐT Người Nhận *" at bounding box center [114, 109] width 109 height 13
click at [72, 109] on input "0919233552" at bounding box center [114, 109] width 109 height 13
type input "0969233552"
click at [110, 124] on div "0969233552 - KHUYNH" at bounding box center [115, 125] width 100 height 9
type input "KHUYNH"
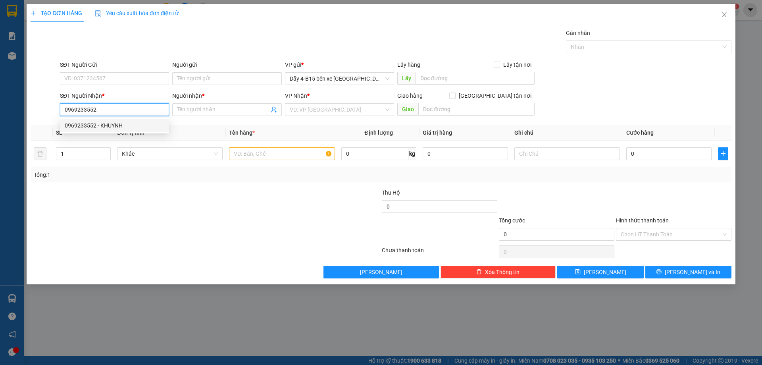
type input "ĐẮK WIL"
type input "0969233552"
click at [253, 149] on input "text" at bounding box center [282, 153] width 106 height 13
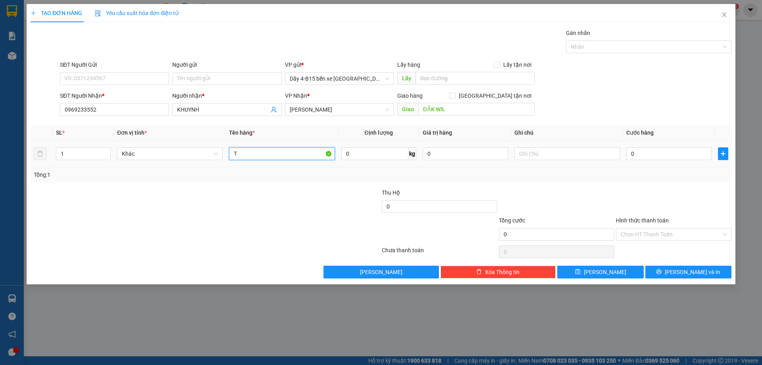
type input "TG"
click at [656, 154] on input "0" at bounding box center [668, 153] width 85 height 13
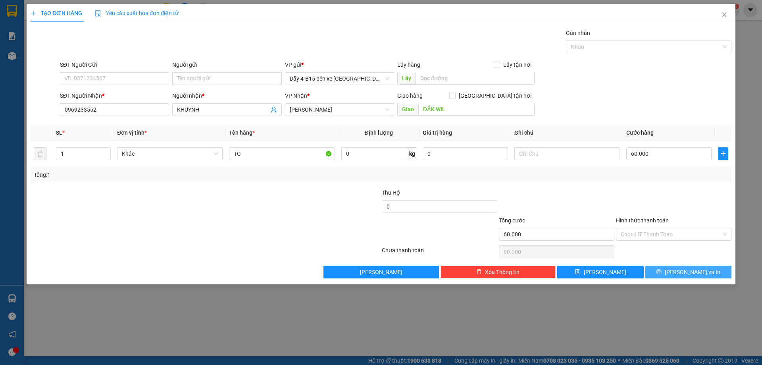
click at [653, 272] on button "[PERSON_NAME] và In" at bounding box center [688, 271] width 86 height 13
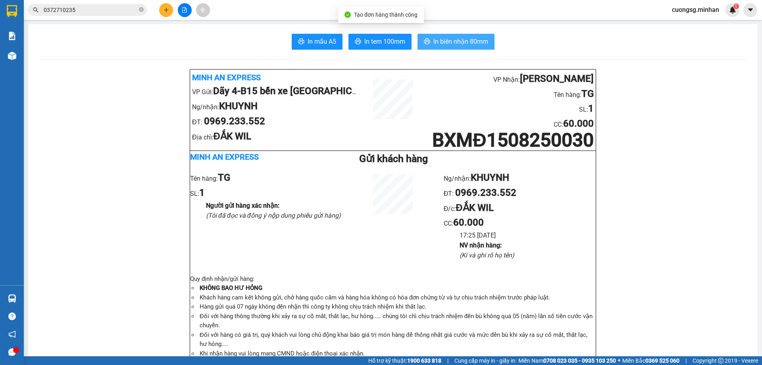
click at [479, 39] on span "In biên nhận 80mm" at bounding box center [460, 42] width 55 height 10
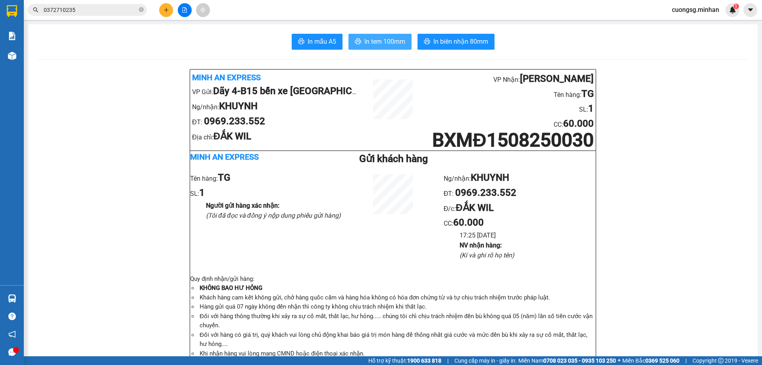
click at [375, 41] on span "In tem 100mm" at bounding box center [384, 42] width 41 height 10
drag, startPoint x: 489, startPoint y: 154, endPoint x: 361, endPoint y: 79, distance: 148.3
click at [457, 110] on div "Minh An Express VP Gửi: Dãy 4-B15 bến xe [GEOGRAPHIC_DATA]/nhận: KHUYNH ĐT: 096…" at bounding box center [392, 221] width 405 height 304
click at [168, 7] on icon "plus" at bounding box center [166, 10] width 6 height 6
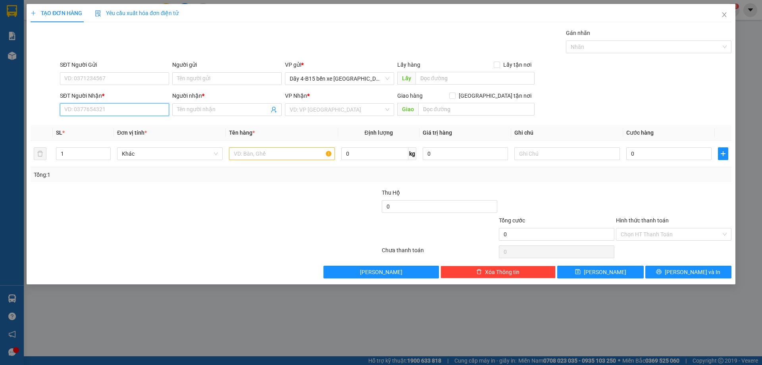
click at [85, 107] on input "SĐT Người Nhận *" at bounding box center [114, 109] width 109 height 13
click at [73, 106] on input "SĐT Người Nhận *" at bounding box center [114, 109] width 109 height 13
type input "0914124392"
click at [210, 101] on div "Người nhận *" at bounding box center [226, 97] width 109 height 12
click at [207, 111] on input "Người nhận *" at bounding box center [223, 109] width 92 height 9
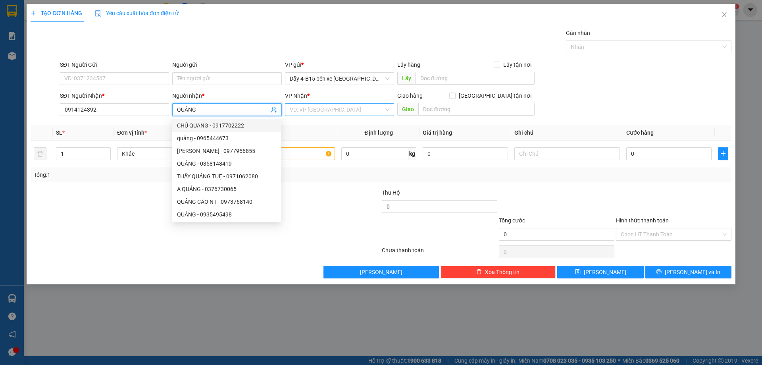
type input "QUẢNG"
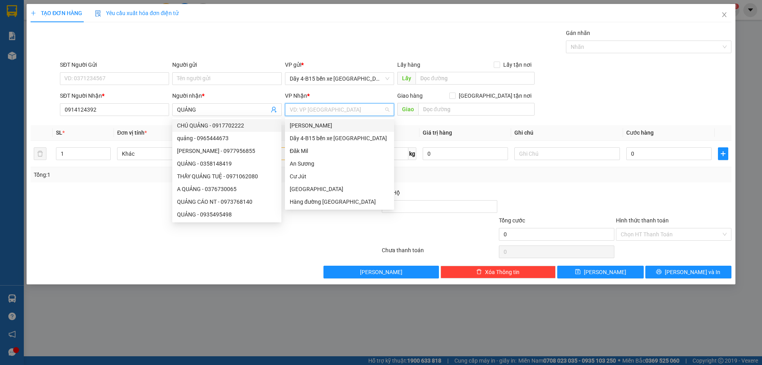
click at [311, 109] on input "search" at bounding box center [337, 110] width 94 height 12
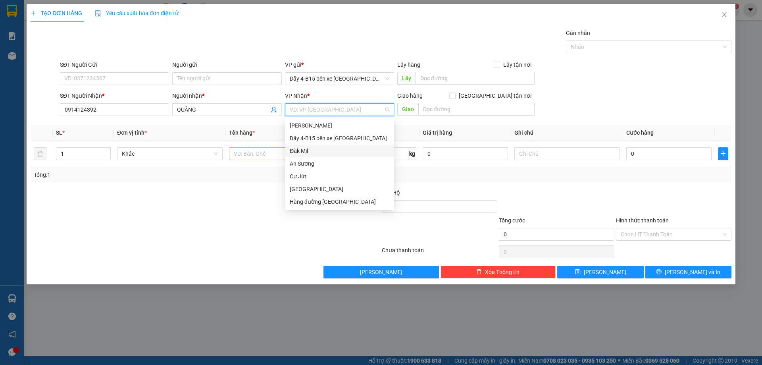
click at [308, 150] on div "Đăk Mil" at bounding box center [340, 150] width 100 height 9
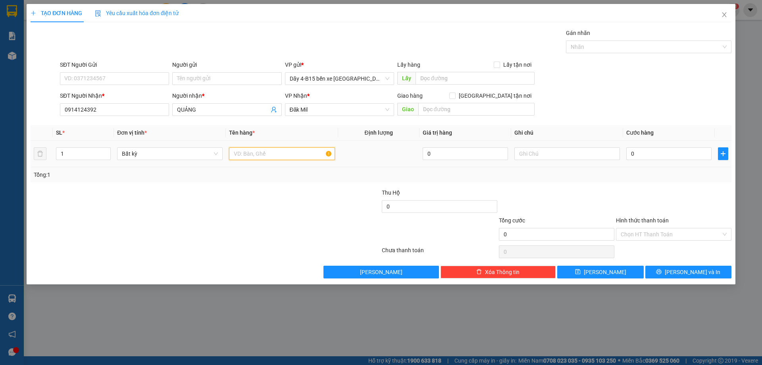
click at [240, 153] on input "text" at bounding box center [282, 153] width 106 height 13
type input "MÁY LẠNH"
click at [638, 159] on input "0" at bounding box center [668, 153] width 85 height 13
type input "1"
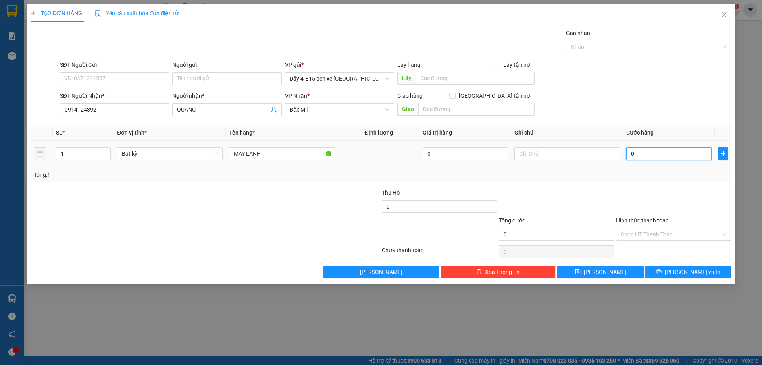
type input "1"
type input "15"
type input "150"
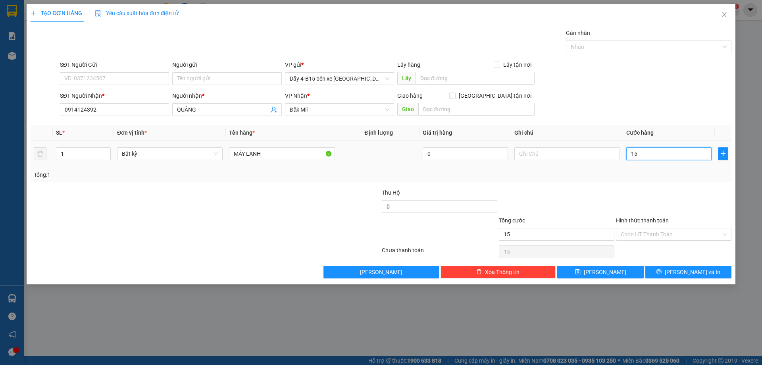
type input "150"
click at [669, 274] on button "[PERSON_NAME] và In" at bounding box center [688, 271] width 86 height 13
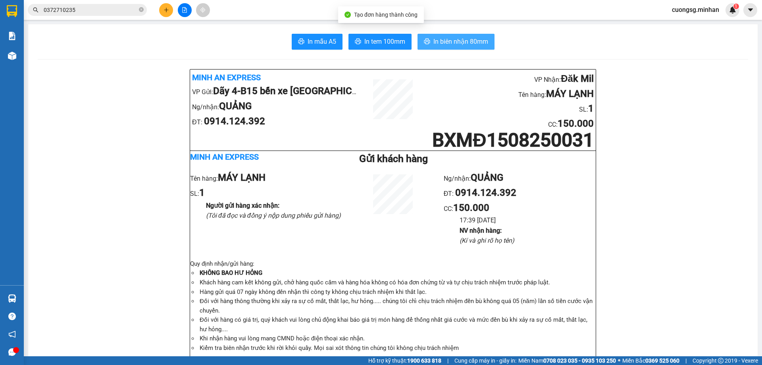
click at [442, 40] on span "In biên nhận 80mm" at bounding box center [460, 42] width 55 height 10
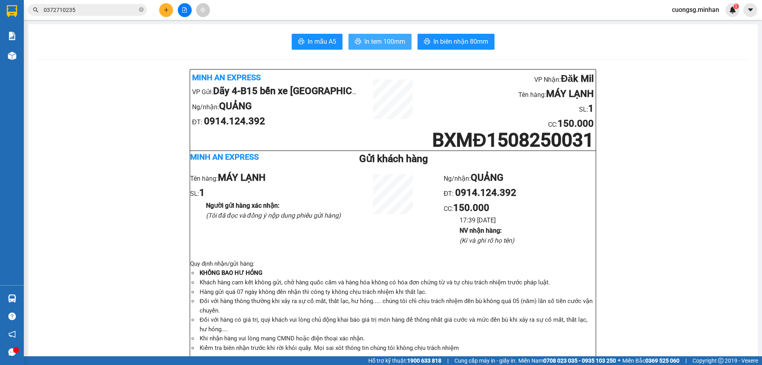
click at [371, 38] on span "In tem 100mm" at bounding box center [384, 42] width 41 height 10
click at [163, 8] on icon "plus" at bounding box center [166, 10] width 6 height 6
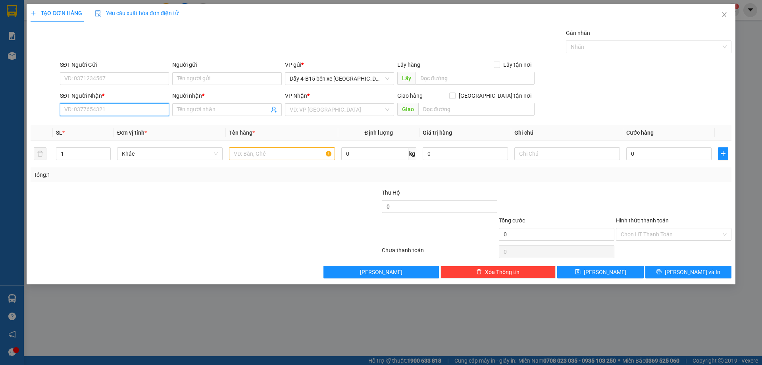
click at [75, 106] on input "SĐT Người Nhận *" at bounding box center [114, 109] width 109 height 13
click at [121, 126] on div "0826551139 - A DŨNG" at bounding box center [115, 125] width 100 height 9
type input "0826551139"
type input "A DŨNG"
checkbox input "true"
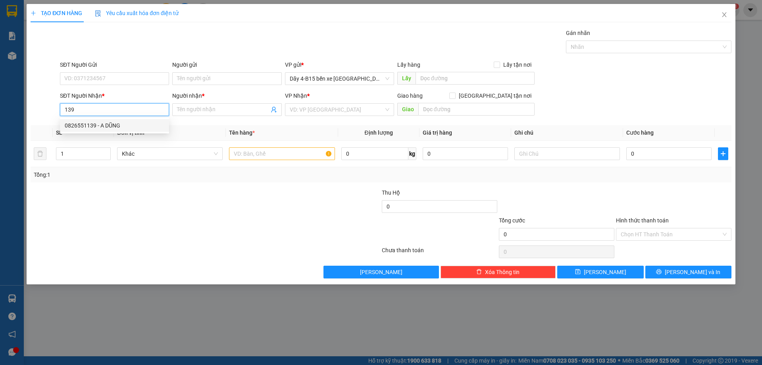
type input "TT"
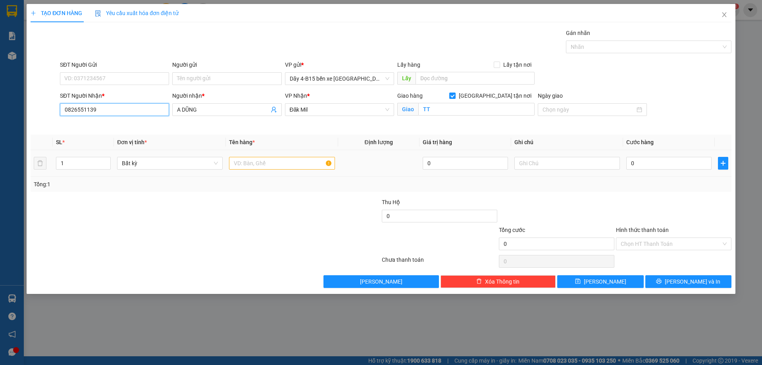
type input "0826551139"
click at [247, 167] on input "text" at bounding box center [282, 163] width 106 height 13
type input "KIỆN"
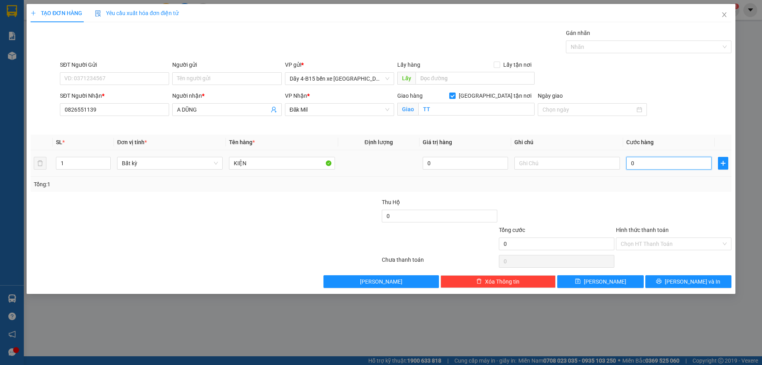
click at [655, 161] on input "0" at bounding box center [668, 163] width 85 height 13
type input "3"
type input "30"
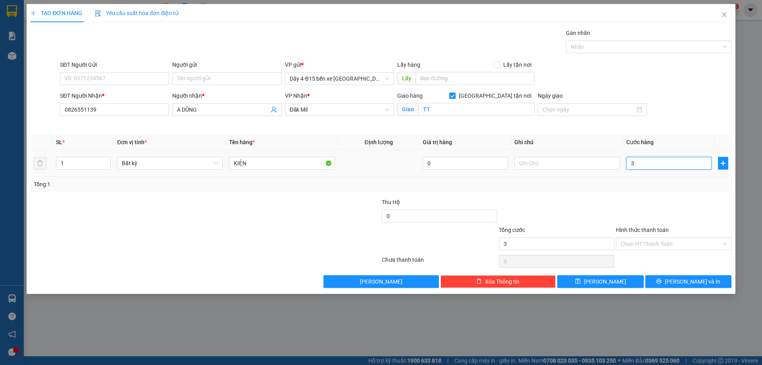
type input "30"
click at [667, 274] on div "Transit Pickup Surcharge Ids Transit Deliver Surcharge Ids Transit Deliver Surc…" at bounding box center [381, 158] width 701 height 259
click at [669, 276] on button "[PERSON_NAME] và In" at bounding box center [688, 281] width 86 height 13
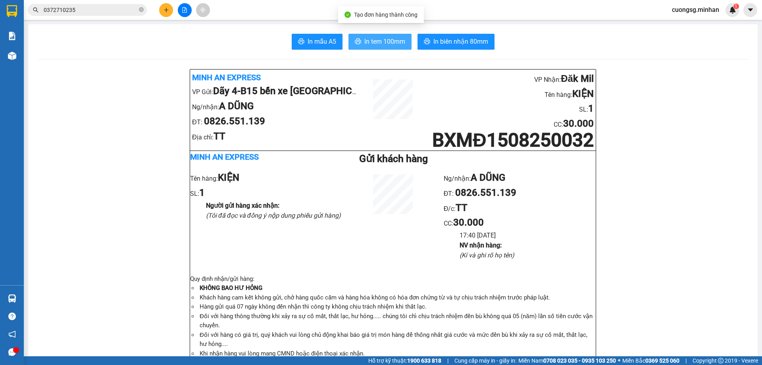
click at [365, 36] on button "In tem 100mm" at bounding box center [379, 42] width 63 height 16
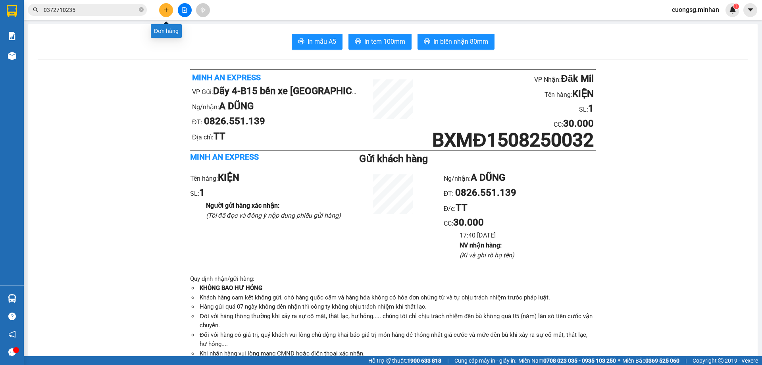
click at [167, 6] on button at bounding box center [166, 10] width 14 height 14
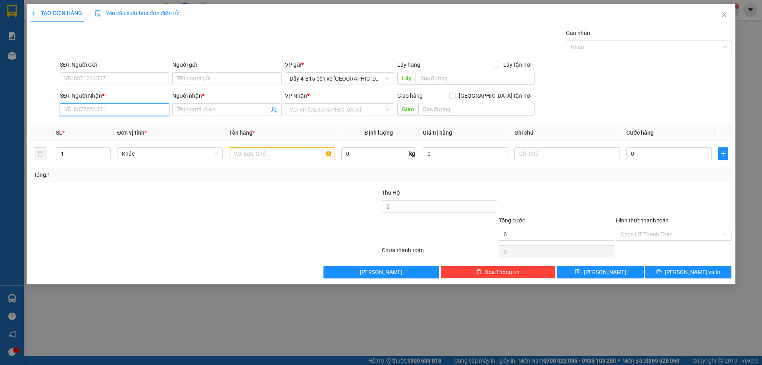
click at [89, 108] on input "SĐT Người Nhận *" at bounding box center [114, 109] width 109 height 13
click at [96, 108] on input "143" at bounding box center [114, 109] width 109 height 13
click at [94, 126] on div "0362143143 - [PERSON_NAME]" at bounding box center [115, 125] width 100 height 9
type input "0362143143"
type input "[PERSON_NAME]"
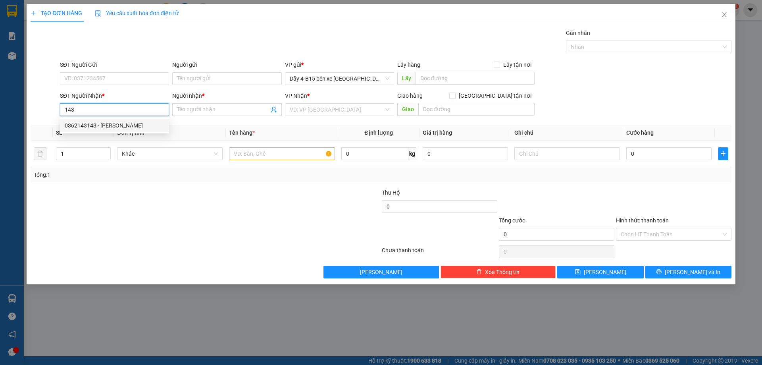
checkbox input "true"
type input "GIAO"
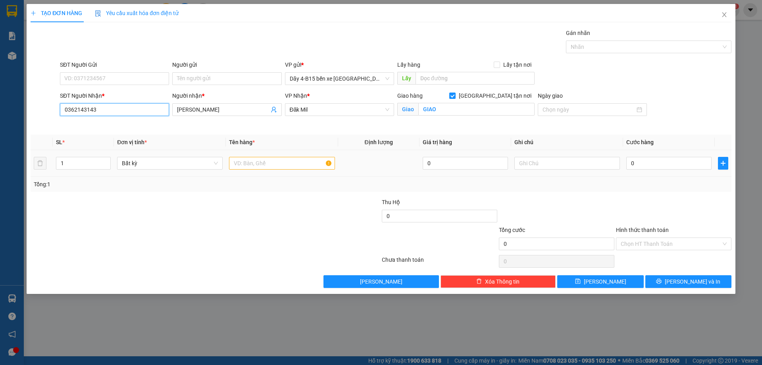
type input "0362143143"
click at [240, 165] on input "text" at bounding box center [282, 163] width 106 height 13
type input "2T"
type input "2"
click at [108, 160] on icon "up" at bounding box center [106, 161] width 3 height 3
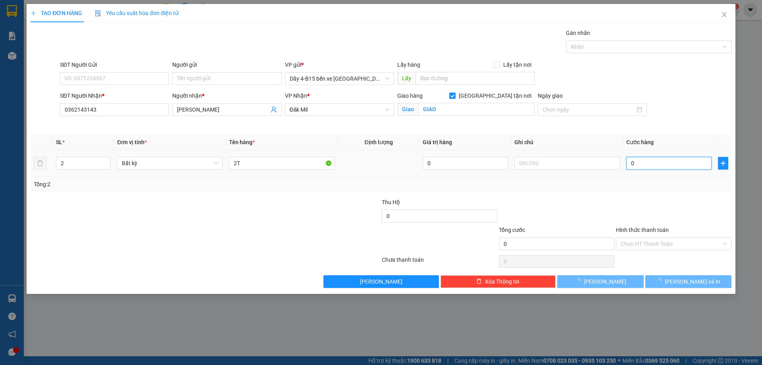
click at [646, 159] on input "0" at bounding box center [668, 163] width 85 height 13
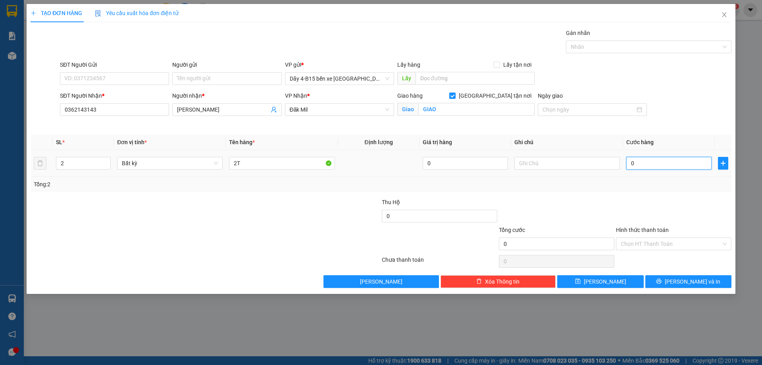
type input "2"
type input "20"
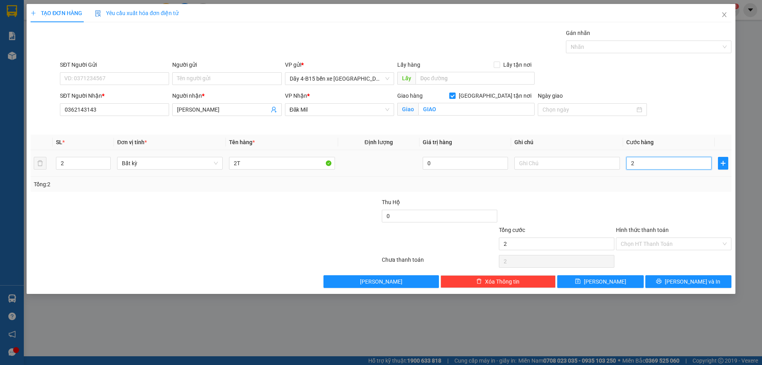
type input "20"
type input "200"
click at [661, 281] on icon "printer" at bounding box center [659, 281] width 6 height 6
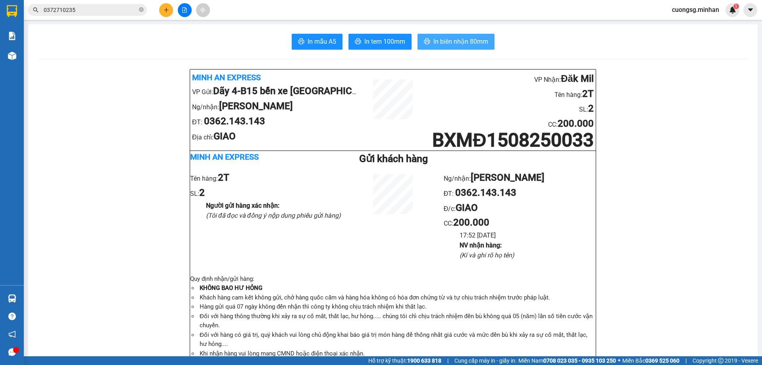
click at [455, 41] on span "In biên nhận 80mm" at bounding box center [460, 42] width 55 height 10
click at [380, 42] on span "In tem 100mm" at bounding box center [384, 42] width 41 height 10
click at [369, 39] on span "In tem 100mm" at bounding box center [384, 42] width 41 height 10
click at [169, 9] on button at bounding box center [166, 10] width 14 height 14
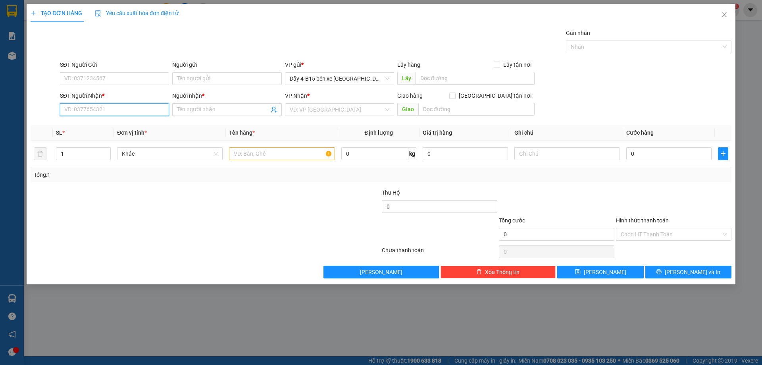
click at [70, 108] on input "SĐT Người Nhận *" at bounding box center [114, 109] width 109 height 13
type input "3"
click at [81, 105] on input "312" at bounding box center [114, 109] width 109 height 13
type input "3"
click at [73, 108] on input "SĐT Người Nhận *" at bounding box center [114, 109] width 109 height 13
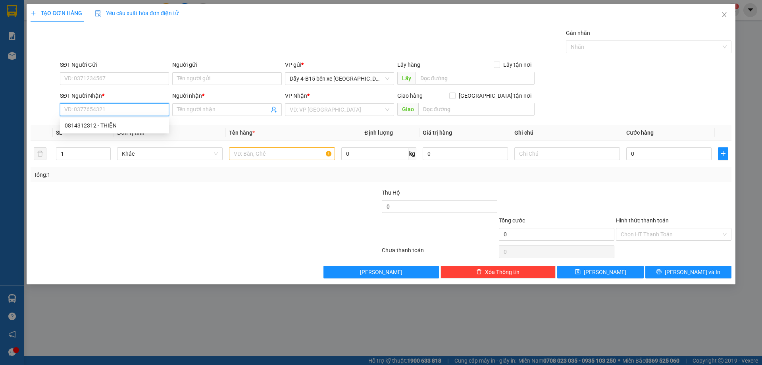
click at [73, 108] on input "SĐT Người Nhận *" at bounding box center [114, 109] width 109 height 13
click at [94, 136] on div "0964743132 - ĐỐC" at bounding box center [115, 138] width 100 height 9
type input "0964743132"
type input "ĐỐC"
type input "EAPO"
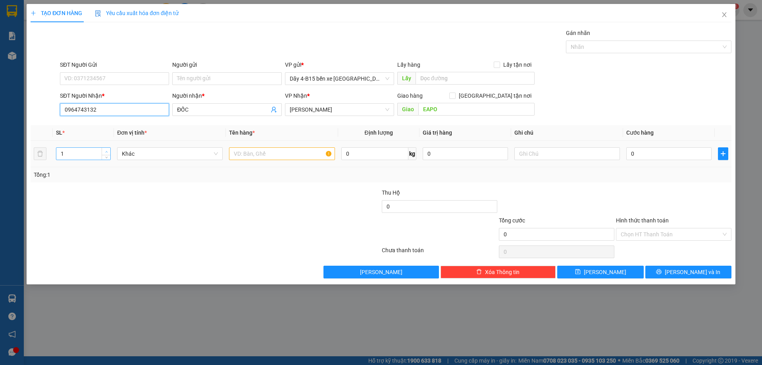
type input "0964743132"
type input "2"
click at [106, 150] on icon "up" at bounding box center [106, 151] width 3 height 3
click at [236, 155] on input "text" at bounding box center [282, 153] width 106 height 13
type input "2 BAO"
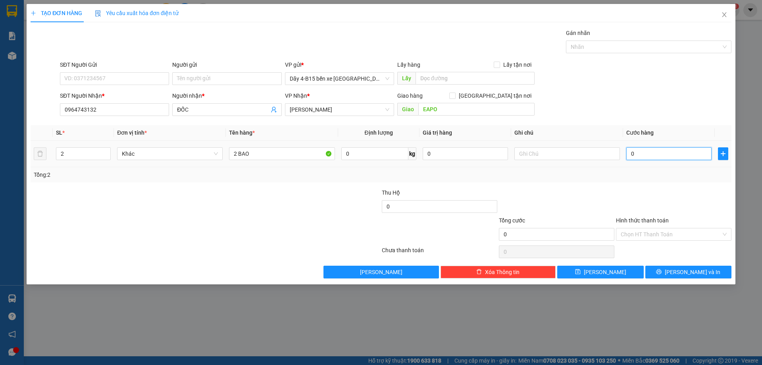
click at [650, 151] on input "0" at bounding box center [668, 153] width 85 height 13
type input "1"
type input "10"
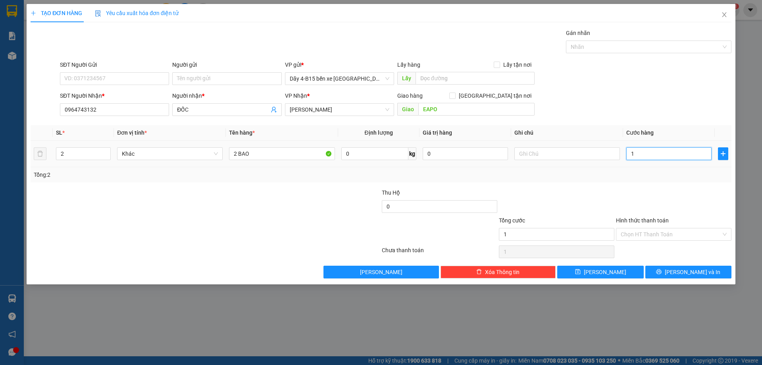
type input "10"
click at [661, 274] on icon "printer" at bounding box center [659, 272] width 6 height 6
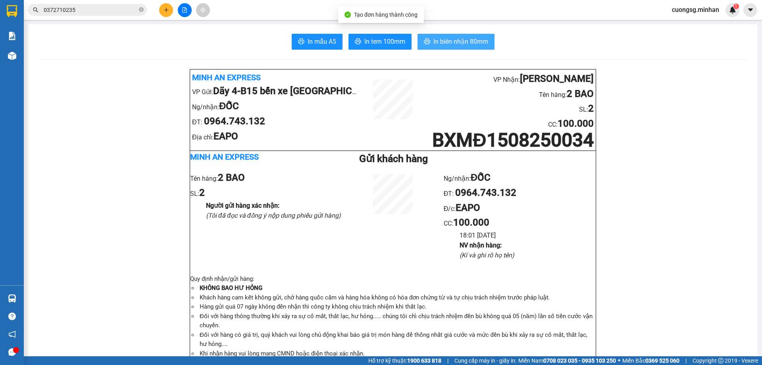
click at [444, 41] on span "In biên nhận 80mm" at bounding box center [460, 42] width 55 height 10
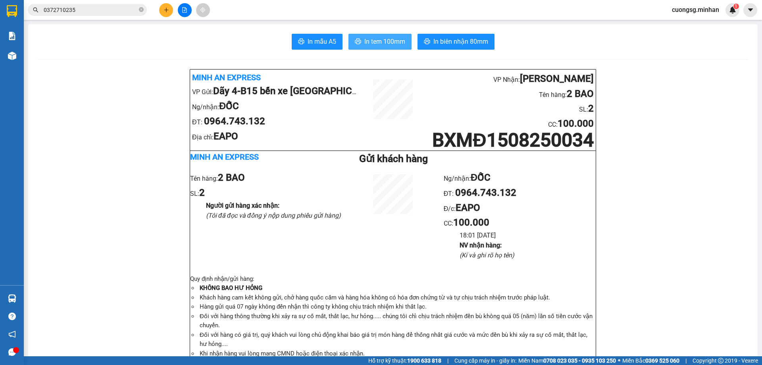
click at [382, 42] on span "In tem 100mm" at bounding box center [384, 42] width 41 height 10
click at [167, 9] on icon "plus" at bounding box center [166, 10] width 6 height 6
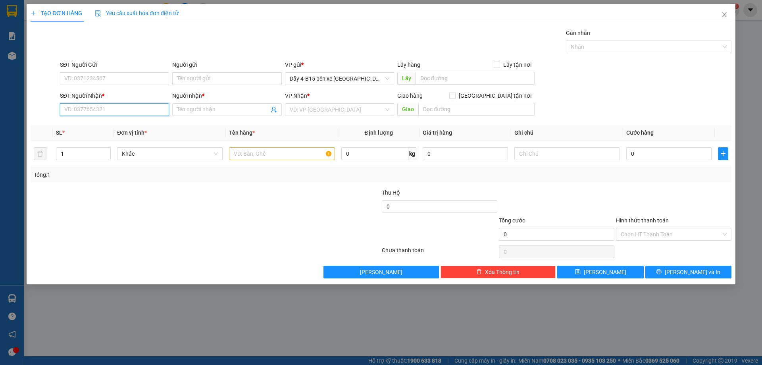
click at [77, 110] on input "SĐT Người Nhận *" at bounding box center [114, 109] width 109 height 13
click at [88, 124] on div "0979462059 - CÔ MÂY" at bounding box center [115, 125] width 100 height 9
type input "0979462059"
type input "CÔ MÂY"
type input "đak win"
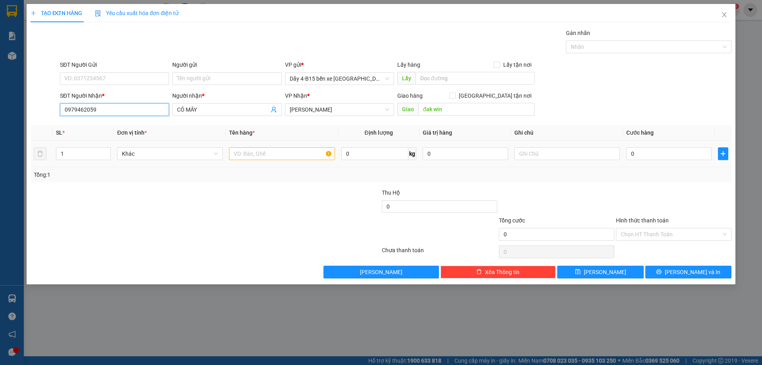
type input "0979462059"
click at [245, 155] on input "text" at bounding box center [282, 153] width 106 height 13
type input "KIỆN"
click at [638, 153] on input "0" at bounding box center [668, 153] width 85 height 13
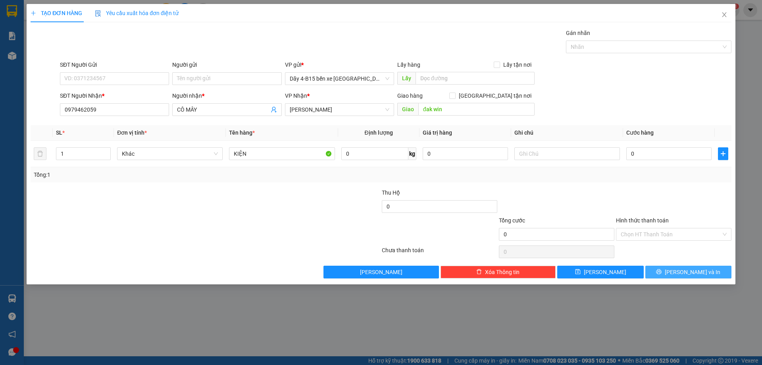
click at [661, 274] on icon "printer" at bounding box center [659, 272] width 6 height 6
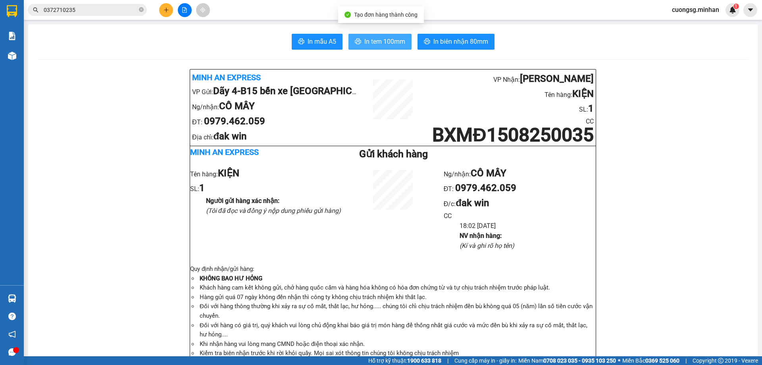
click at [377, 42] on span "In tem 100mm" at bounding box center [384, 42] width 41 height 10
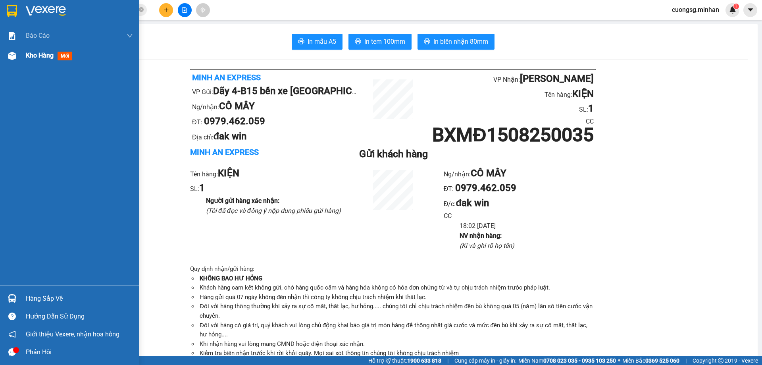
click at [16, 55] on img at bounding box center [12, 56] width 8 height 8
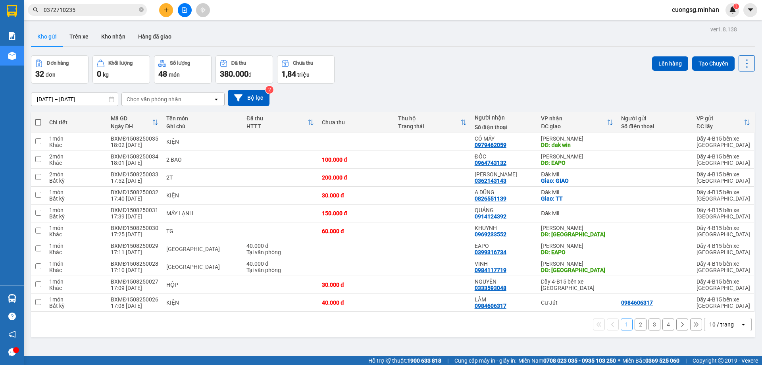
click at [717, 325] on div "10 / trang" at bounding box center [721, 324] width 25 height 8
click at [710, 307] on span "100 / trang" at bounding box center [718, 307] width 29 height 8
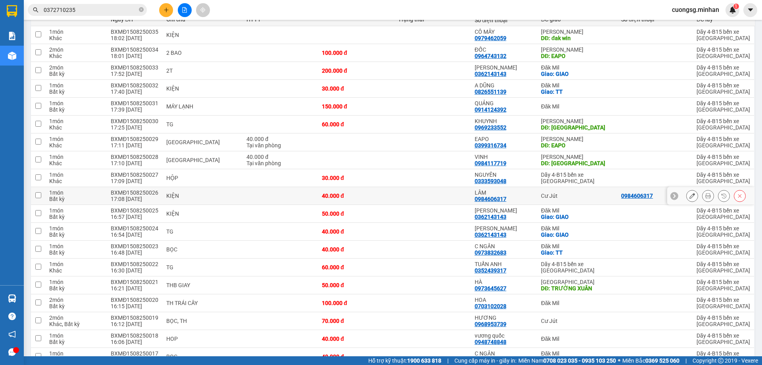
scroll to position [119, 0]
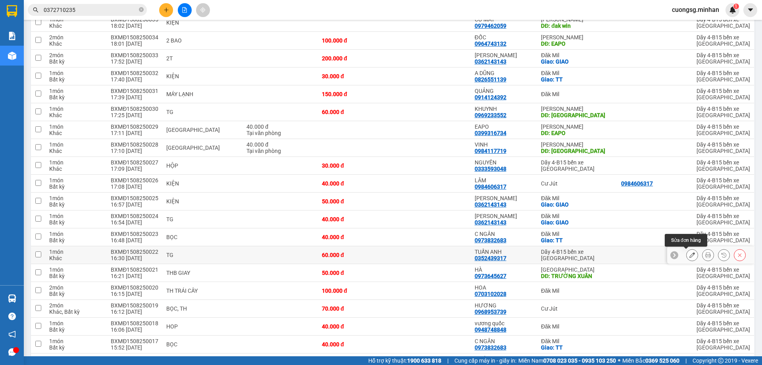
click at [689, 256] on icon at bounding box center [692, 255] width 6 height 6
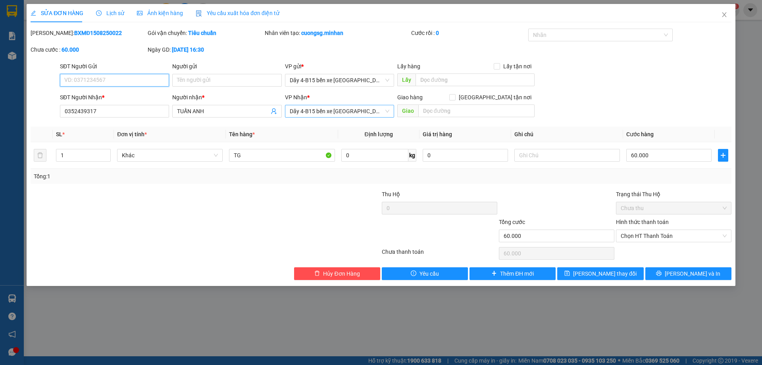
click at [316, 109] on span "Dãy 4-B15 bến xe [GEOGRAPHIC_DATA]" at bounding box center [340, 111] width 100 height 12
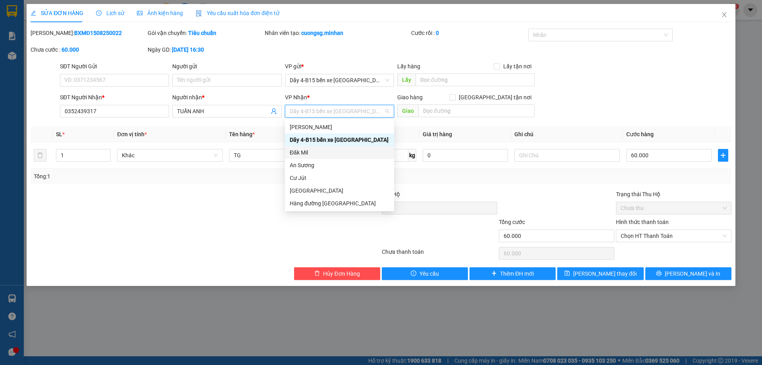
click at [299, 153] on div "Đăk Mil" at bounding box center [340, 152] width 100 height 9
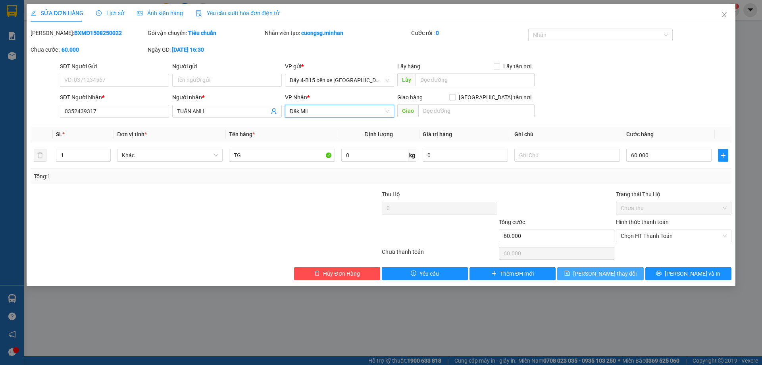
click at [598, 273] on span "[PERSON_NAME] thay đổi" at bounding box center [604, 273] width 63 height 9
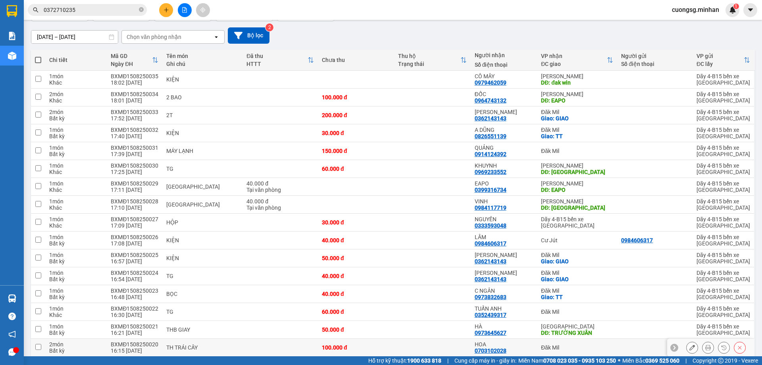
scroll to position [119, 0]
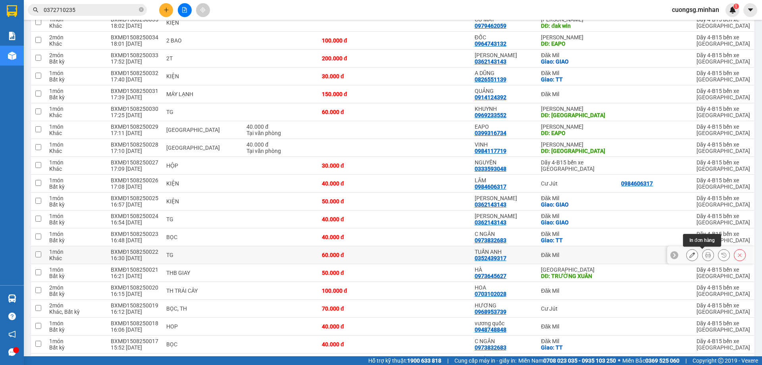
click at [705, 253] on icon at bounding box center [708, 255] width 6 height 6
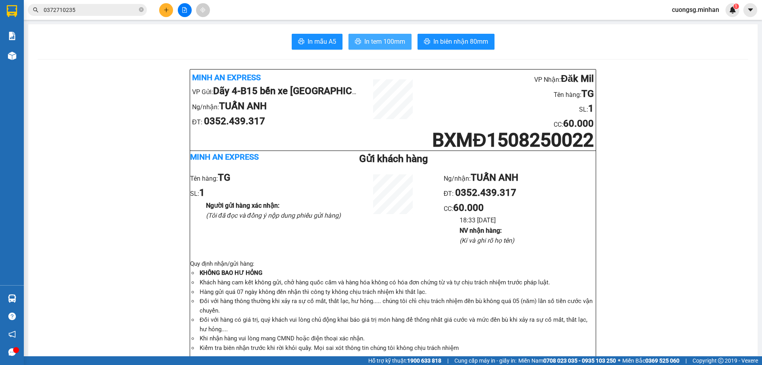
click at [387, 36] on button "In tem 100mm" at bounding box center [379, 42] width 63 height 16
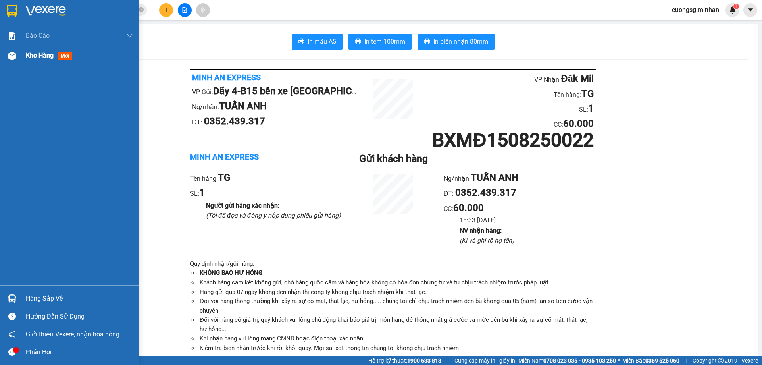
click at [9, 56] on img at bounding box center [12, 56] width 8 height 8
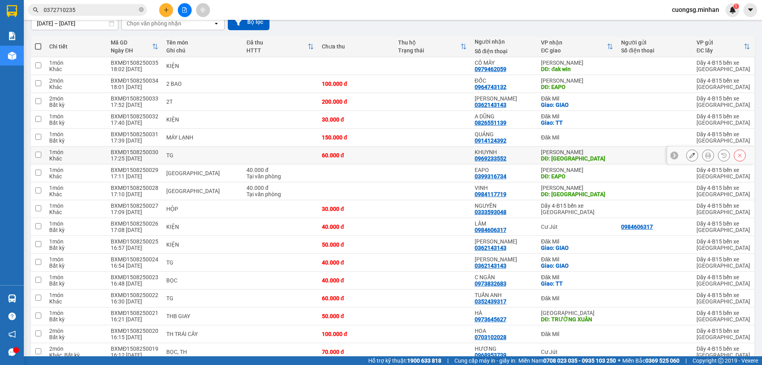
scroll to position [79, 0]
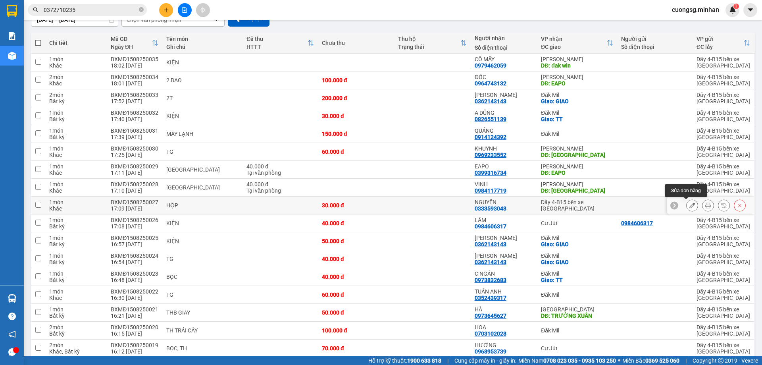
click at [689, 204] on icon at bounding box center [692, 205] width 6 height 6
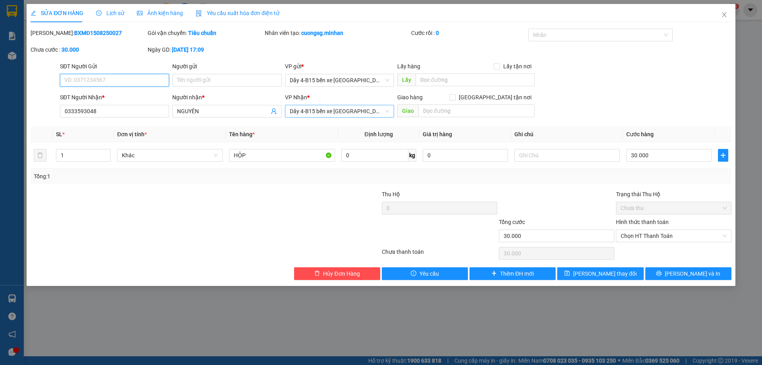
click at [314, 112] on span "Dãy 4-B15 bến xe [GEOGRAPHIC_DATA]" at bounding box center [340, 111] width 100 height 12
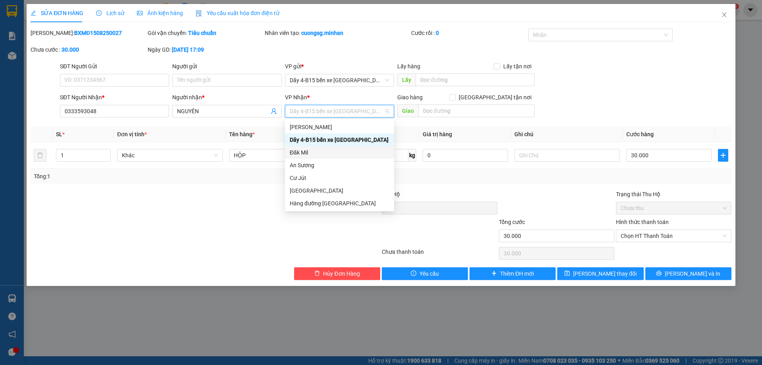
click at [304, 150] on div "Đăk Mil" at bounding box center [340, 152] width 100 height 9
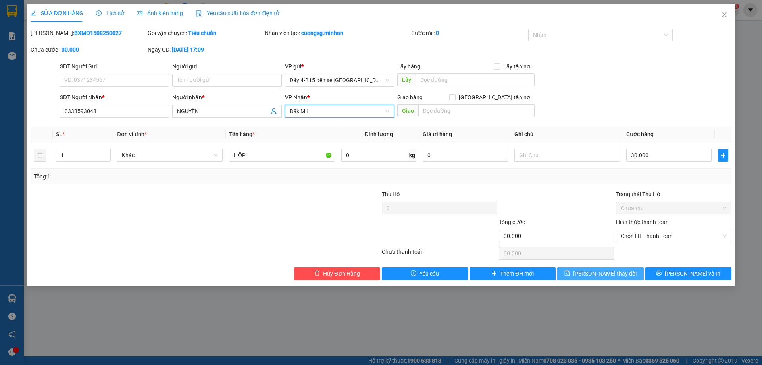
click at [608, 275] on span "[PERSON_NAME] thay đổi" at bounding box center [604, 273] width 63 height 9
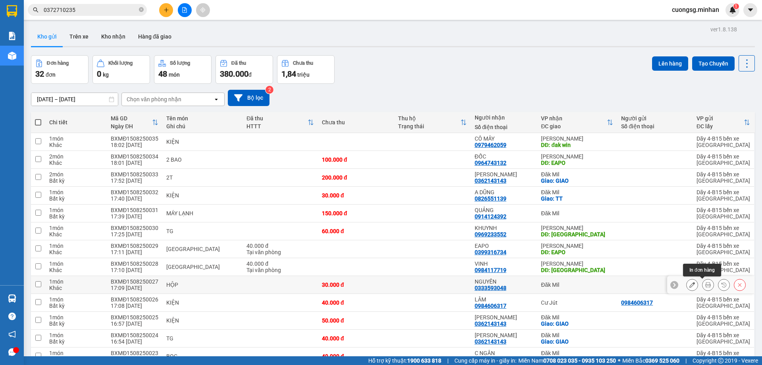
click at [705, 285] on icon at bounding box center [708, 285] width 6 height 6
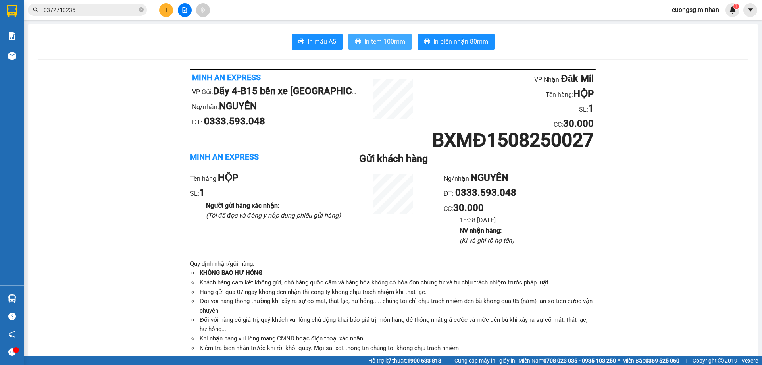
click at [386, 36] on button "In tem 100mm" at bounding box center [379, 42] width 63 height 16
drag, startPoint x: 587, startPoint y: 313, endPoint x: 91, endPoint y: 168, distance: 516.9
click at [169, 6] on button at bounding box center [166, 10] width 14 height 14
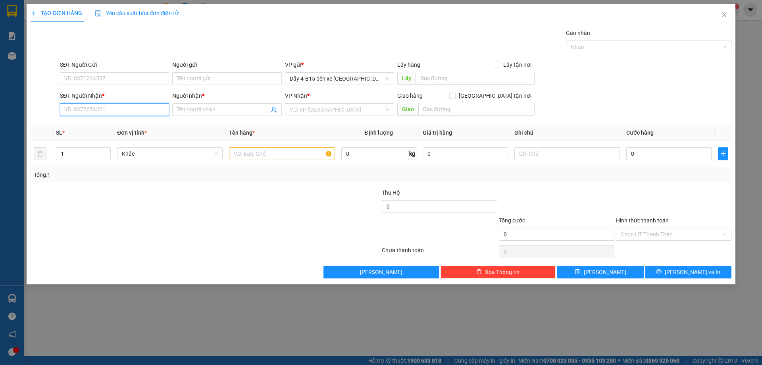
click at [75, 104] on input "SĐT Người Nhận *" at bounding box center [114, 109] width 109 height 13
click at [98, 138] on div "0935690570 - TRÂM" at bounding box center [115, 138] width 100 height 9
click at [257, 152] on input "text" at bounding box center [282, 153] width 106 height 13
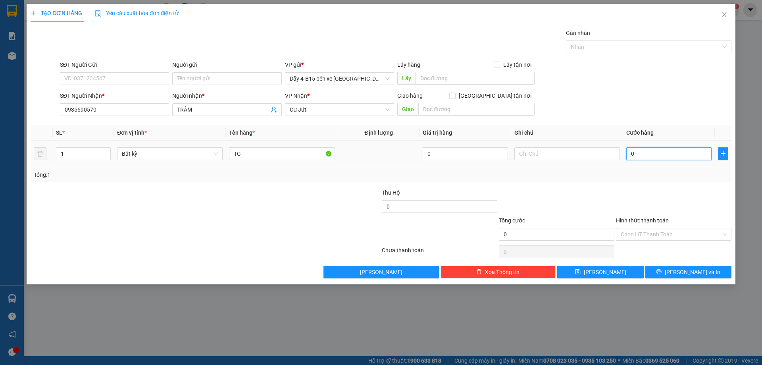
click at [658, 154] on input "0" at bounding box center [668, 153] width 85 height 13
click at [641, 219] on label "Hình thức thanh toán" at bounding box center [642, 220] width 53 height 6
click at [641, 228] on input "Hình thức thanh toán" at bounding box center [671, 234] width 100 height 12
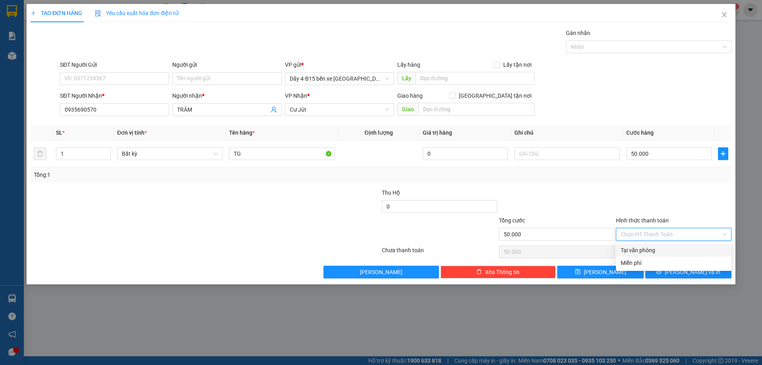
click at [651, 250] on div "Tại văn phòng" at bounding box center [674, 250] width 106 height 9
click at [662, 276] on button "[PERSON_NAME] và In" at bounding box center [688, 271] width 86 height 13
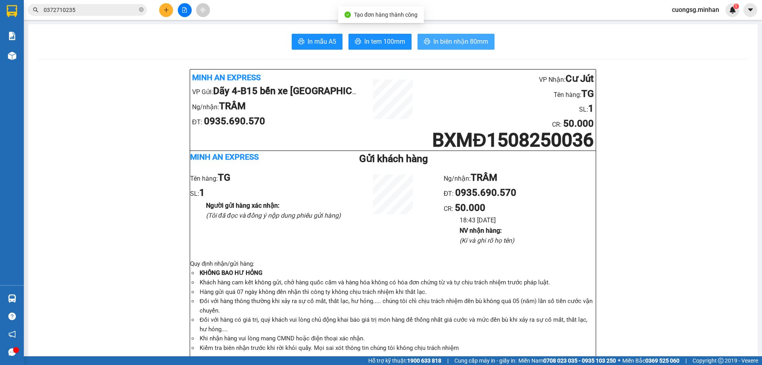
click at [462, 38] on span "In biên nhận 80mm" at bounding box center [460, 42] width 55 height 10
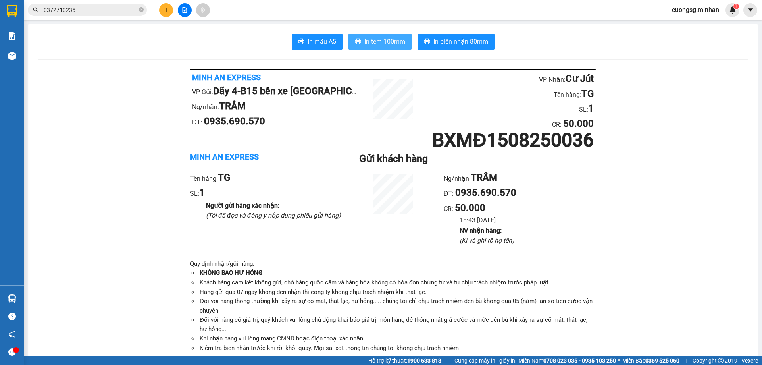
click at [371, 35] on button "In tem 100mm" at bounding box center [379, 42] width 63 height 16
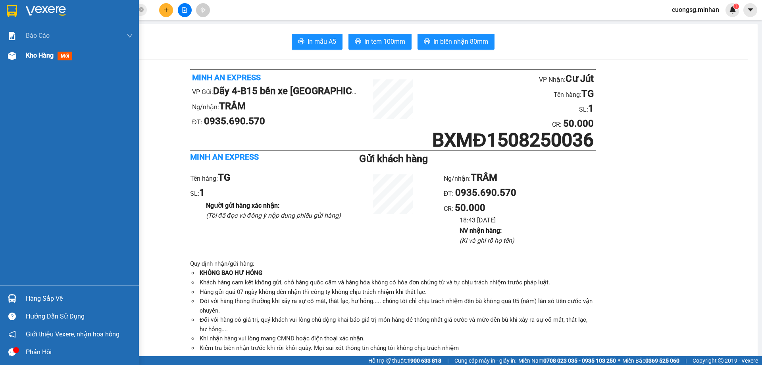
click at [13, 56] on img at bounding box center [12, 56] width 8 height 8
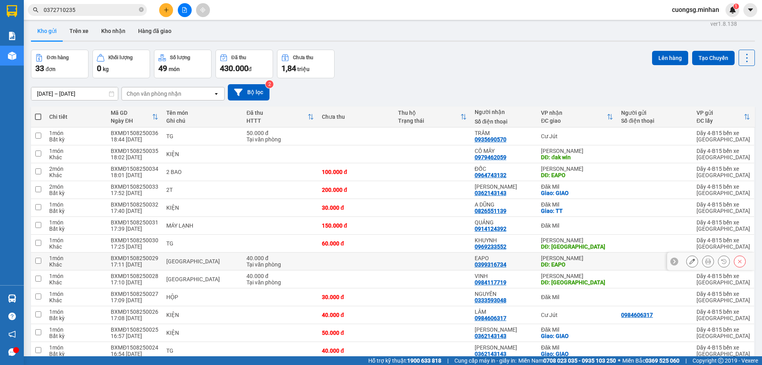
scroll to position [2, 0]
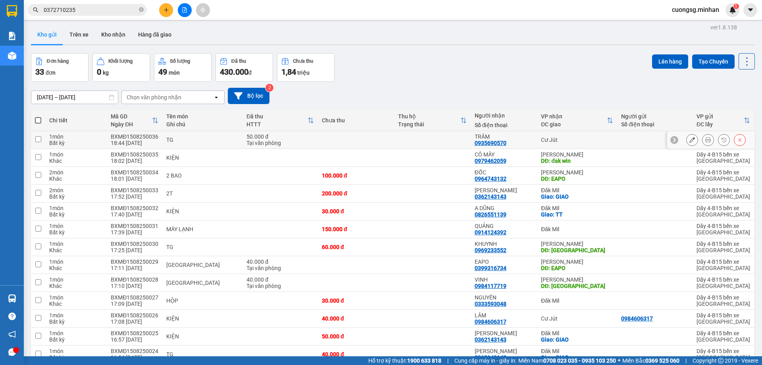
click at [559, 138] on div "Cư Jút" at bounding box center [577, 139] width 72 height 6
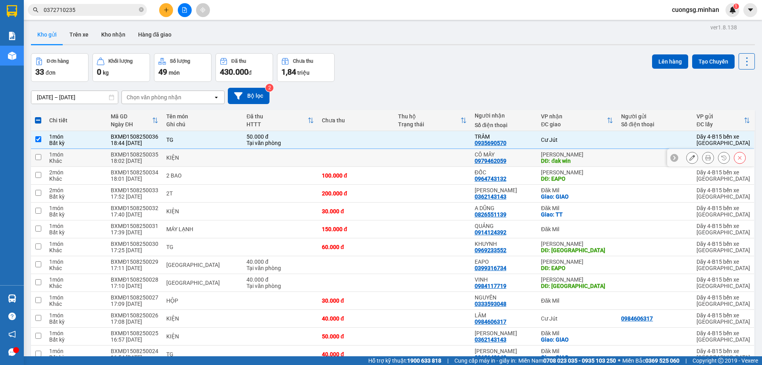
click at [572, 165] on td "[PERSON_NAME]: đak win" at bounding box center [577, 158] width 80 height 18
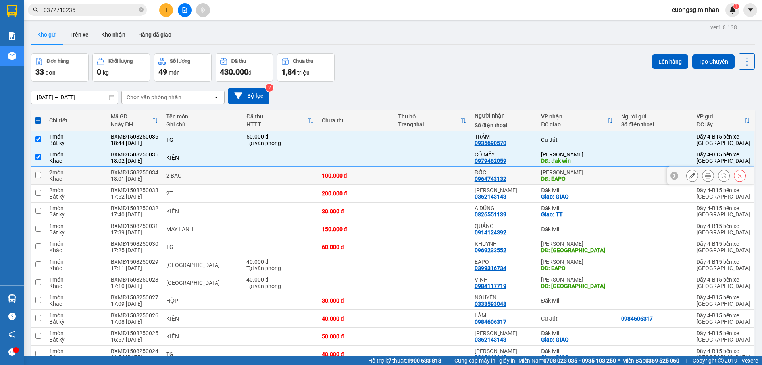
click at [574, 177] on div "DĐ: EAPO" at bounding box center [577, 178] width 72 height 6
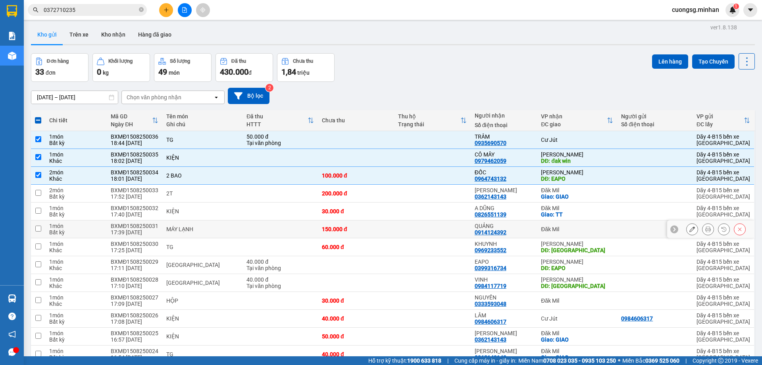
scroll to position [81, 0]
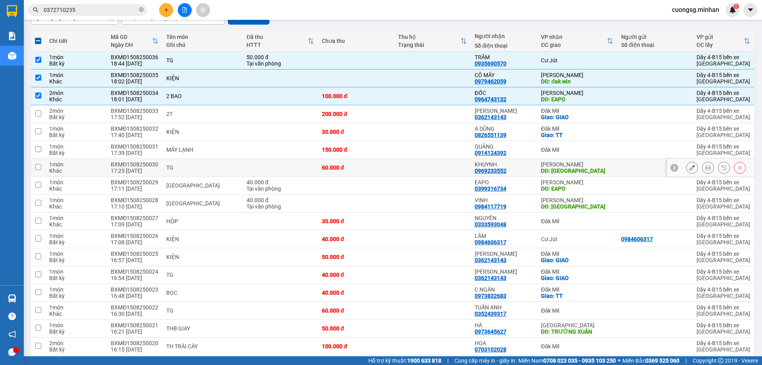
click at [581, 169] on div "DĐ: [GEOGRAPHIC_DATA]" at bounding box center [577, 170] width 72 height 6
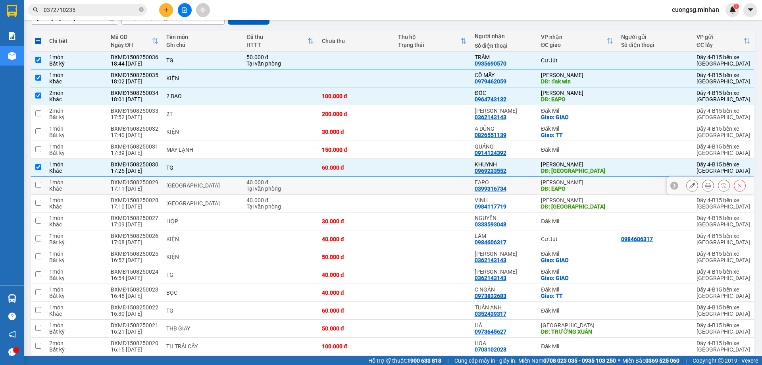
click at [579, 188] on div "DĐ: EAPO" at bounding box center [577, 188] width 72 height 6
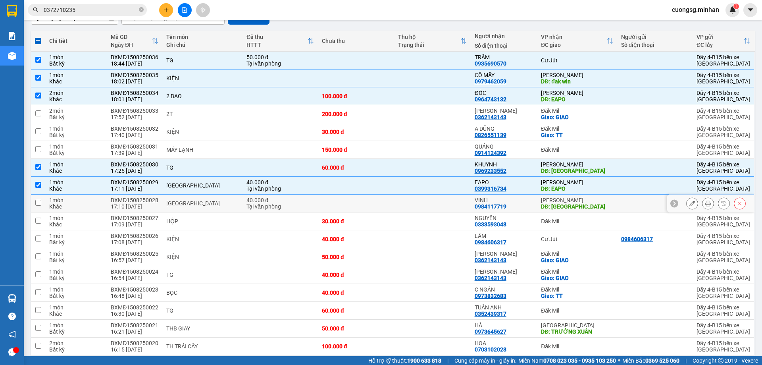
click at [578, 204] on div "DĐ: [GEOGRAPHIC_DATA]" at bounding box center [577, 206] width 72 height 6
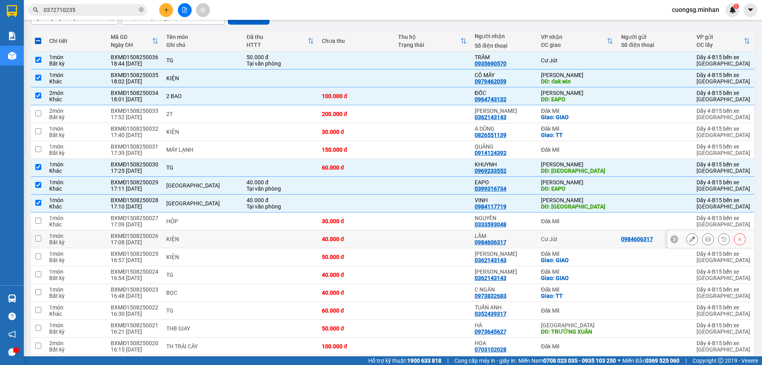
click at [581, 236] on div "Cư Jút" at bounding box center [577, 239] width 72 height 6
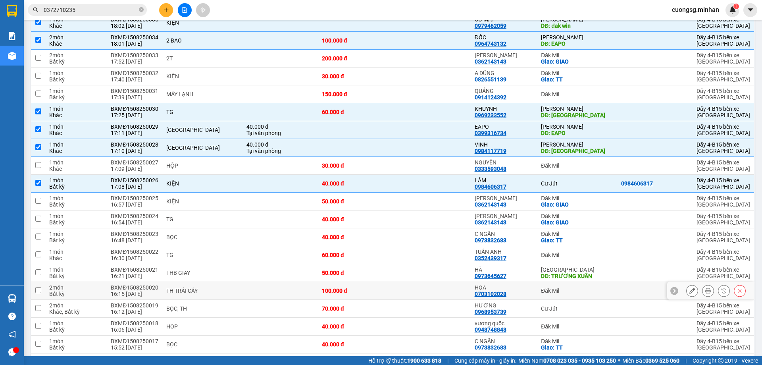
scroll to position [200, 0]
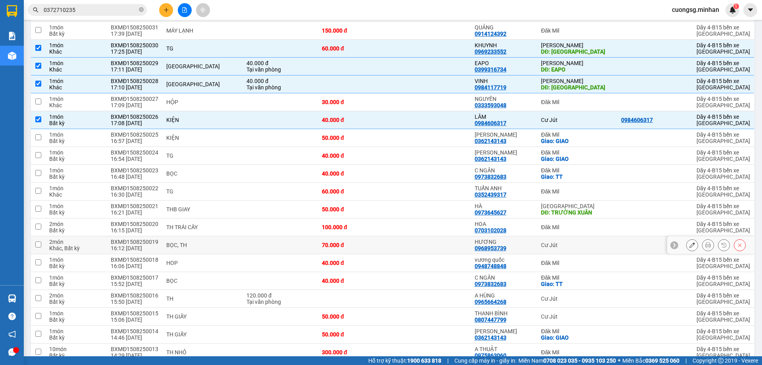
click at [573, 241] on td "Cư Jút" at bounding box center [577, 245] width 80 height 18
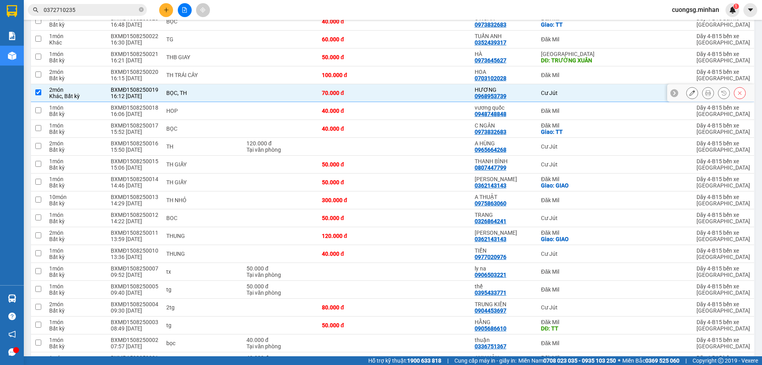
scroll to position [359, 0]
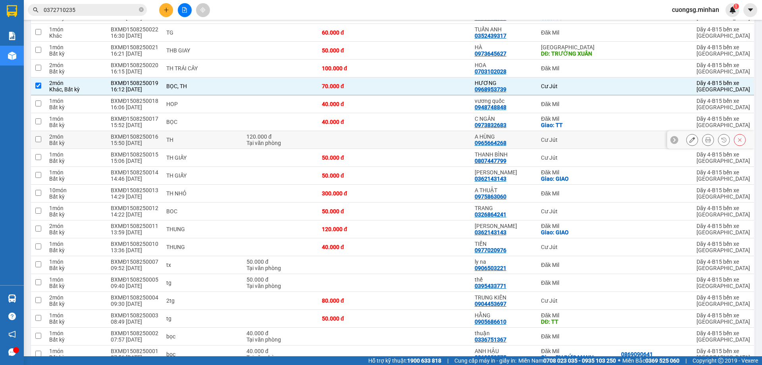
click at [563, 138] on div "Cư Jút" at bounding box center [577, 139] width 72 height 6
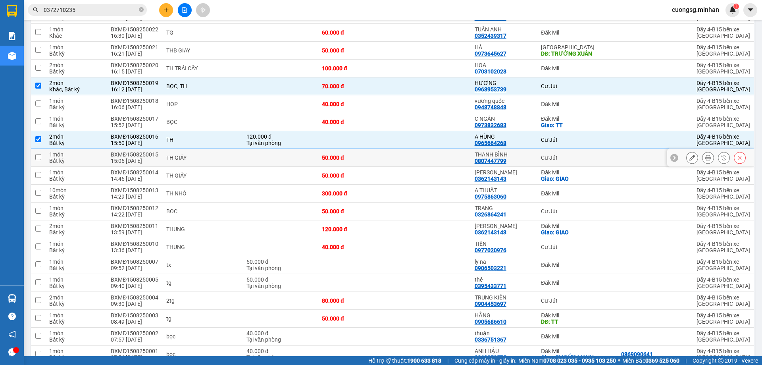
click at [563, 160] on div "Cư Jút" at bounding box center [577, 157] width 72 height 6
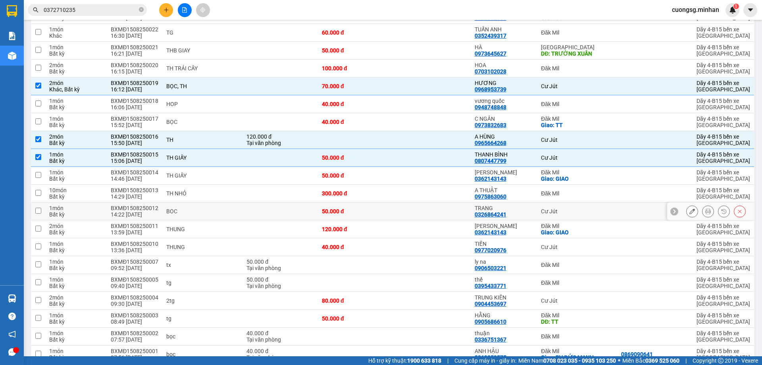
click at [577, 213] on div "Cư Jút" at bounding box center [577, 211] width 72 height 6
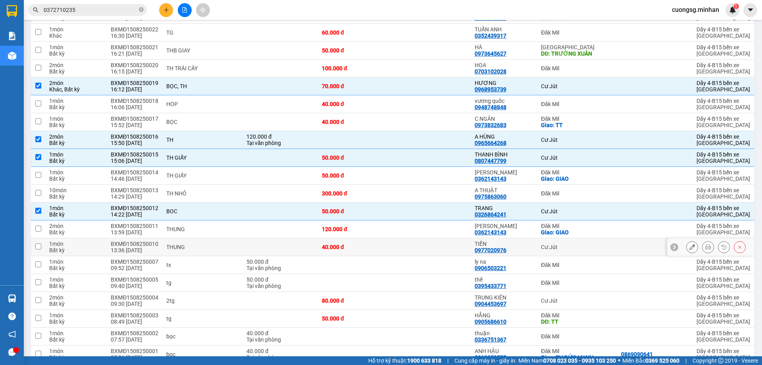
click at [567, 244] on div "Cư Jút" at bounding box center [577, 247] width 72 height 6
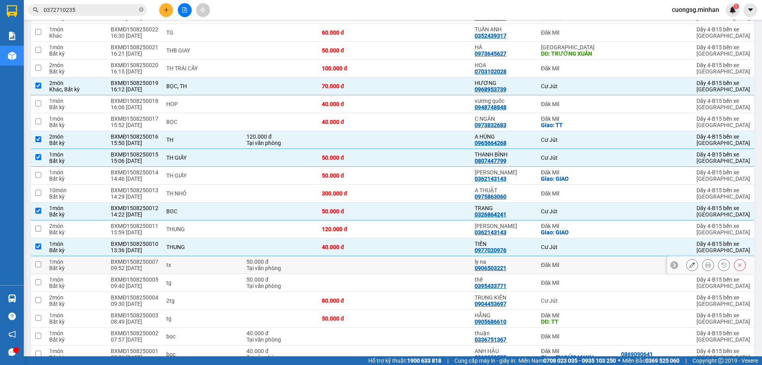
scroll to position [399, 0]
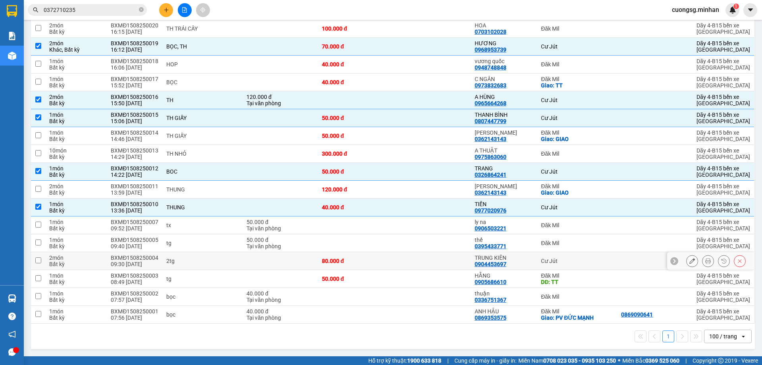
click at [571, 263] on div "Cư Jút" at bounding box center [577, 260] width 72 height 6
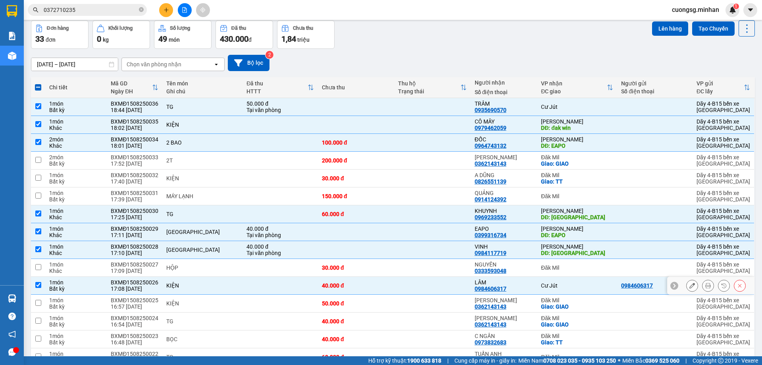
scroll to position [0, 0]
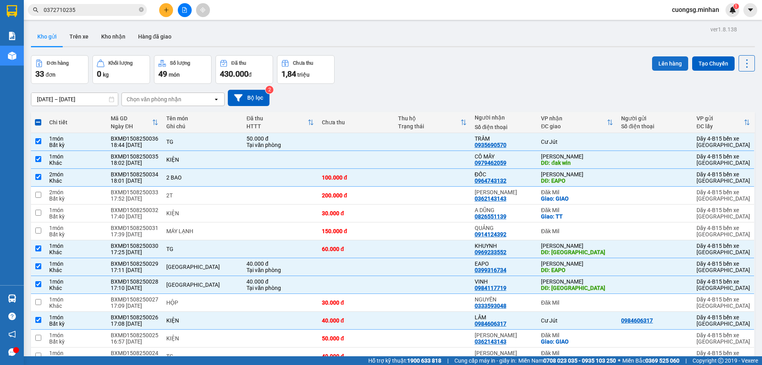
click at [657, 64] on button "Lên hàng" at bounding box center [670, 63] width 36 height 14
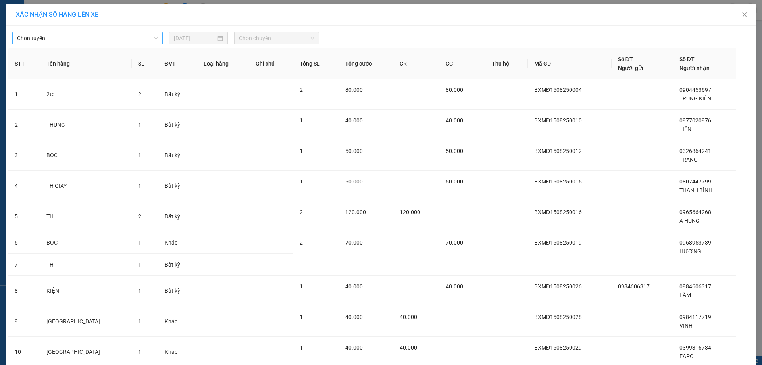
click at [45, 37] on span "Chọn tuyến" at bounding box center [87, 38] width 141 height 12
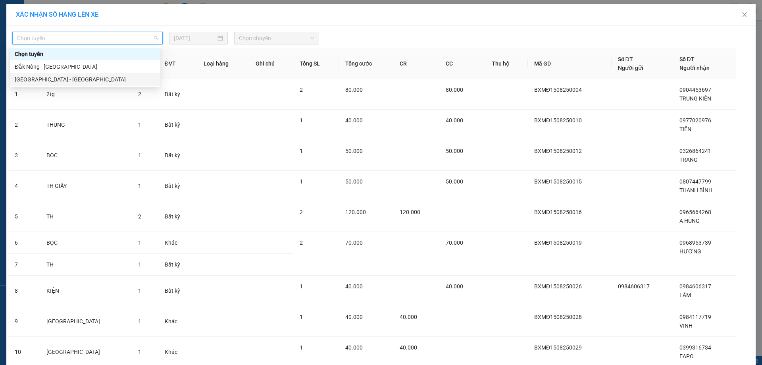
click at [50, 78] on div "[GEOGRAPHIC_DATA] - [GEOGRAPHIC_DATA]" at bounding box center [85, 79] width 140 height 9
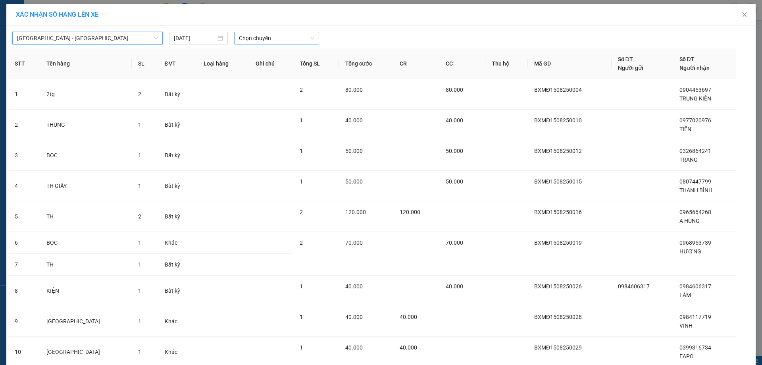
click at [252, 37] on span "Chọn chuyến" at bounding box center [276, 38] width 75 height 12
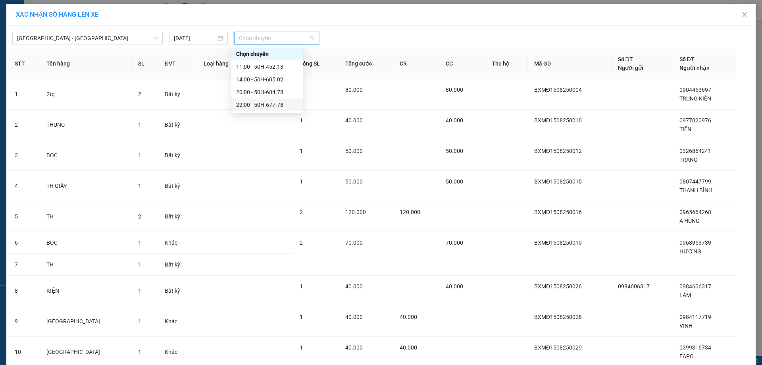
click at [271, 105] on div "22:00 - 50H-677.78" at bounding box center [267, 104] width 62 height 9
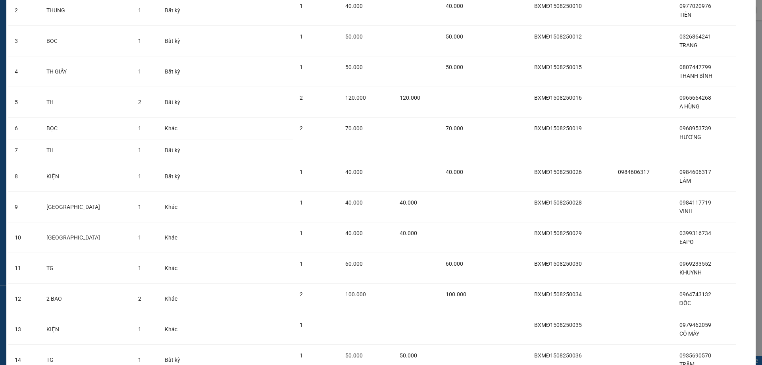
scroll to position [187, 0]
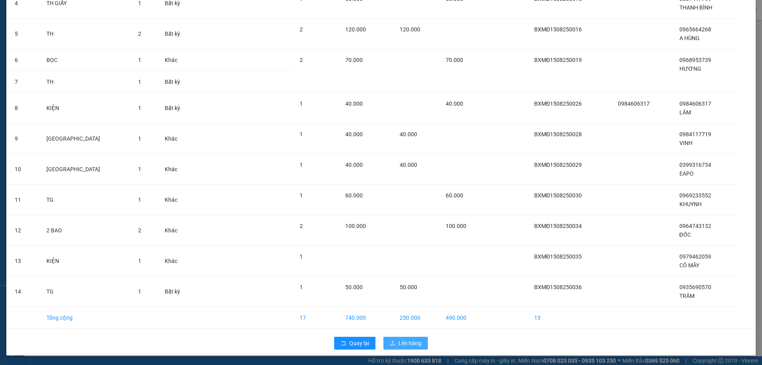
click at [418, 342] on button "Lên hàng" at bounding box center [405, 342] width 44 height 13
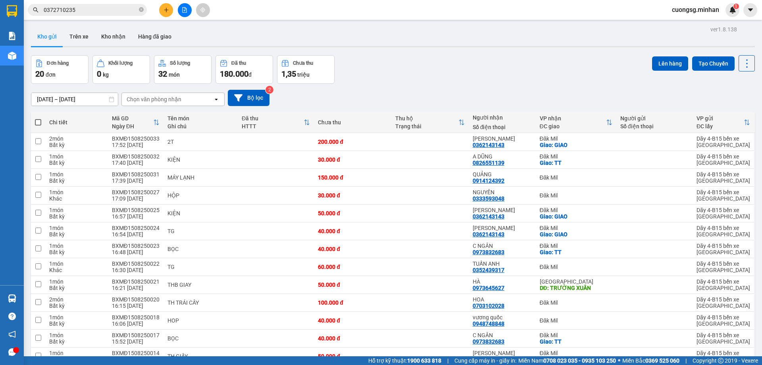
click at [36, 122] on span at bounding box center [38, 122] width 6 height 6
click at [38, 118] on input "checkbox" at bounding box center [38, 118] width 0 height 0
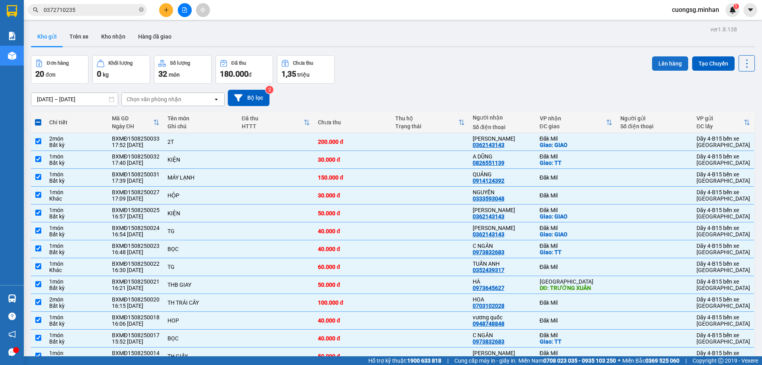
click at [662, 62] on button "Lên hàng" at bounding box center [670, 63] width 36 height 14
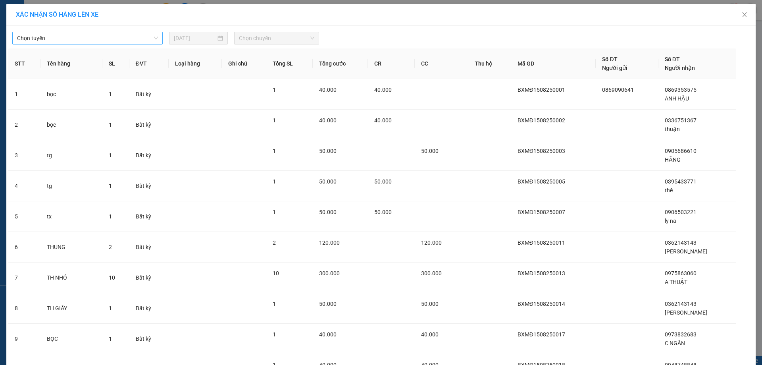
click at [51, 35] on span "Chọn tuyến" at bounding box center [87, 38] width 141 height 12
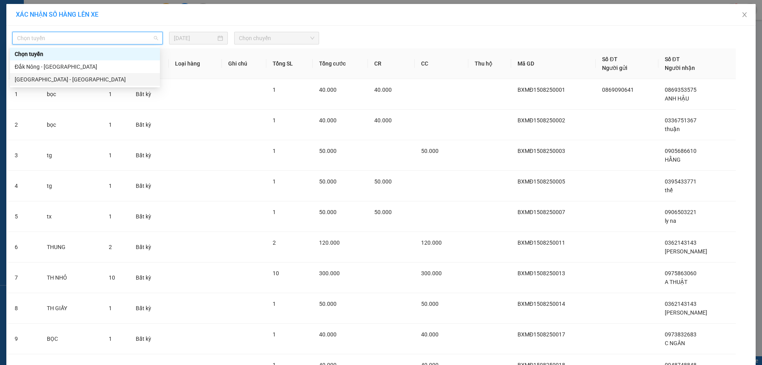
click at [53, 76] on div "[GEOGRAPHIC_DATA] - [GEOGRAPHIC_DATA]" at bounding box center [85, 79] width 140 height 9
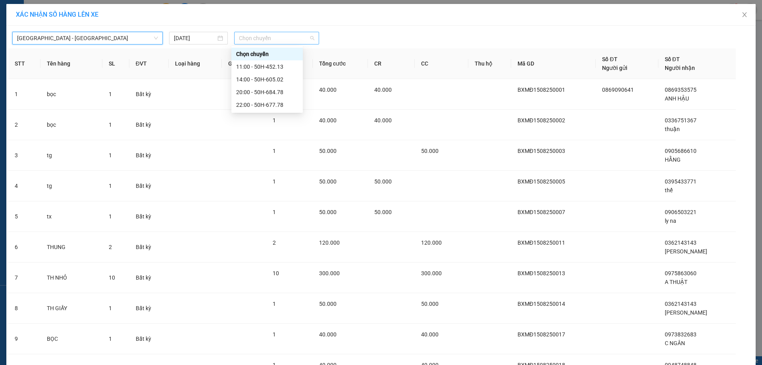
click at [267, 35] on span "Chọn chuyến" at bounding box center [276, 38] width 75 height 12
click at [267, 91] on div "20:00 - 50H-684.78" at bounding box center [267, 92] width 62 height 9
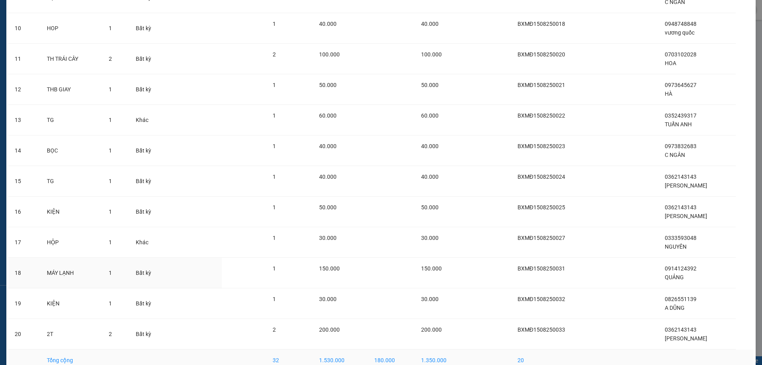
scroll to position [388, 0]
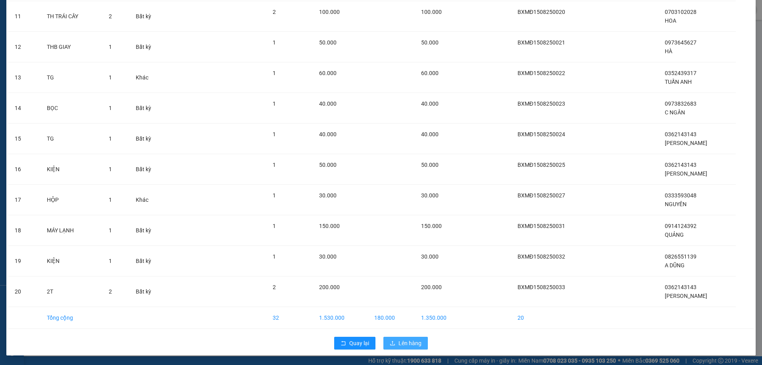
click at [398, 343] on span "Lên hàng" at bounding box center [409, 342] width 23 height 9
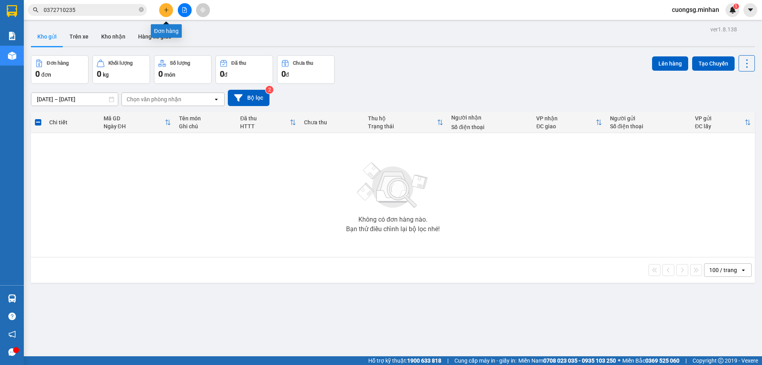
click at [167, 10] on icon "plus" at bounding box center [166, 10] width 4 height 0
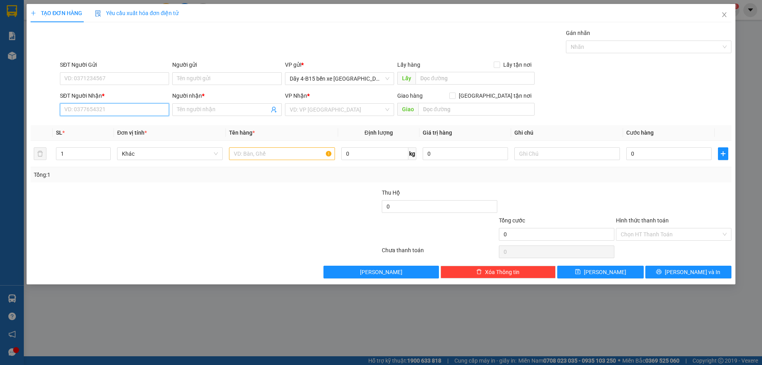
click at [97, 105] on input "SĐT Người Nhận *" at bounding box center [114, 109] width 109 height 13
click at [111, 123] on div "0362143143 - [PERSON_NAME]" at bounding box center [115, 125] width 100 height 9
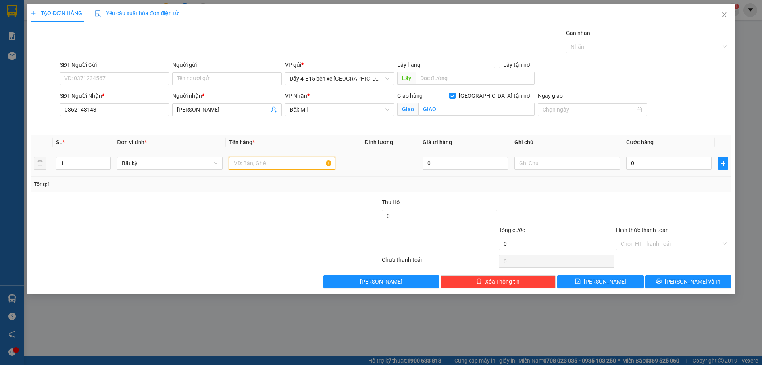
click at [250, 163] on input "text" at bounding box center [282, 163] width 106 height 13
click at [640, 168] on input "0" at bounding box center [668, 163] width 85 height 13
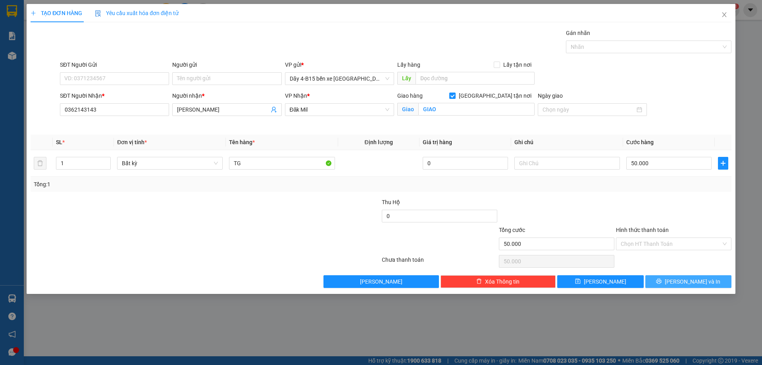
click at [670, 284] on button "[PERSON_NAME] và In" at bounding box center [688, 281] width 86 height 13
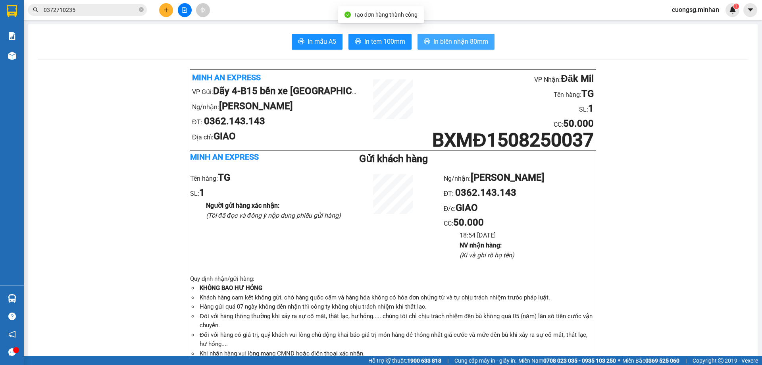
click at [424, 40] on icon "printer" at bounding box center [427, 41] width 6 height 6
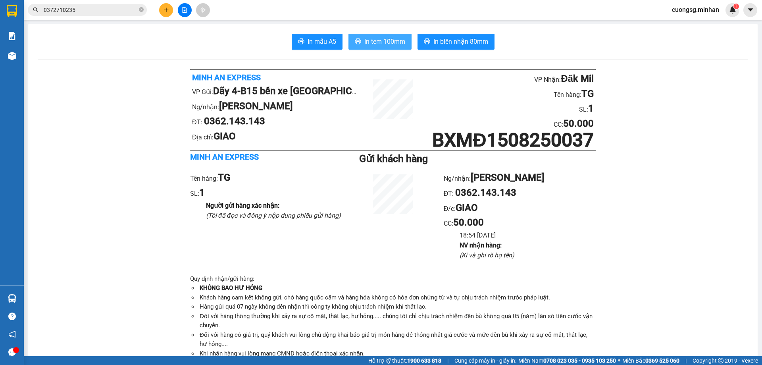
click at [382, 42] on span "In tem 100mm" at bounding box center [384, 42] width 41 height 10
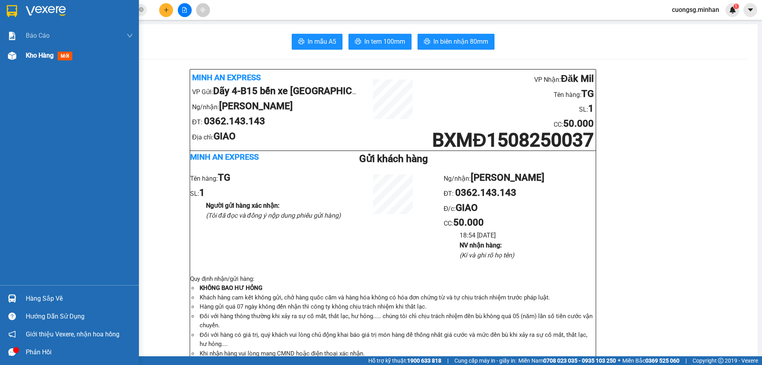
click at [8, 56] on img at bounding box center [12, 56] width 8 height 8
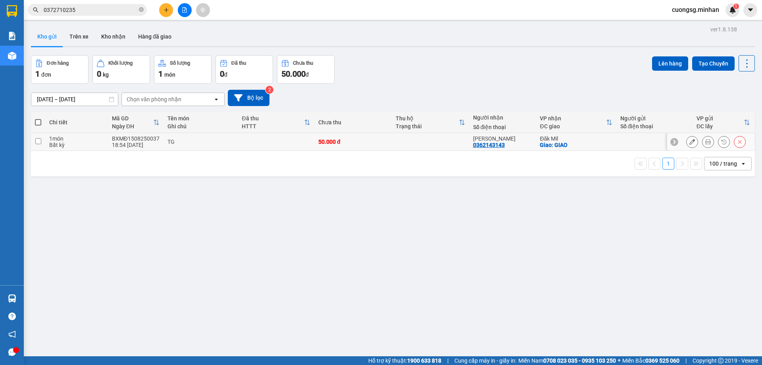
click at [39, 137] on td at bounding box center [38, 142] width 14 height 18
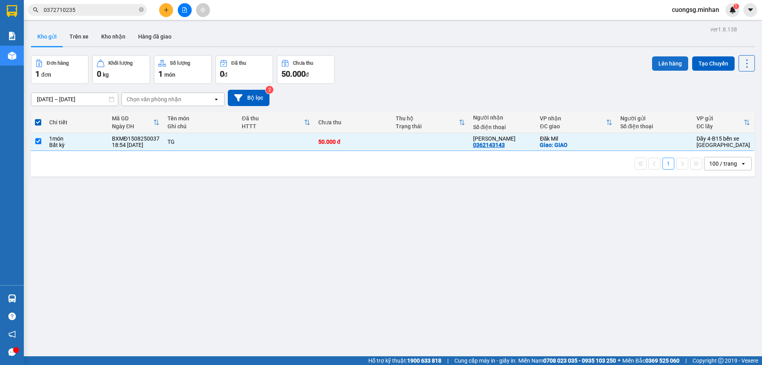
click at [669, 63] on button "Lên hàng" at bounding box center [670, 63] width 36 height 14
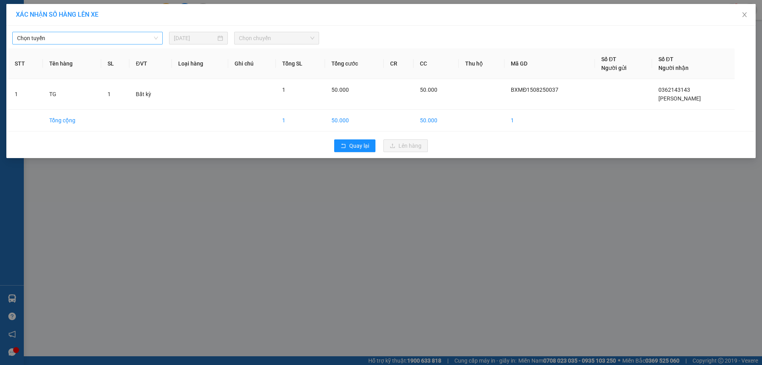
click at [53, 38] on span "Chọn tuyến" at bounding box center [87, 38] width 141 height 12
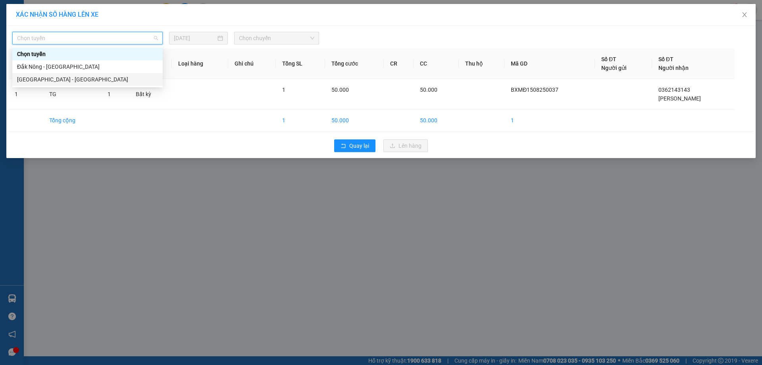
click at [49, 76] on div "[GEOGRAPHIC_DATA] - [GEOGRAPHIC_DATA]" at bounding box center [87, 79] width 141 height 9
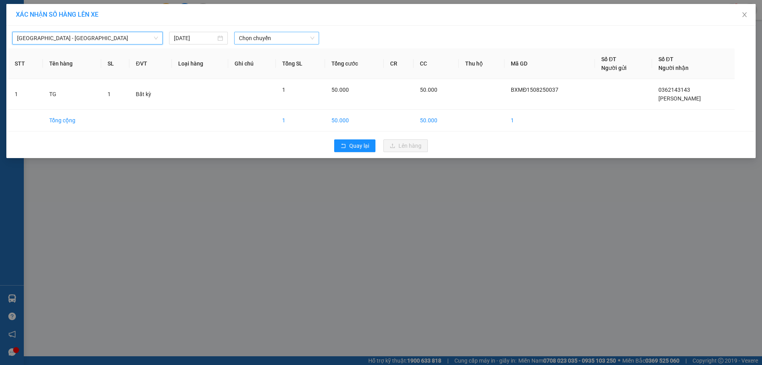
click at [257, 36] on span "Chọn chuyến" at bounding box center [276, 38] width 75 height 12
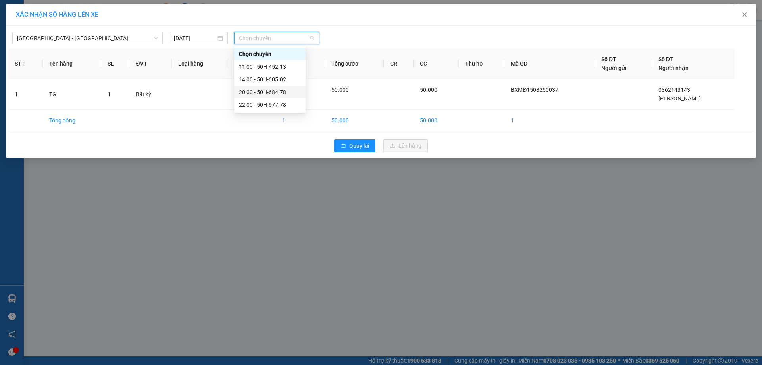
click at [277, 88] on div "20:00 - 50H-684.78" at bounding box center [270, 92] width 62 height 9
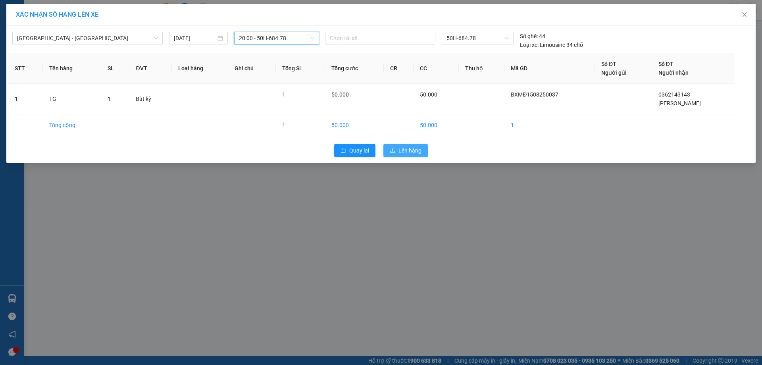
click at [414, 152] on span "Lên hàng" at bounding box center [409, 150] width 23 height 9
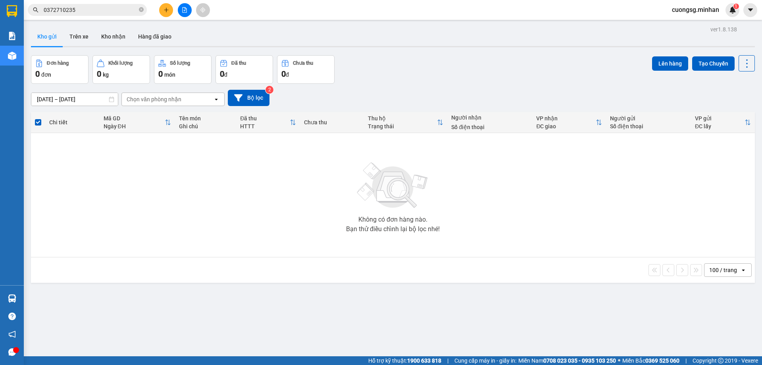
click at [183, 17] on div "Kết quả tìm kiếm ( 30 ) Bộ lọc Mã ĐH Trạng thái Món hàng Thu hộ Tổng cước Chưa …" at bounding box center [381, 10] width 762 height 20
click at [180, 13] on button at bounding box center [185, 10] width 14 height 14
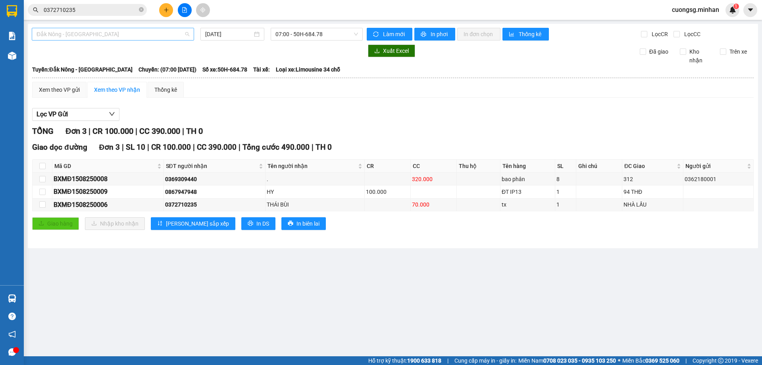
click at [146, 35] on span "Đắk Nông - [GEOGRAPHIC_DATA]" at bounding box center [113, 34] width 153 height 12
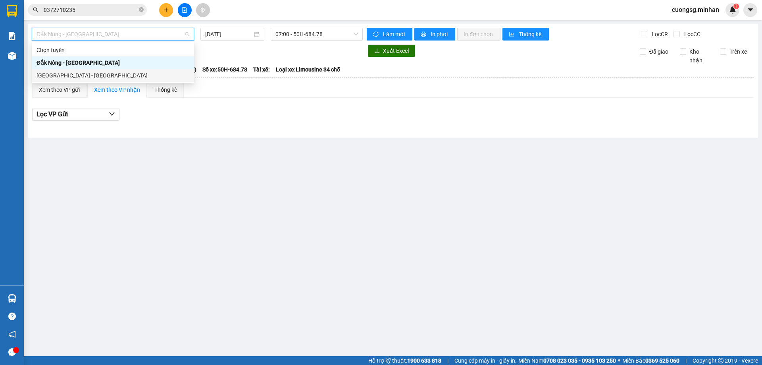
click at [108, 80] on div "[GEOGRAPHIC_DATA] - [GEOGRAPHIC_DATA]" at bounding box center [113, 75] width 162 height 13
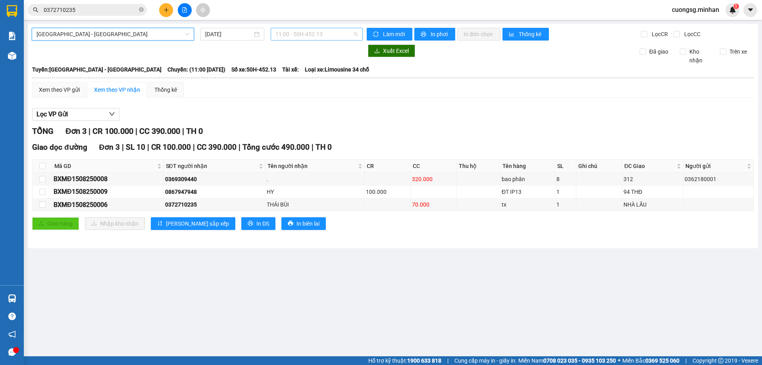
click at [319, 35] on span "11:00 - 50H-452.13" at bounding box center [316, 34] width 83 height 12
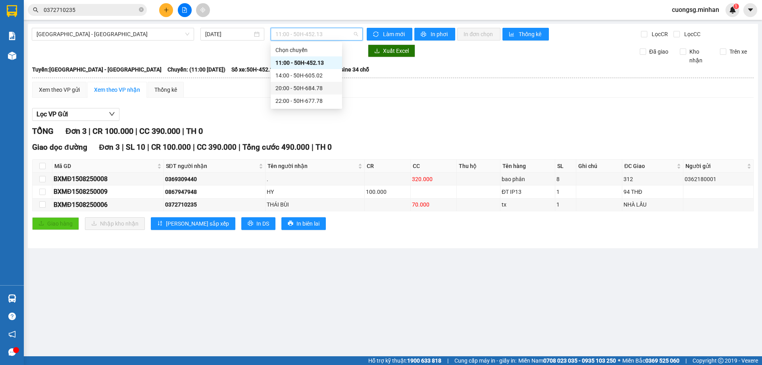
click at [315, 87] on div "20:00 - 50H-684.78" at bounding box center [306, 88] width 62 height 9
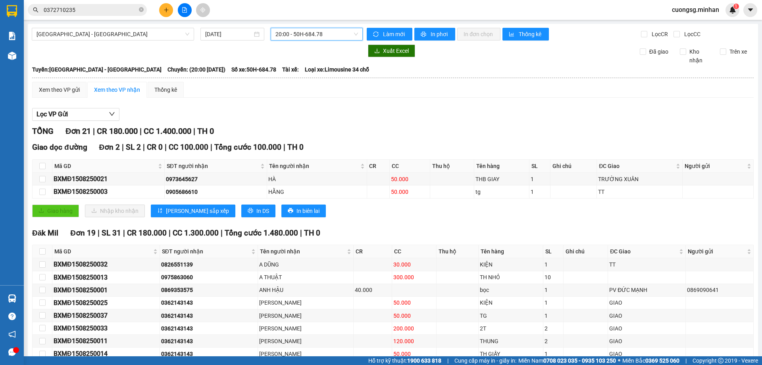
click at [325, 35] on span "20:00 - 50H-684.78" at bounding box center [316, 34] width 83 height 12
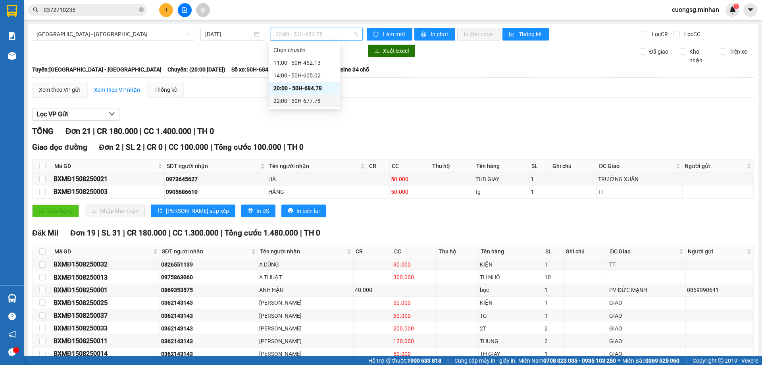
click at [315, 104] on div "22:00 - 50H-677.78" at bounding box center [304, 100] width 62 height 9
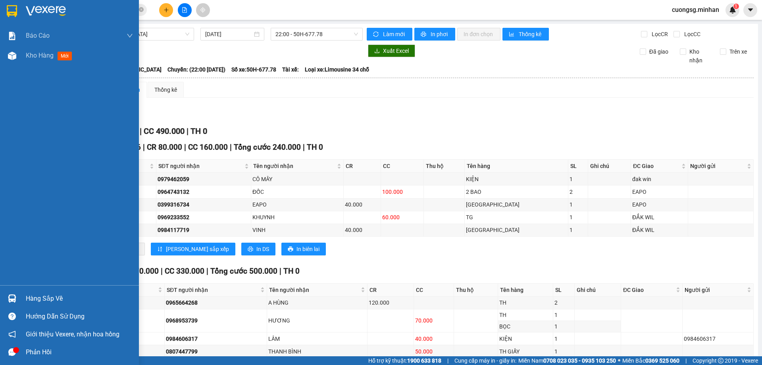
click at [14, 13] on img at bounding box center [12, 11] width 10 height 12
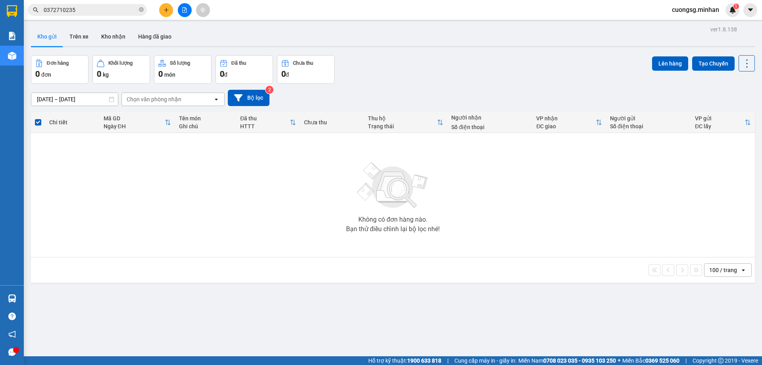
click at [185, 6] on button at bounding box center [185, 10] width 14 height 14
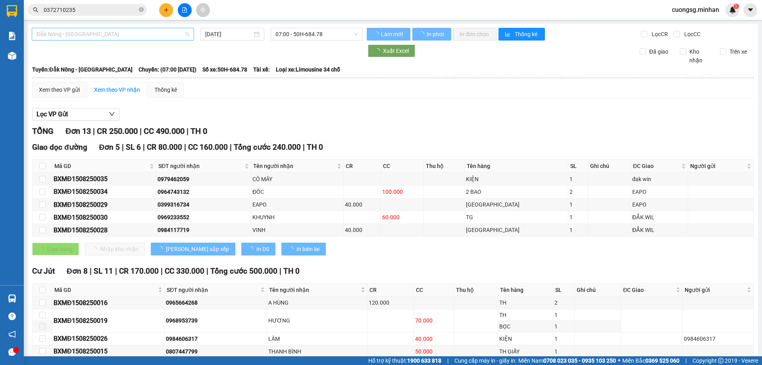
drag, startPoint x: 85, startPoint y: 36, endPoint x: 69, endPoint y: 65, distance: 33.5
click at [85, 37] on span "Đắk Nông - [GEOGRAPHIC_DATA]" at bounding box center [113, 34] width 153 height 12
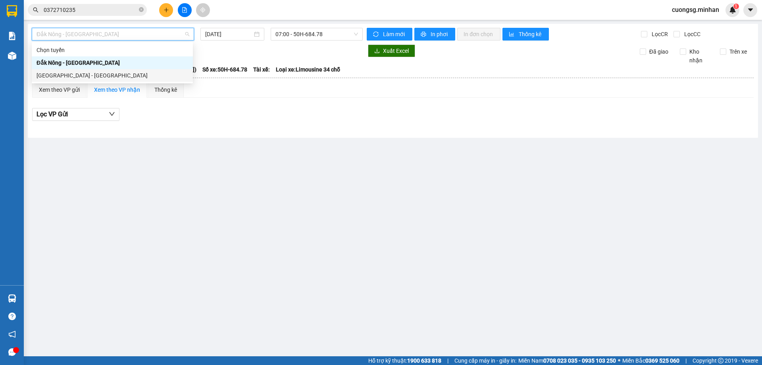
click at [67, 79] on div "[GEOGRAPHIC_DATA] - [GEOGRAPHIC_DATA]" at bounding box center [113, 75] width 152 height 9
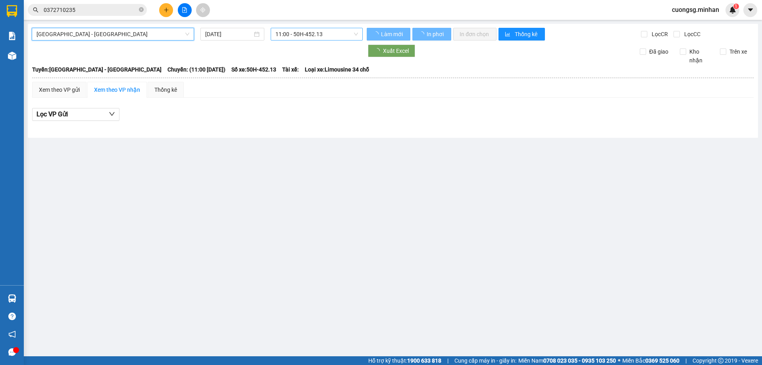
click at [303, 32] on span "11:00 - 50H-452.13" at bounding box center [316, 34] width 83 height 12
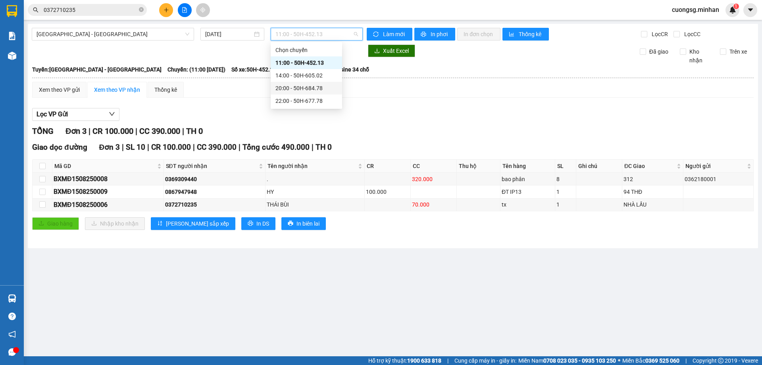
click at [301, 88] on div "20:00 - 50H-684.78" at bounding box center [306, 88] width 62 height 9
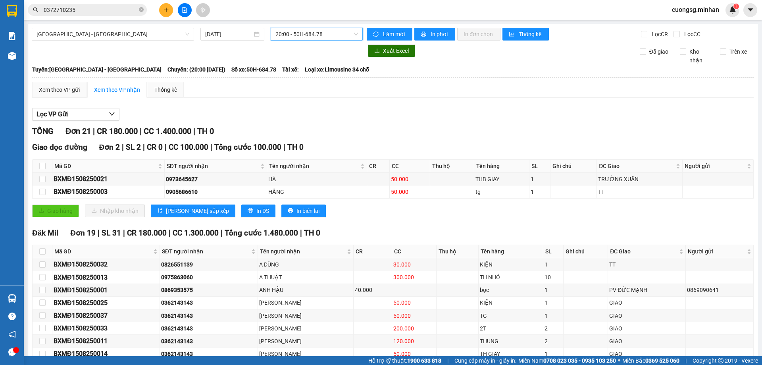
click at [305, 30] on span "20:00 - 50H-684.78" at bounding box center [316, 34] width 83 height 12
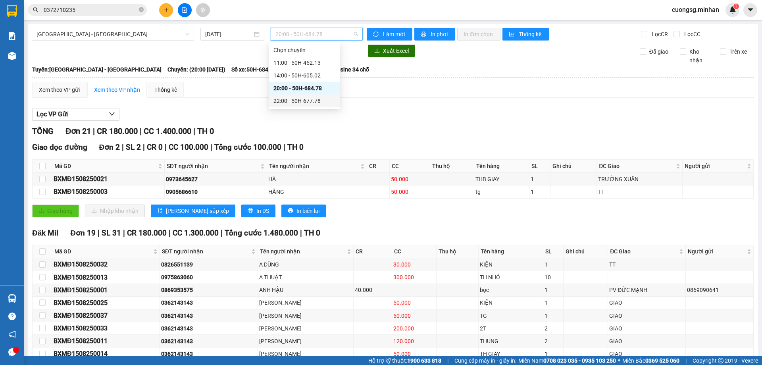
click at [301, 100] on div "22:00 - 50H-677.78" at bounding box center [304, 100] width 62 height 9
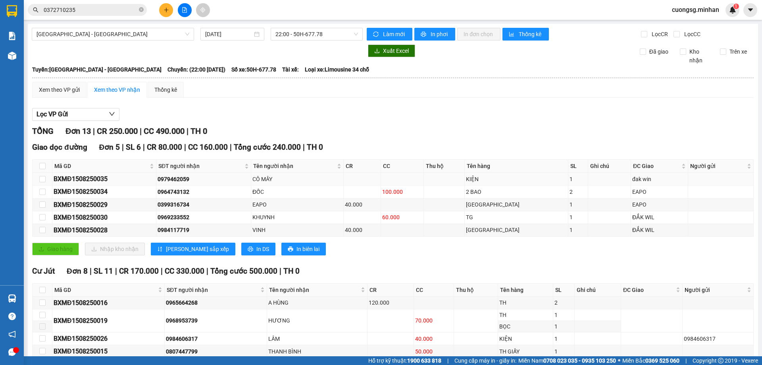
click at [103, 179] on div "BXMĐ1508250035" at bounding box center [104, 179] width 101 height 10
click at [102, 179] on div "BXMĐ1508250035" at bounding box center [104, 179] width 101 height 10
copy div "BXMĐ1508250035"
click at [98, 191] on div "BXMĐ1508250034" at bounding box center [104, 191] width 101 height 10
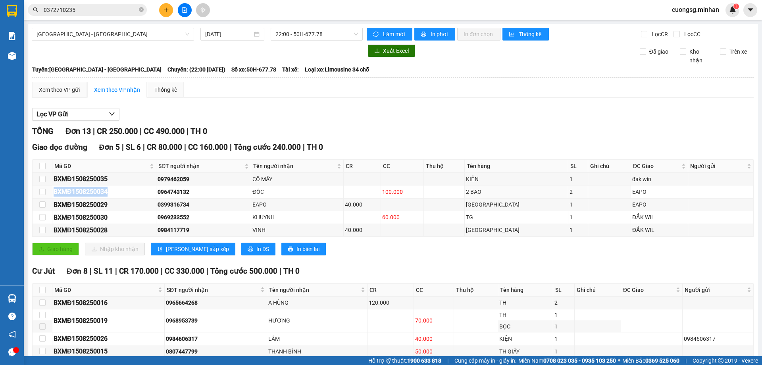
copy div "BXMĐ1508250034"
click at [108, 2] on div "Kết quả tìm kiếm ( 30 ) Bộ lọc Mã ĐH Trạng thái Món hàng Thu hộ Tổng cước Chưa …" at bounding box center [381, 10] width 762 height 20
drag, startPoint x: 108, startPoint y: 2, endPoint x: 107, endPoint y: 8, distance: 6.4
click at [108, 4] on div "Kết quả tìm kiếm ( 30 ) Bộ lọc Mã ĐH Trạng thái Món hàng Thu hộ Tổng cước Chưa …" at bounding box center [381, 10] width 762 height 20
click at [107, 9] on input "0372710235" at bounding box center [91, 10] width 94 height 9
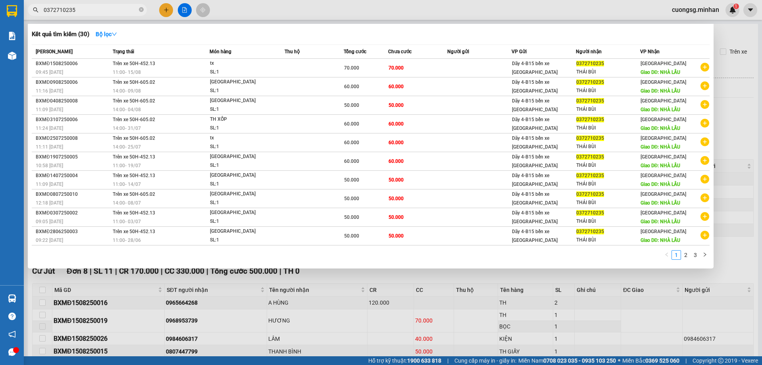
click at [107, 9] on input "0372710235" at bounding box center [91, 10] width 94 height 9
paste input "BXMĐ1508250034"
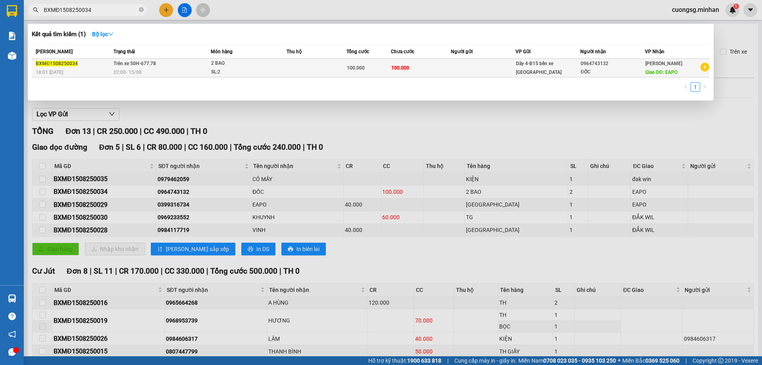
click at [483, 70] on td at bounding box center [483, 68] width 65 height 19
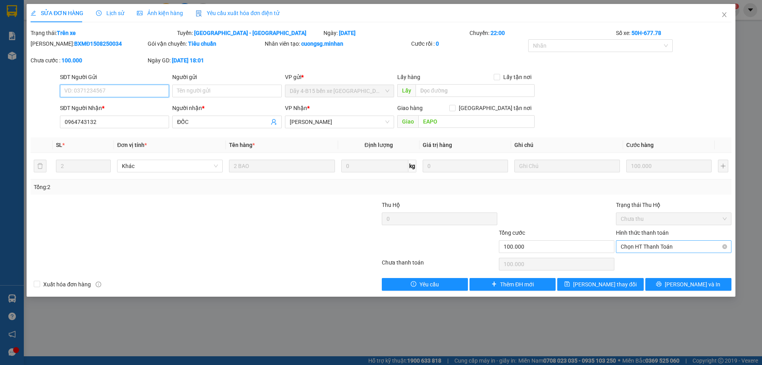
click at [651, 245] on span "Chọn HT Thanh Toán" at bounding box center [674, 246] width 106 height 12
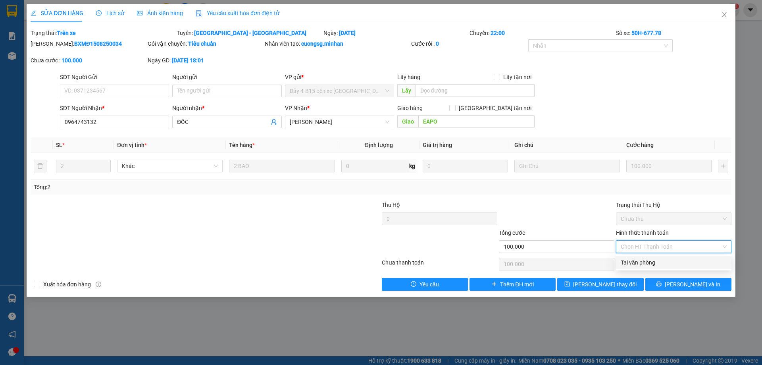
click at [650, 257] on div "Tại văn phòng" at bounding box center [673, 262] width 115 height 13
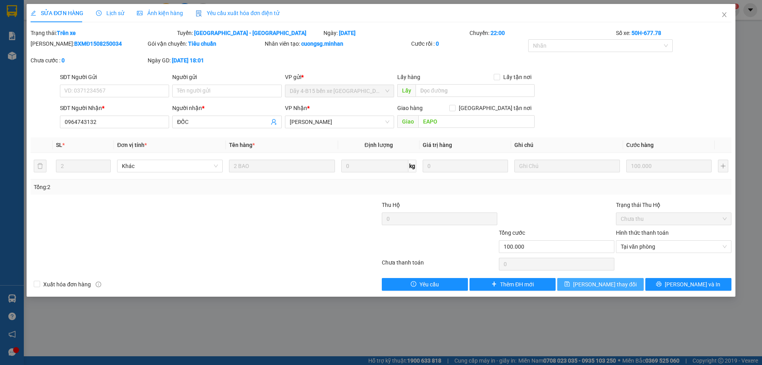
click at [617, 284] on span "[PERSON_NAME] thay đổi" at bounding box center [604, 284] width 63 height 9
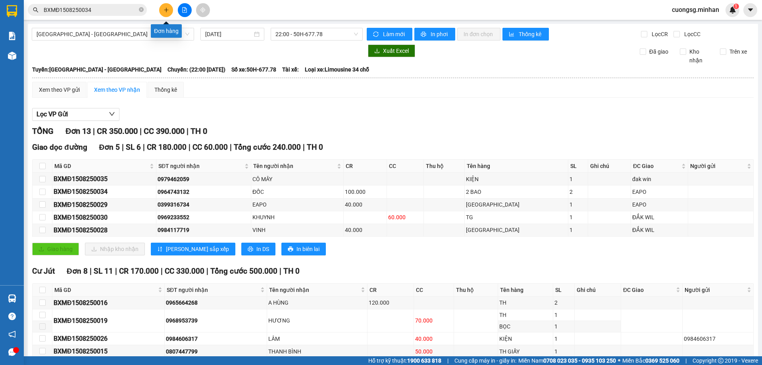
click at [169, 11] on icon "plus" at bounding box center [166, 10] width 6 height 6
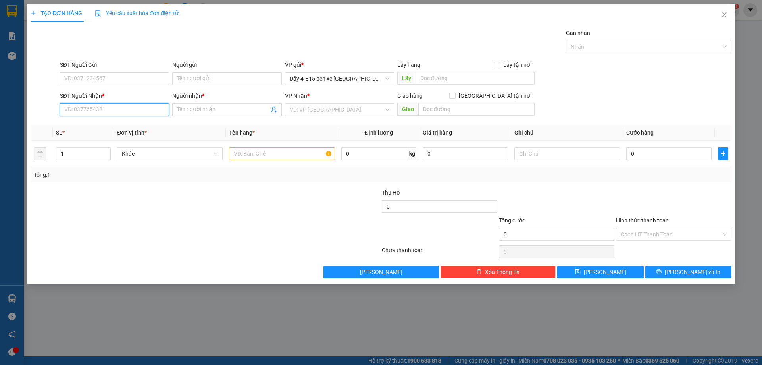
click at [78, 107] on input "SĐT Người Nhận *" at bounding box center [114, 109] width 109 height 13
click at [127, 125] on div "0846521213 - [PERSON_NAME]" at bounding box center [115, 125] width 100 height 9
click at [244, 154] on input "text" at bounding box center [282, 153] width 106 height 13
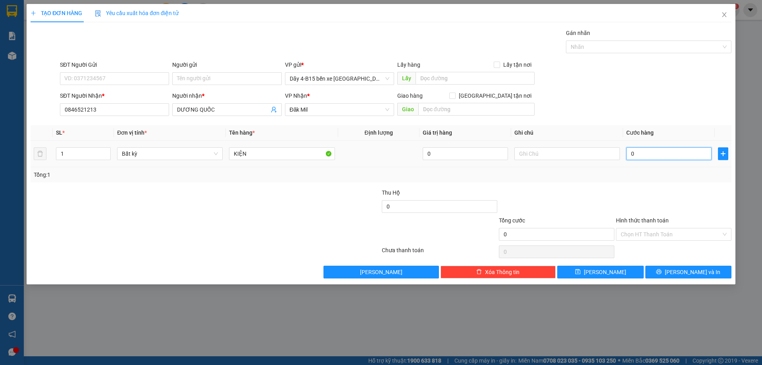
click at [644, 151] on input "0" at bounding box center [668, 153] width 85 height 13
click at [678, 274] on button "[PERSON_NAME] và In" at bounding box center [688, 271] width 86 height 13
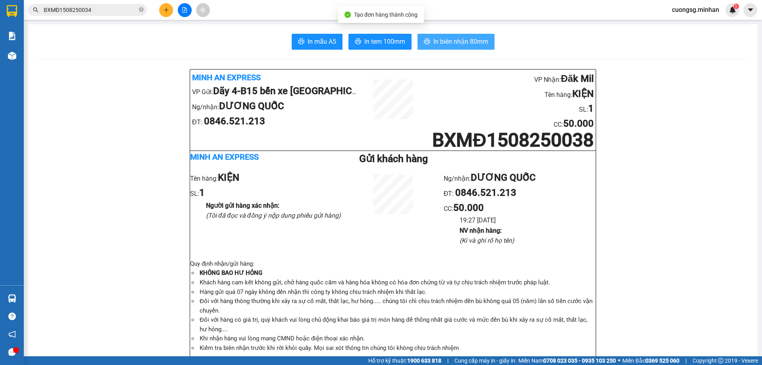
click at [442, 40] on span "In biên nhận 80mm" at bounding box center [460, 42] width 55 height 10
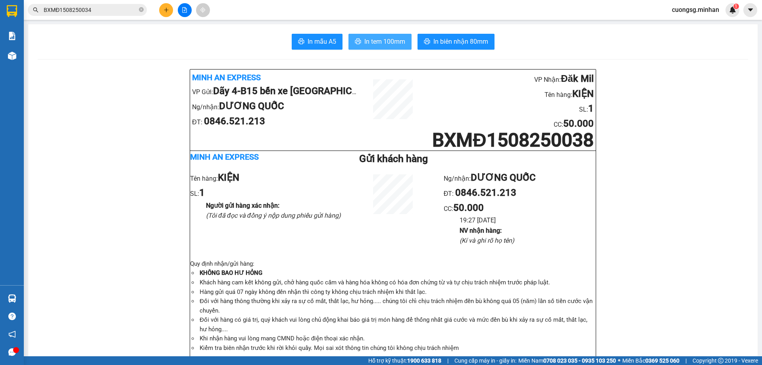
click at [373, 43] on span "In tem 100mm" at bounding box center [384, 42] width 41 height 10
click at [167, 10] on icon "plus" at bounding box center [166, 10] width 6 height 6
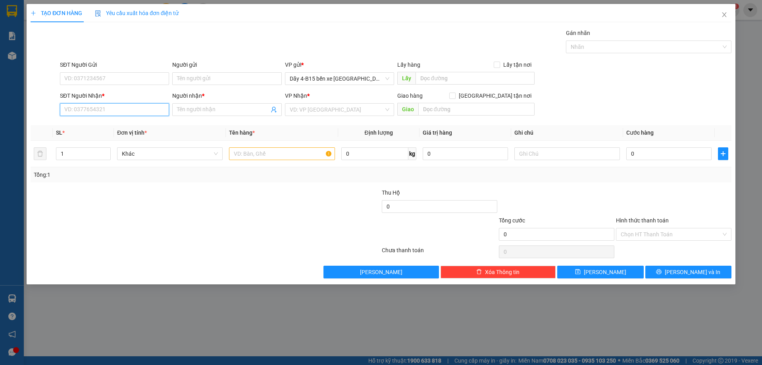
click at [98, 110] on input "SĐT Người Nhận *" at bounding box center [114, 109] width 109 height 13
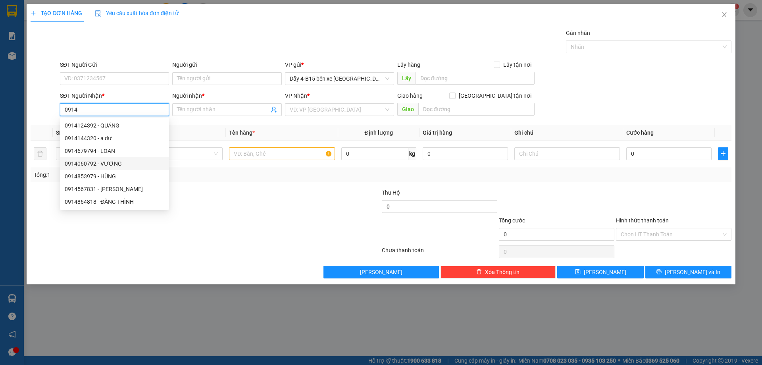
click at [95, 165] on div "0914060792 - VƯƠNG" at bounding box center [115, 163] width 100 height 9
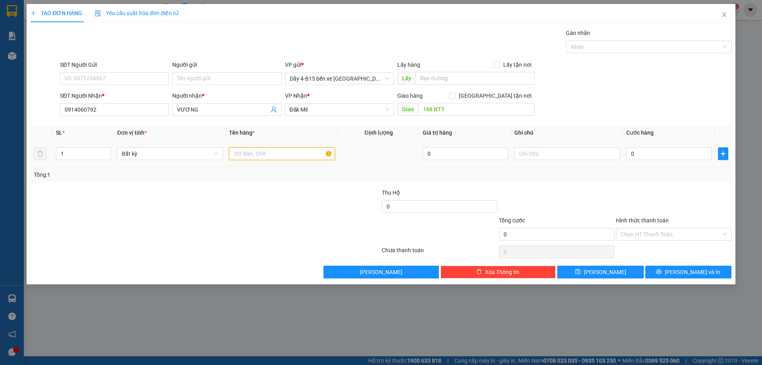
click at [297, 158] on input "text" at bounding box center [282, 153] width 106 height 13
click at [344, 110] on span "Đăk Mil" at bounding box center [340, 110] width 100 height 12
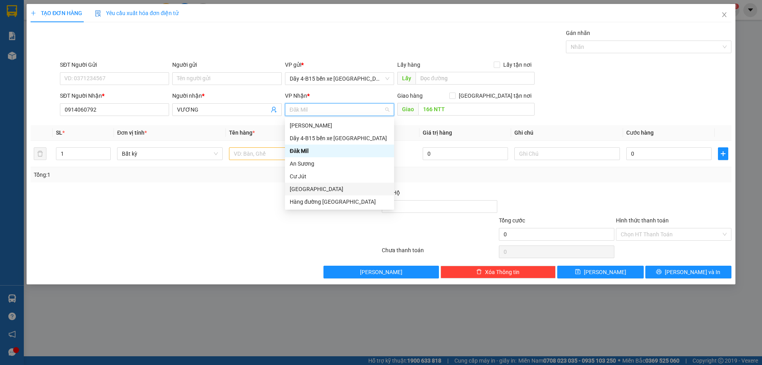
click at [332, 193] on div "[GEOGRAPHIC_DATA]" at bounding box center [340, 188] width 100 height 9
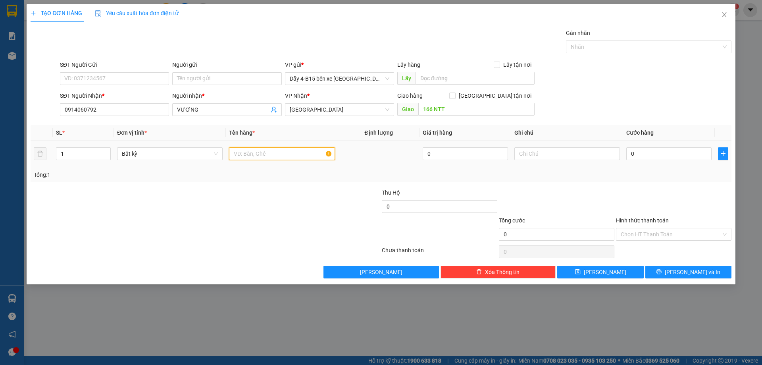
click at [302, 153] on input "text" at bounding box center [282, 153] width 106 height 13
click at [92, 155] on input "1" at bounding box center [83, 154] width 54 height 12
click at [249, 154] on input "text" at bounding box center [282, 153] width 106 height 13
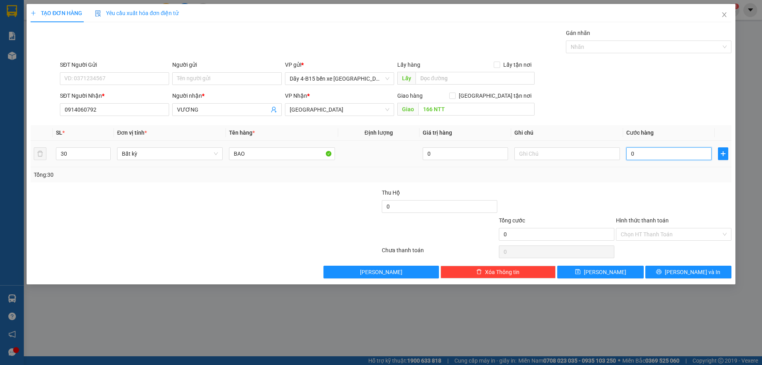
click at [654, 157] on input "0" at bounding box center [668, 153] width 85 height 13
click at [697, 272] on span "[PERSON_NAME] và In" at bounding box center [693, 271] width 56 height 9
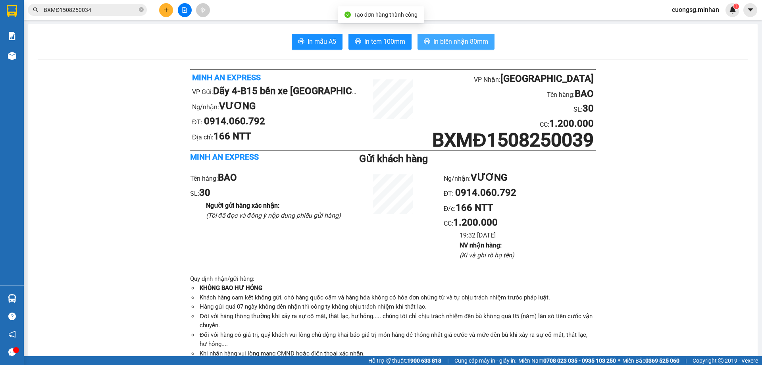
click at [462, 43] on span "In biên nhận 80mm" at bounding box center [460, 42] width 55 height 10
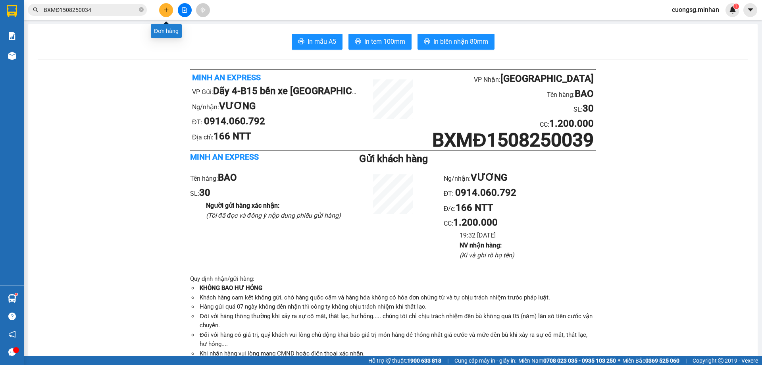
click at [163, 8] on button at bounding box center [166, 10] width 14 height 14
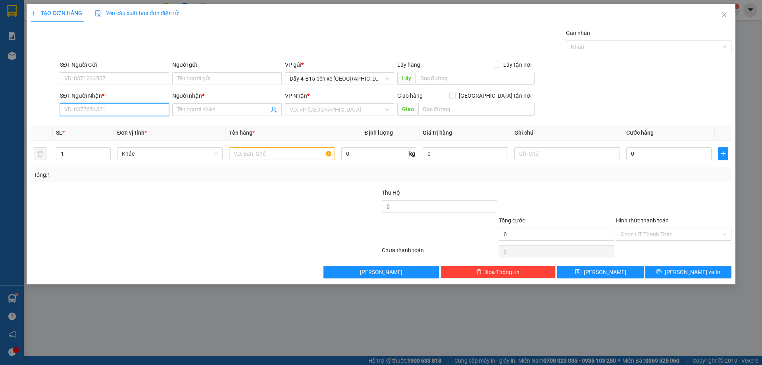
click at [127, 108] on input "SĐT Người Nhận *" at bounding box center [114, 109] width 109 height 13
click at [100, 125] on div "0907470116 - NƯƠNG" at bounding box center [115, 125] width 100 height 9
click at [241, 156] on input "text" at bounding box center [282, 153] width 106 height 13
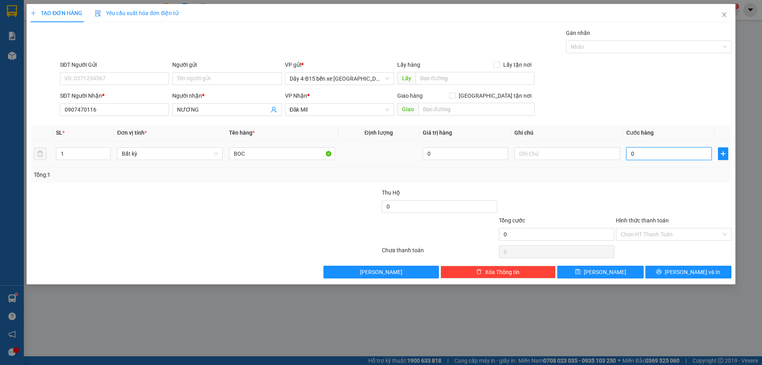
click at [647, 152] on input "0" at bounding box center [668, 153] width 85 height 13
click at [694, 271] on span "[PERSON_NAME] và In" at bounding box center [693, 271] width 56 height 9
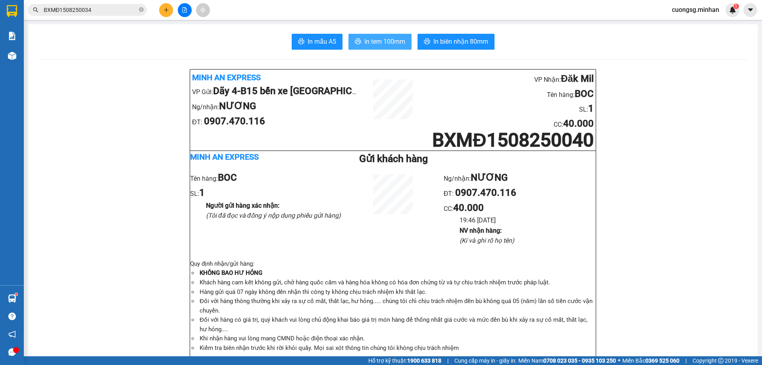
click at [389, 40] on span "In tem 100mm" at bounding box center [384, 42] width 41 height 10
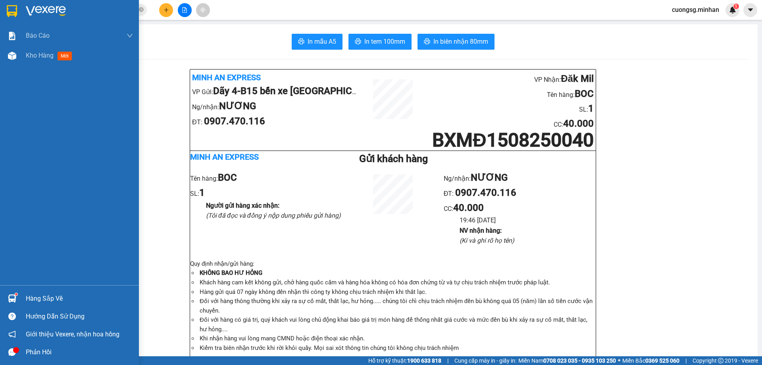
click at [15, 12] on img at bounding box center [12, 11] width 10 height 12
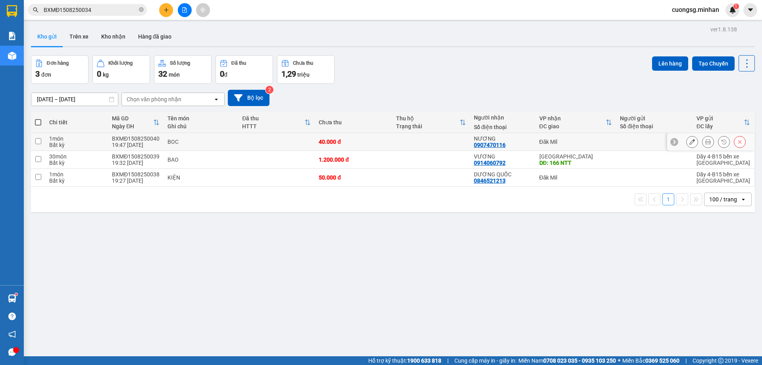
click at [36, 144] on input "checkbox" at bounding box center [38, 141] width 6 height 6
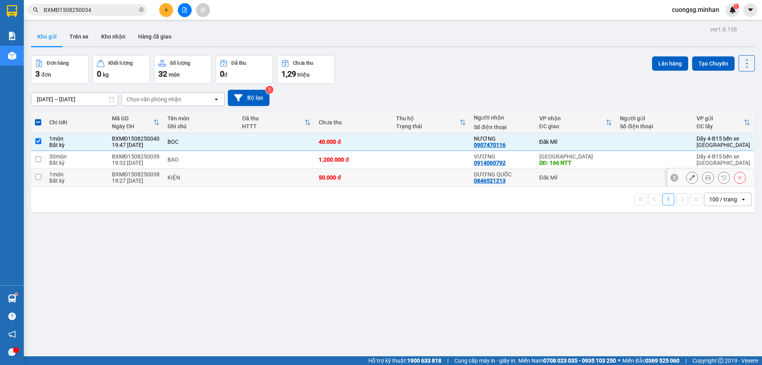
click at [40, 179] on input "checkbox" at bounding box center [38, 177] width 6 height 6
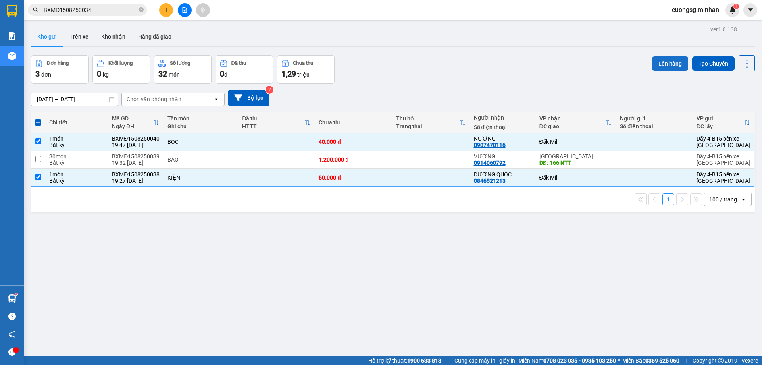
click at [659, 60] on button "Lên hàng" at bounding box center [670, 63] width 36 height 14
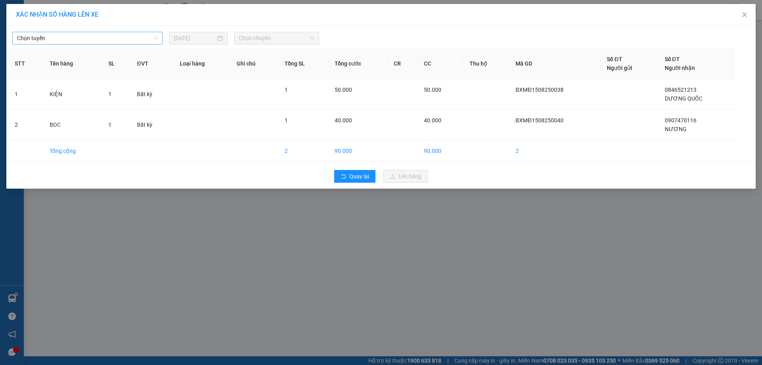
click at [117, 39] on span "Chọn tuyến" at bounding box center [87, 38] width 141 height 12
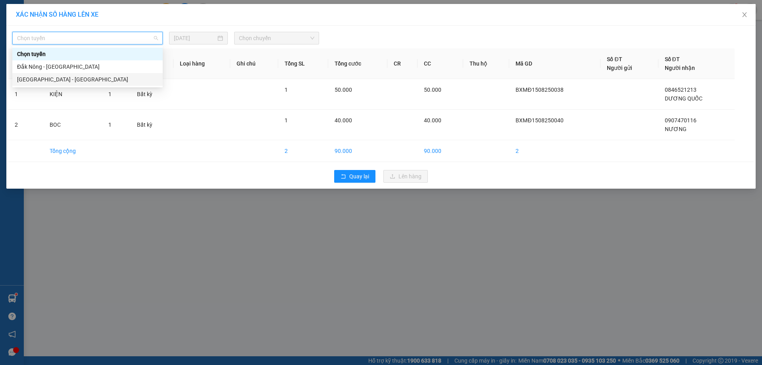
click at [100, 77] on div "[GEOGRAPHIC_DATA] - [GEOGRAPHIC_DATA]" at bounding box center [87, 79] width 141 height 9
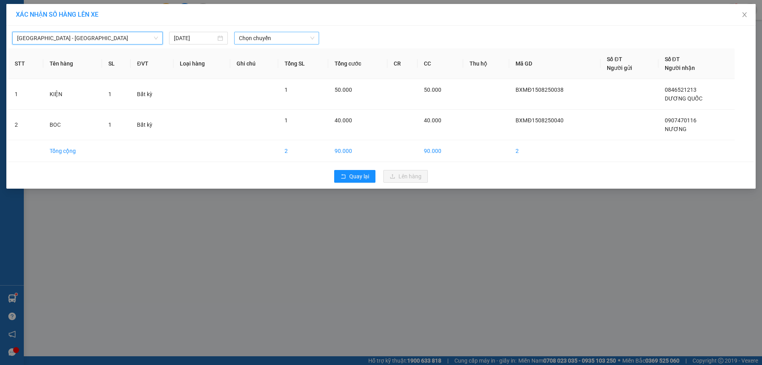
click at [290, 39] on span "Chọn chuyến" at bounding box center [276, 38] width 75 height 12
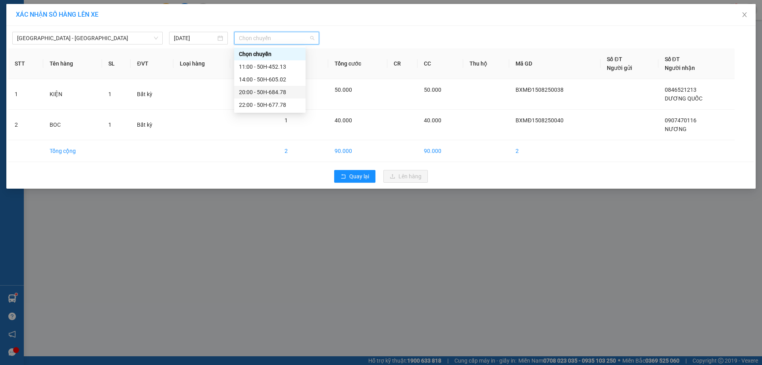
click at [275, 86] on div "20:00 - 50H-684.78" at bounding box center [269, 92] width 71 height 13
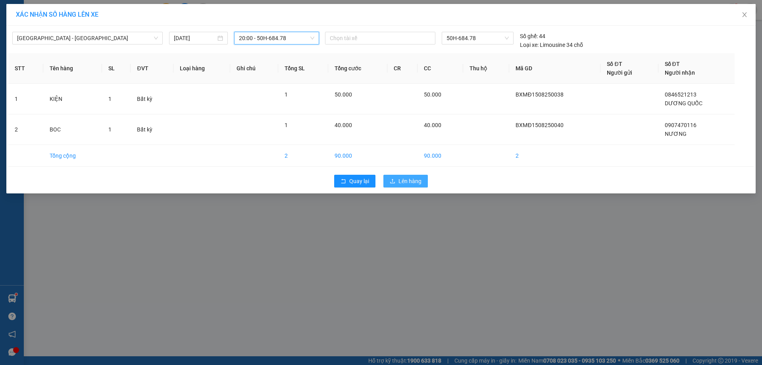
click at [400, 178] on span "Lên hàng" at bounding box center [409, 181] width 23 height 9
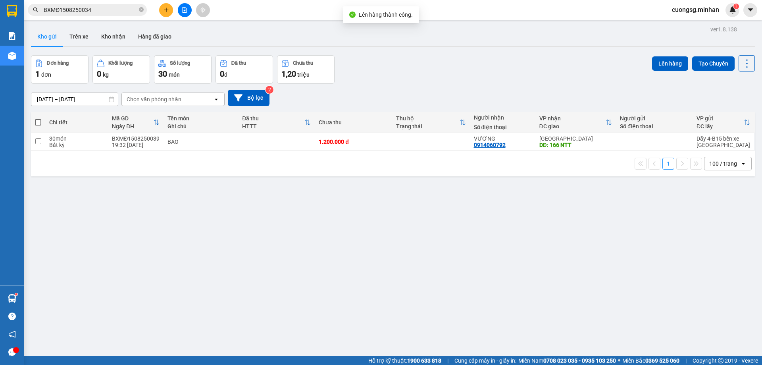
click at [40, 124] on span at bounding box center [38, 122] width 6 height 6
click at [38, 118] on input "checkbox" at bounding box center [38, 118] width 0 height 0
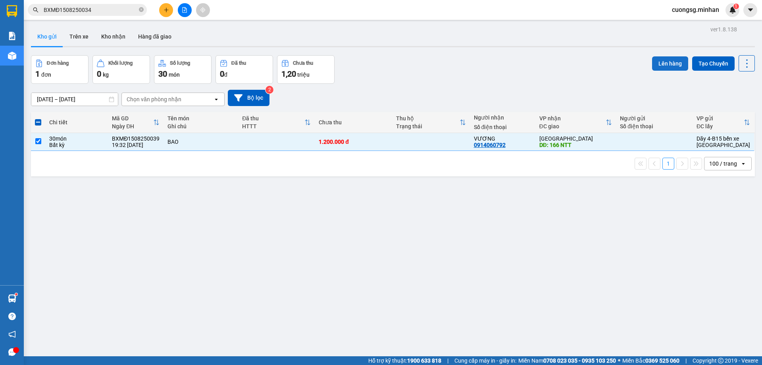
click at [660, 65] on button "Lên hàng" at bounding box center [670, 63] width 36 height 14
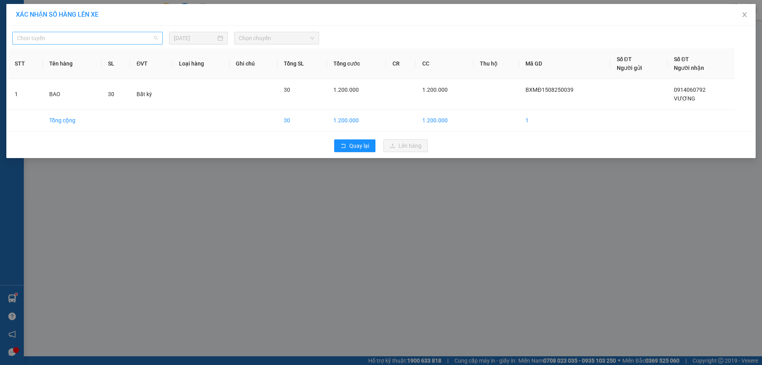
click at [88, 35] on span "Chọn tuyến" at bounding box center [87, 38] width 141 height 12
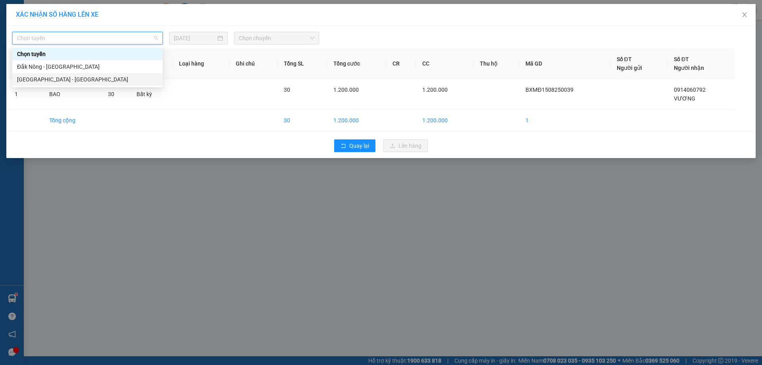
click at [50, 80] on div "[GEOGRAPHIC_DATA] - [GEOGRAPHIC_DATA]" at bounding box center [87, 79] width 141 height 9
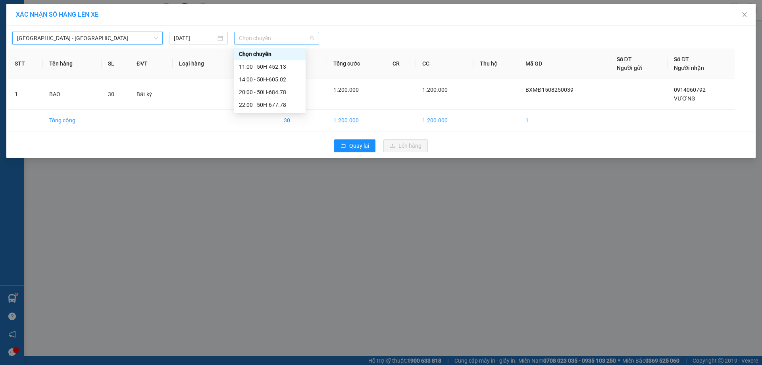
click at [281, 36] on span "Chọn chuyến" at bounding box center [276, 38] width 75 height 12
click at [275, 106] on div "22:00 - 50H-677.78" at bounding box center [270, 104] width 62 height 9
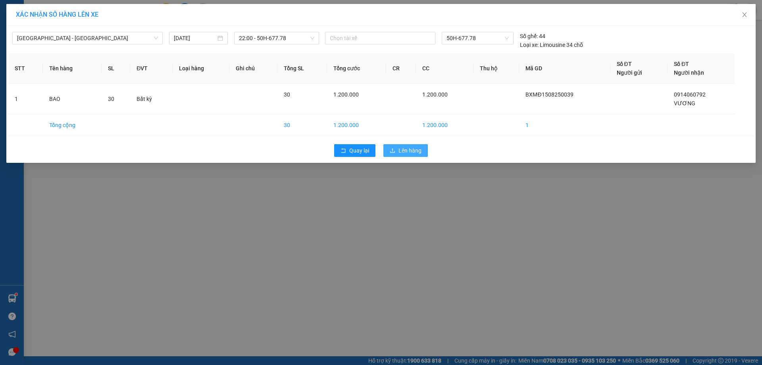
click at [401, 150] on span "Lên hàng" at bounding box center [409, 150] width 23 height 9
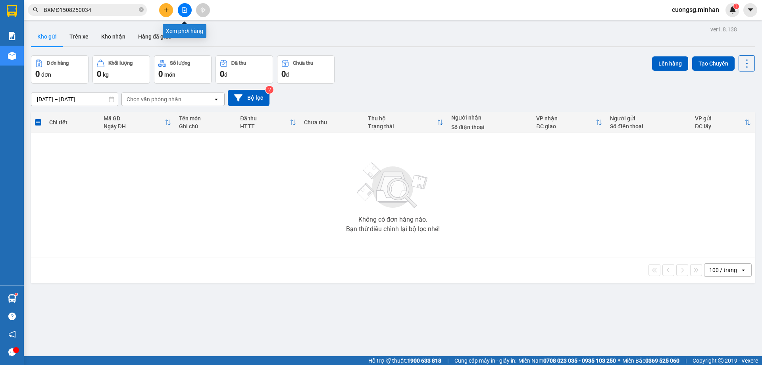
click at [188, 11] on button at bounding box center [185, 10] width 14 height 14
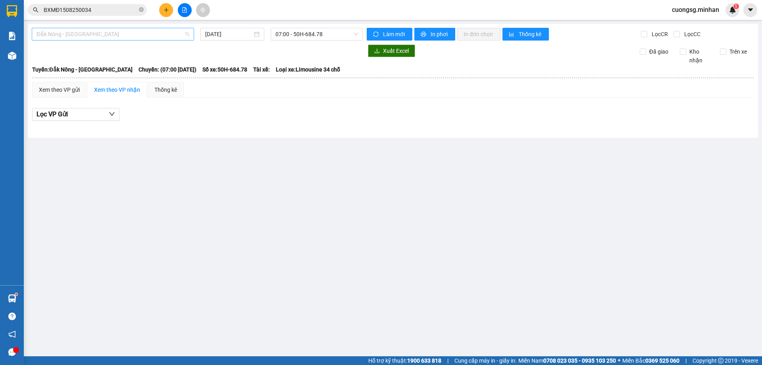
drag, startPoint x: 67, startPoint y: 33, endPoint x: 67, endPoint y: 52, distance: 19.0
click at [67, 33] on span "Đắk Nông - [GEOGRAPHIC_DATA]" at bounding box center [113, 34] width 153 height 12
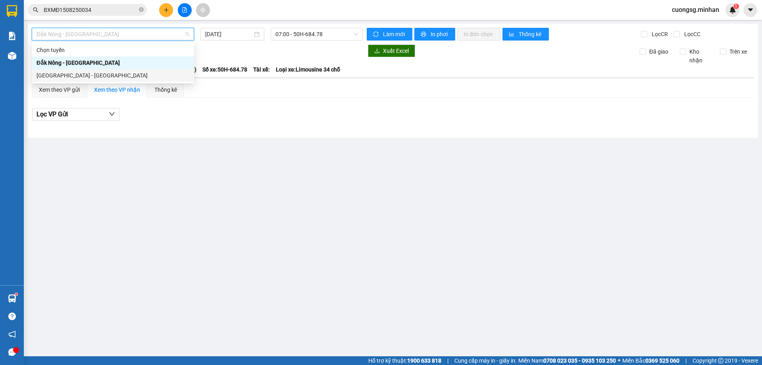
click at [60, 77] on div "[GEOGRAPHIC_DATA] - [GEOGRAPHIC_DATA]" at bounding box center [113, 75] width 153 height 9
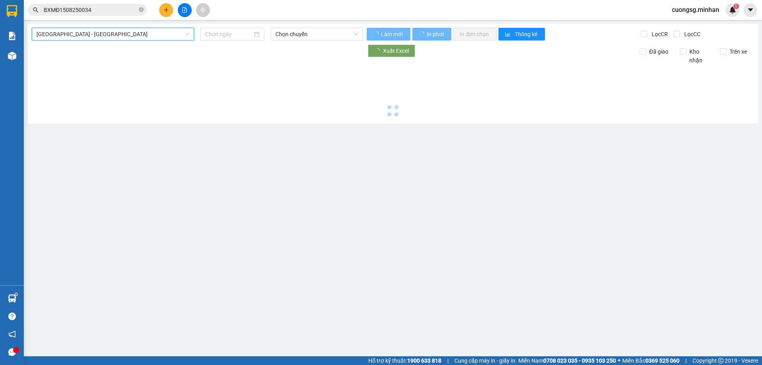
type input "[DATE]"
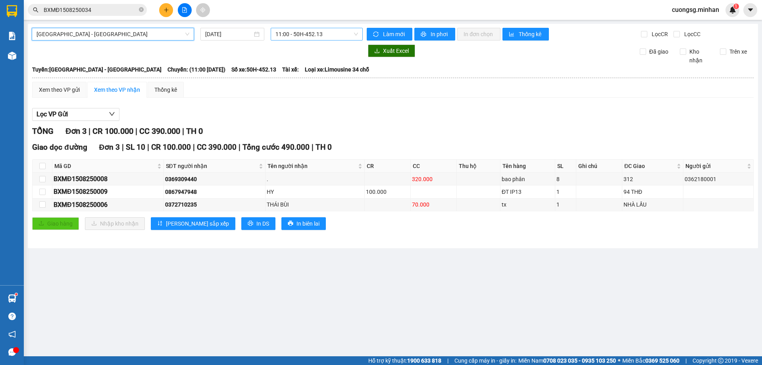
click at [289, 33] on span "11:00 - 50H-452.13" at bounding box center [316, 34] width 83 height 12
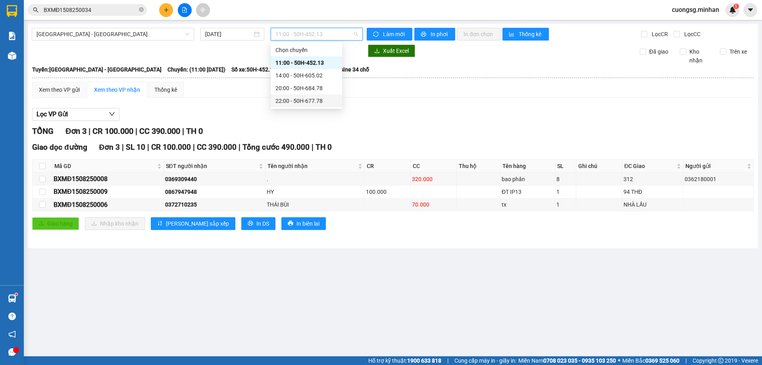
click at [290, 98] on div "22:00 - 50H-677.78" at bounding box center [306, 100] width 62 height 9
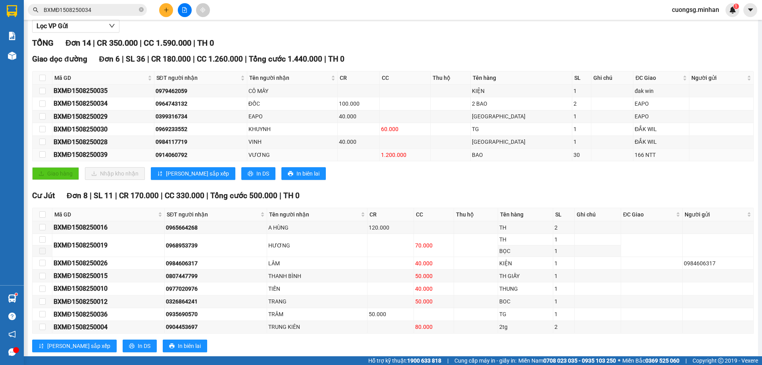
scroll to position [106, 0]
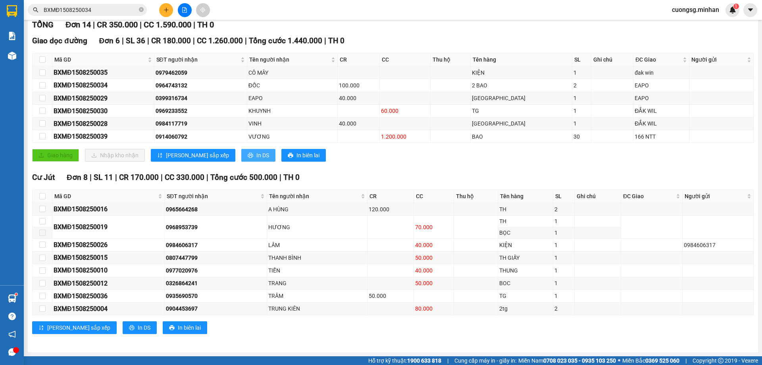
click at [256, 153] on span "In DS" at bounding box center [262, 155] width 13 height 9
